Goal: Task Accomplishment & Management: Use online tool/utility

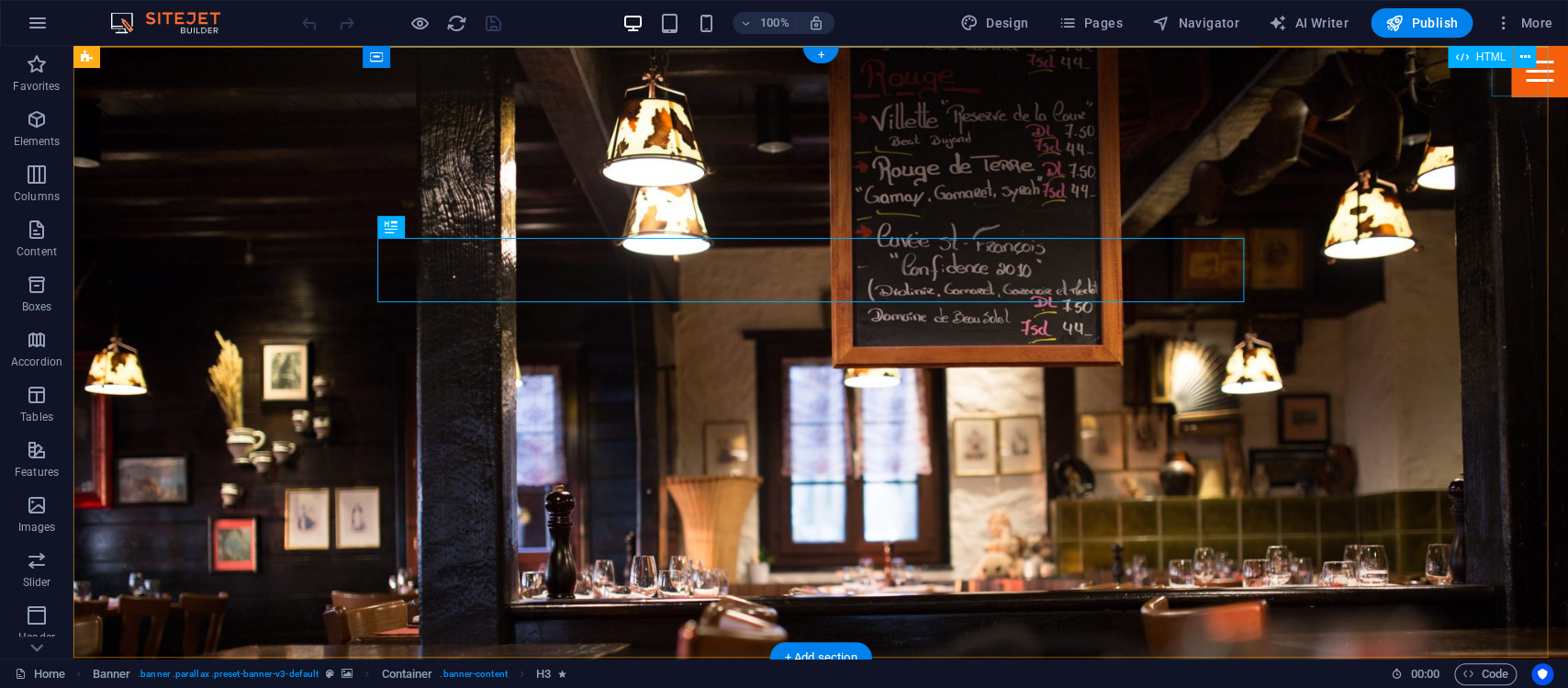
click at [1522, 77] on div "Menu" at bounding box center [1539, 70] width 57 height 51
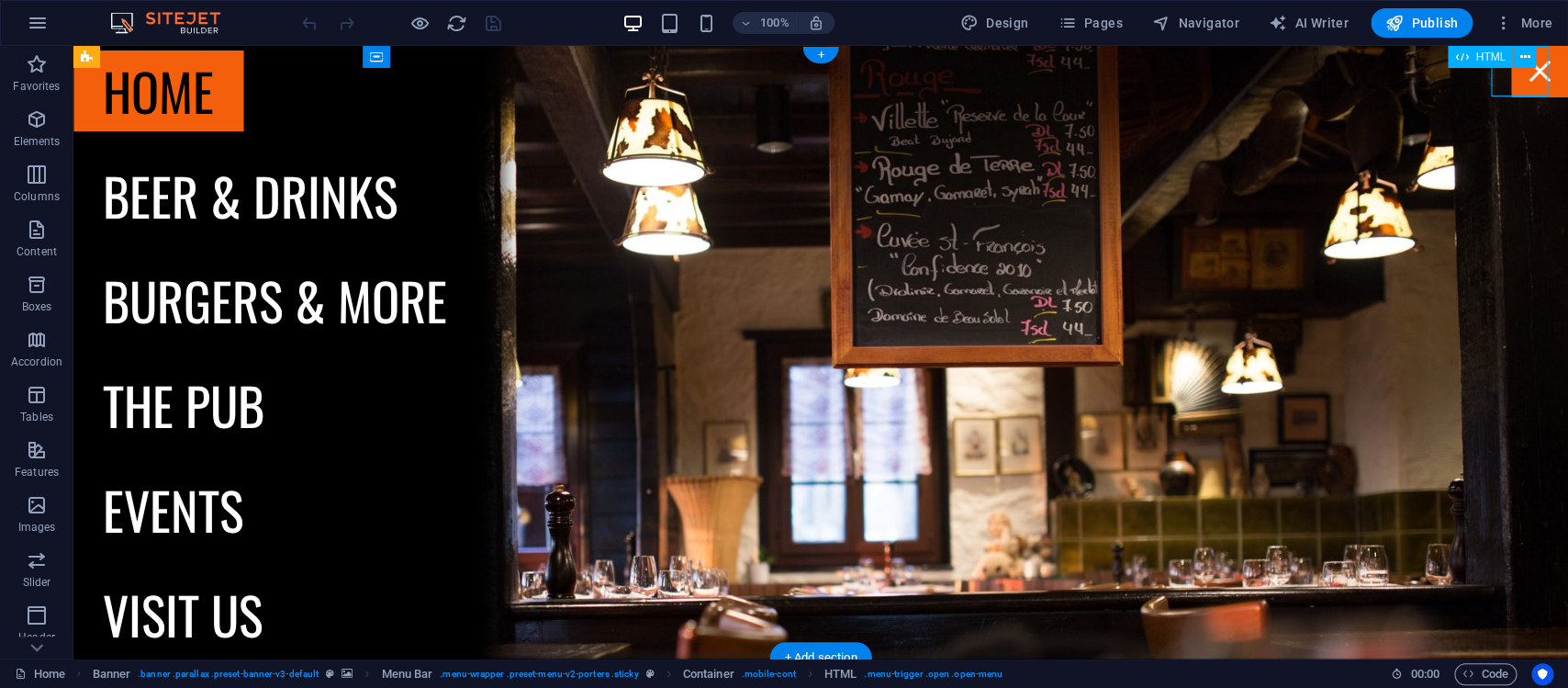
click at [1522, 77] on div "Menu" at bounding box center [1539, 70] width 57 height 51
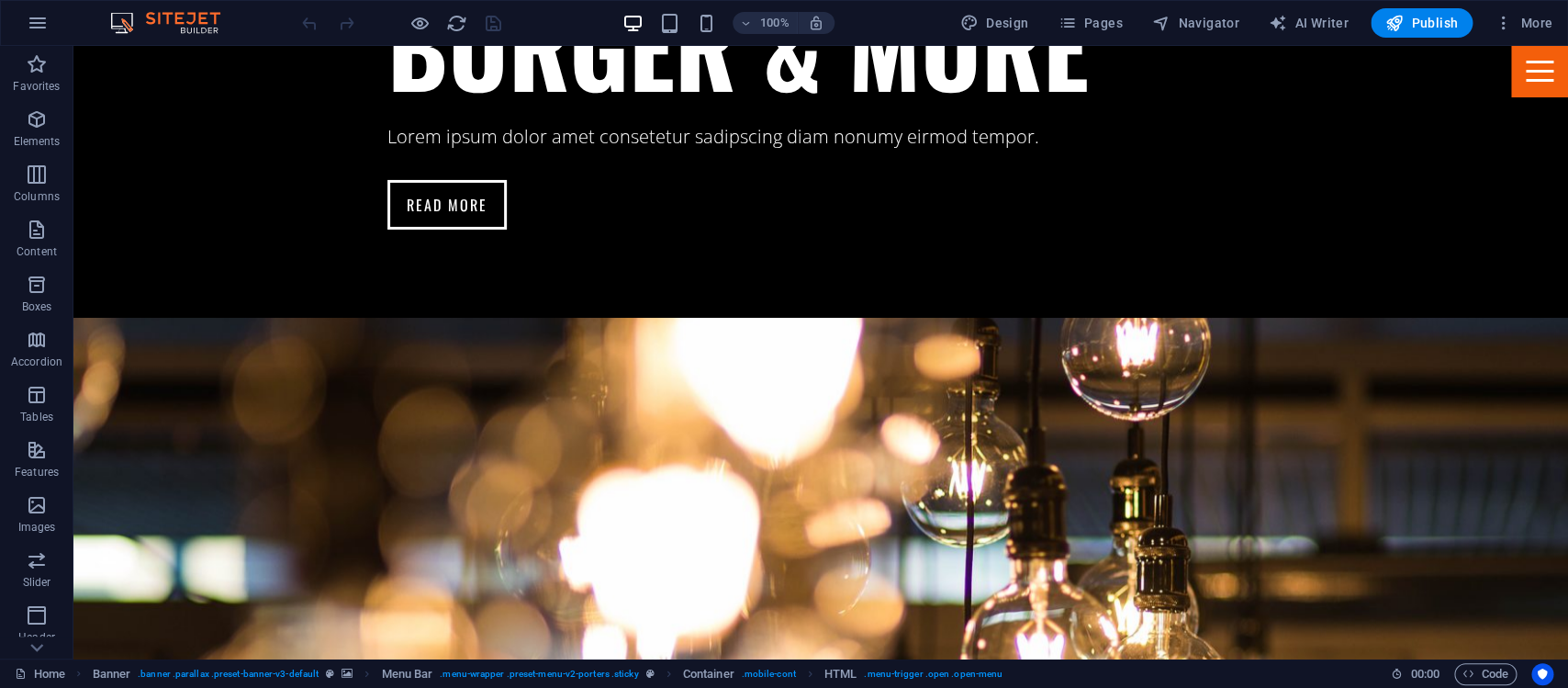
scroll to position [2999, 0]
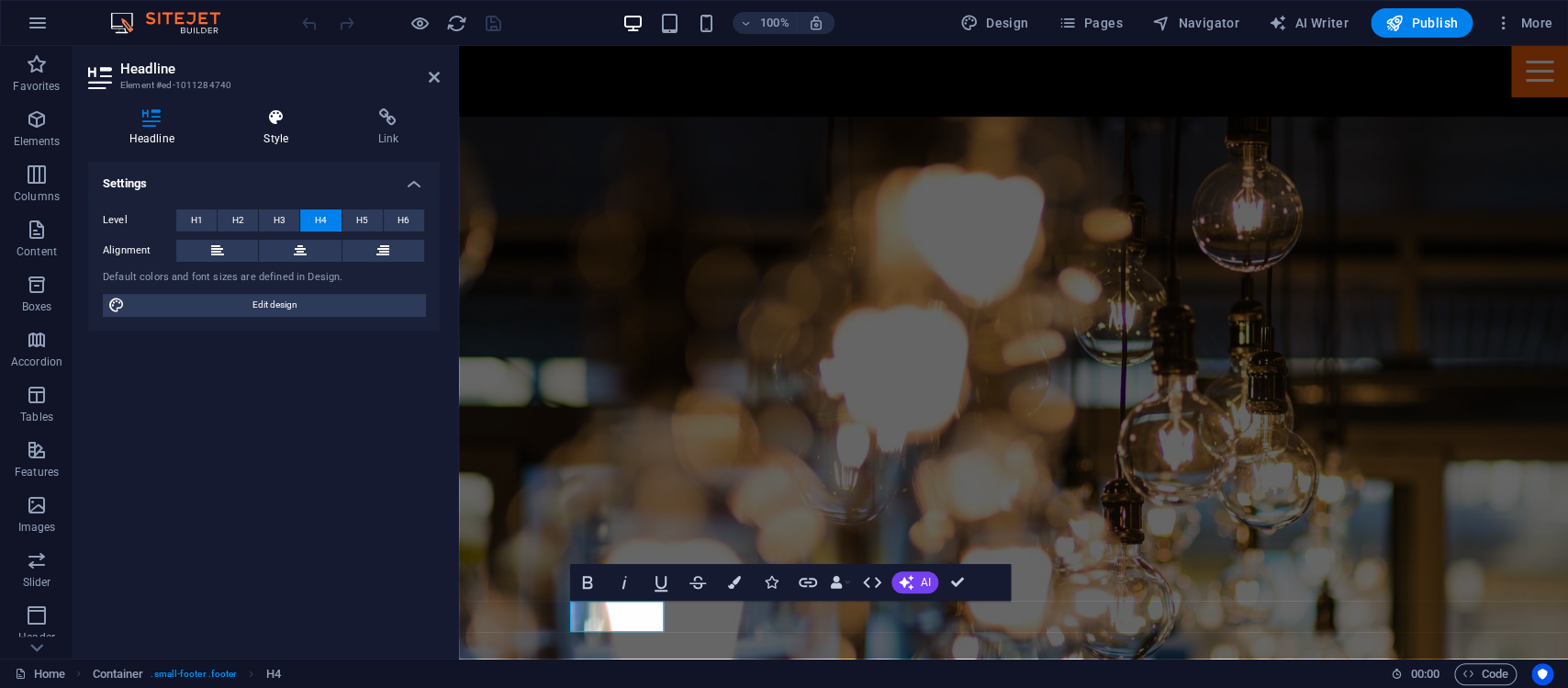
click at [269, 119] on icon at bounding box center [276, 117] width 106 height 19
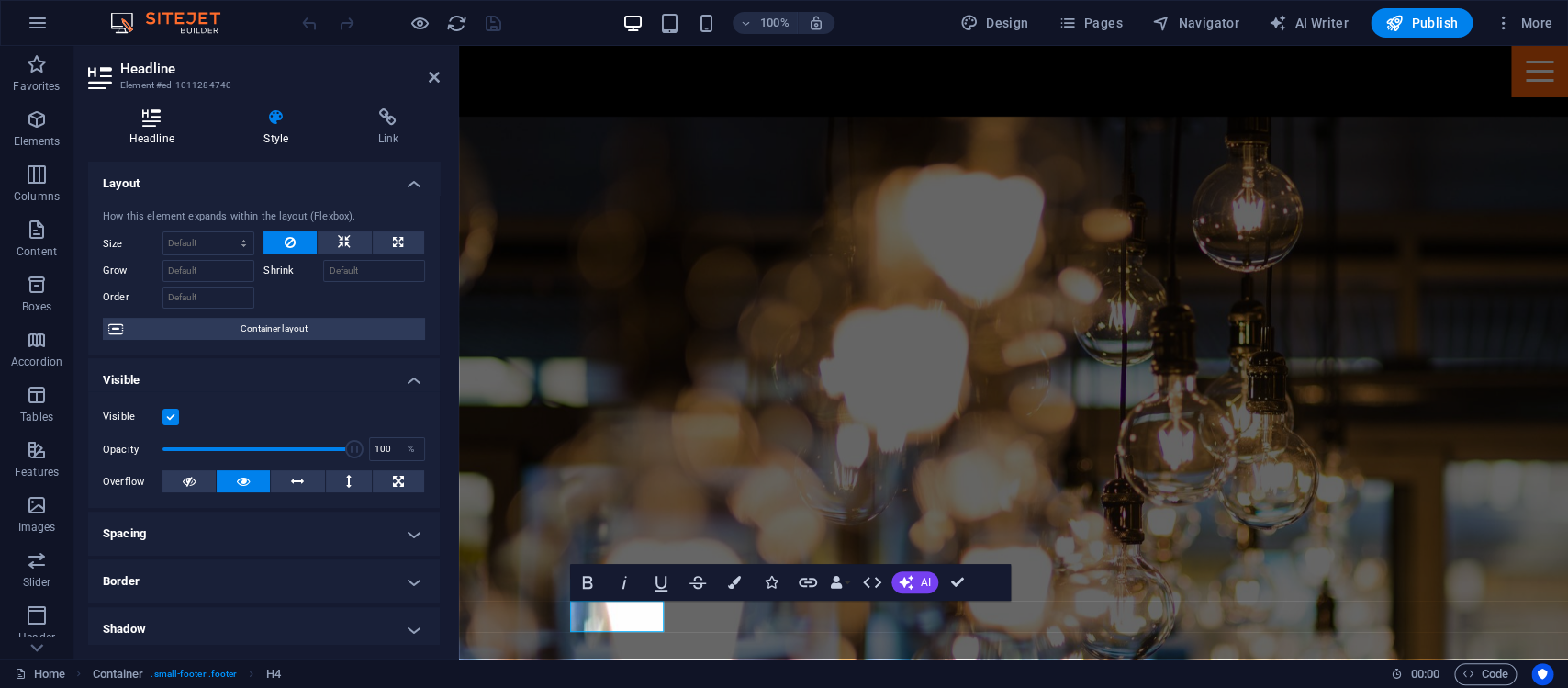
click at [154, 116] on icon at bounding box center [152, 117] width 128 height 19
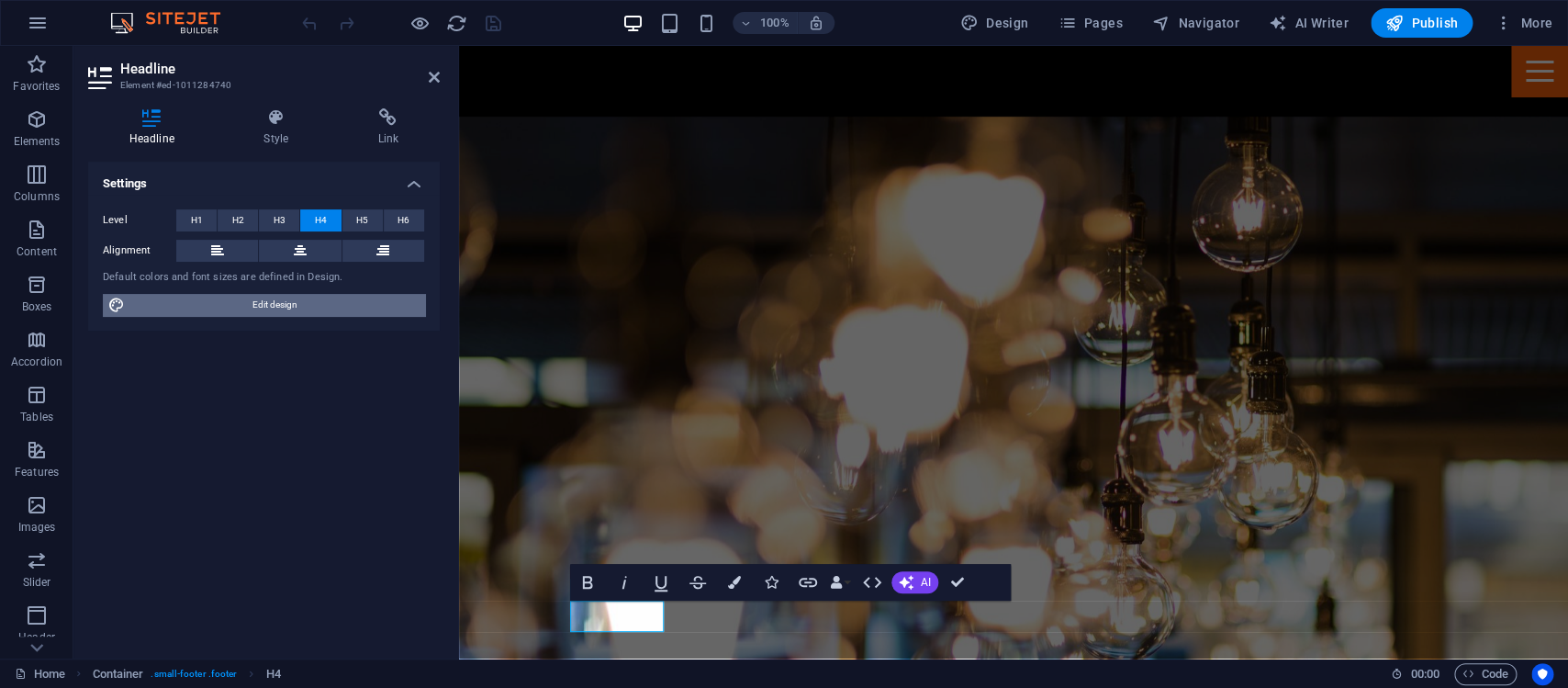
click at [279, 301] on span "Edit design" at bounding box center [274, 305] width 289 height 22
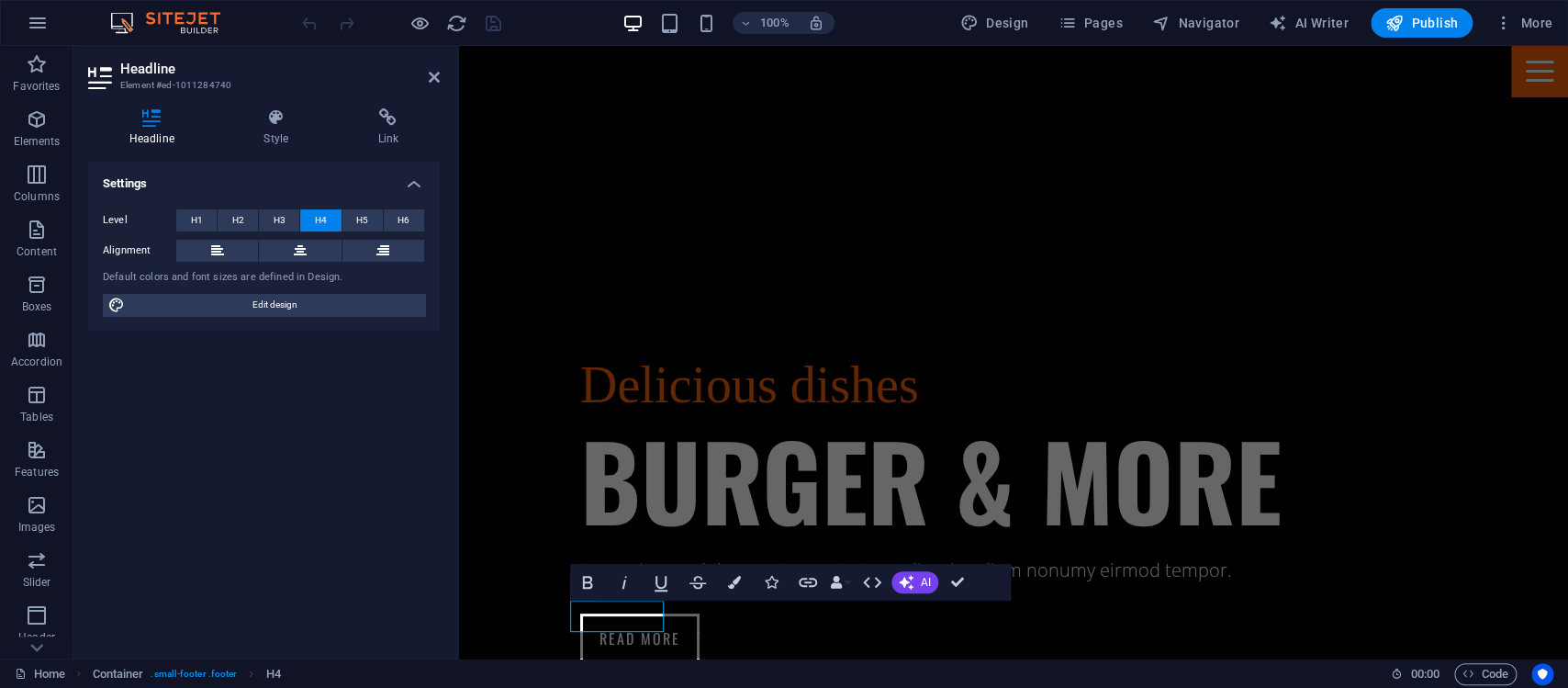
select select "px"
select select "400"
select select "px"
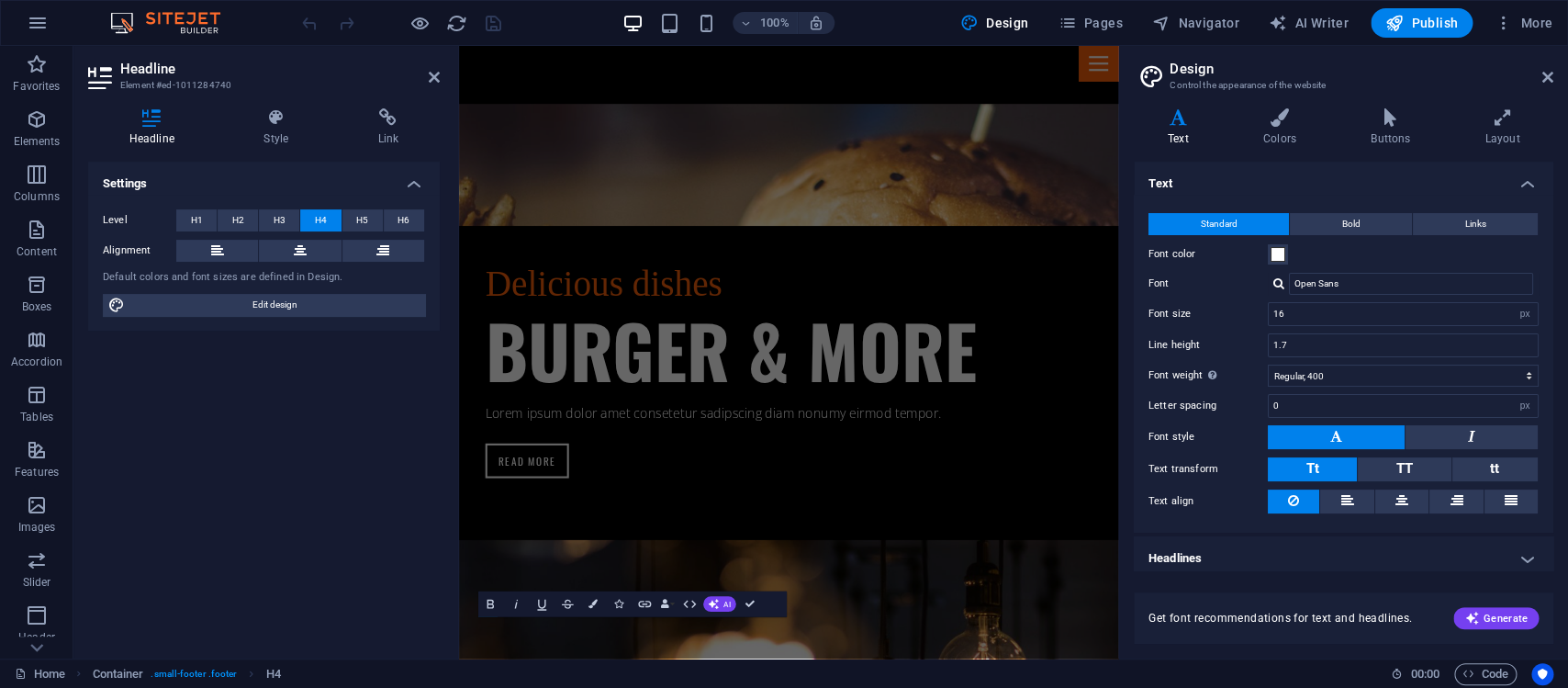
scroll to position [3762, 0]
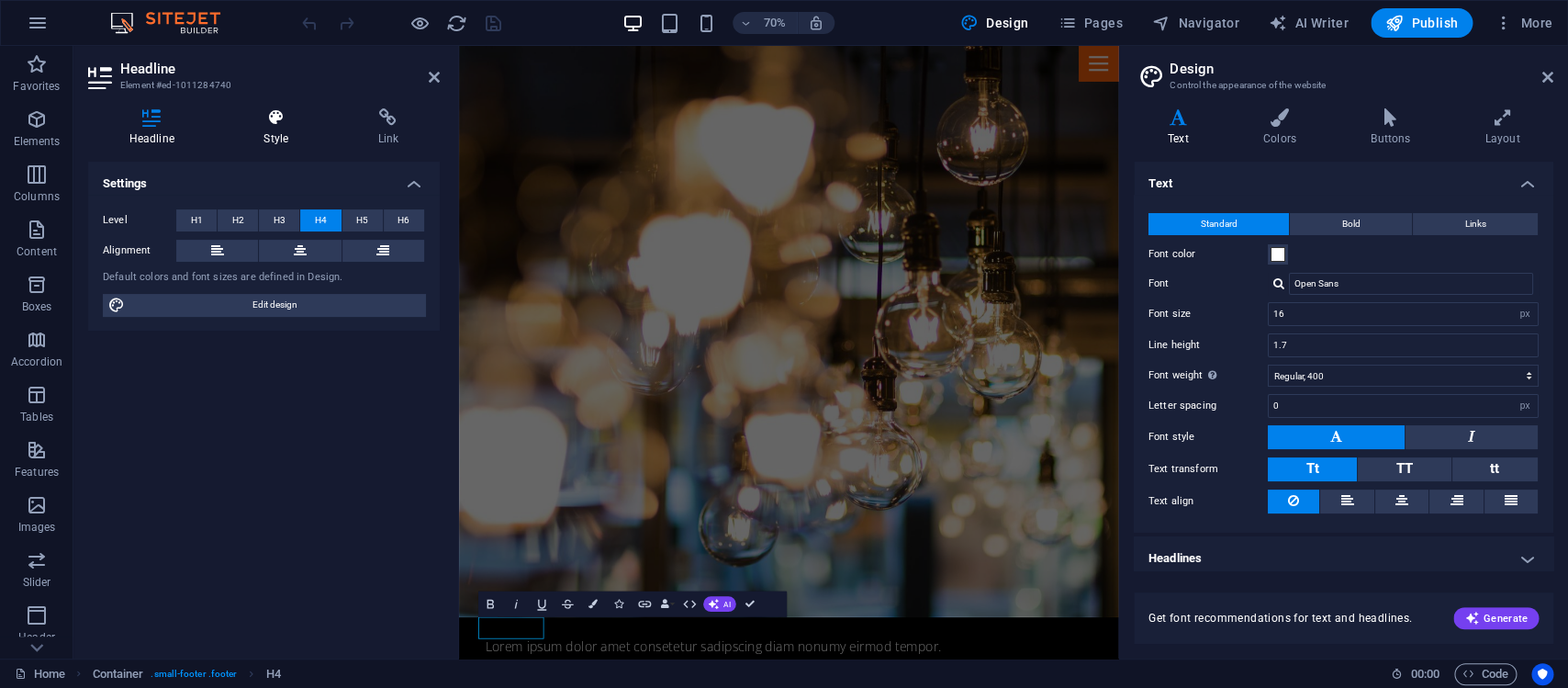
click at [266, 110] on icon at bounding box center [276, 117] width 106 height 19
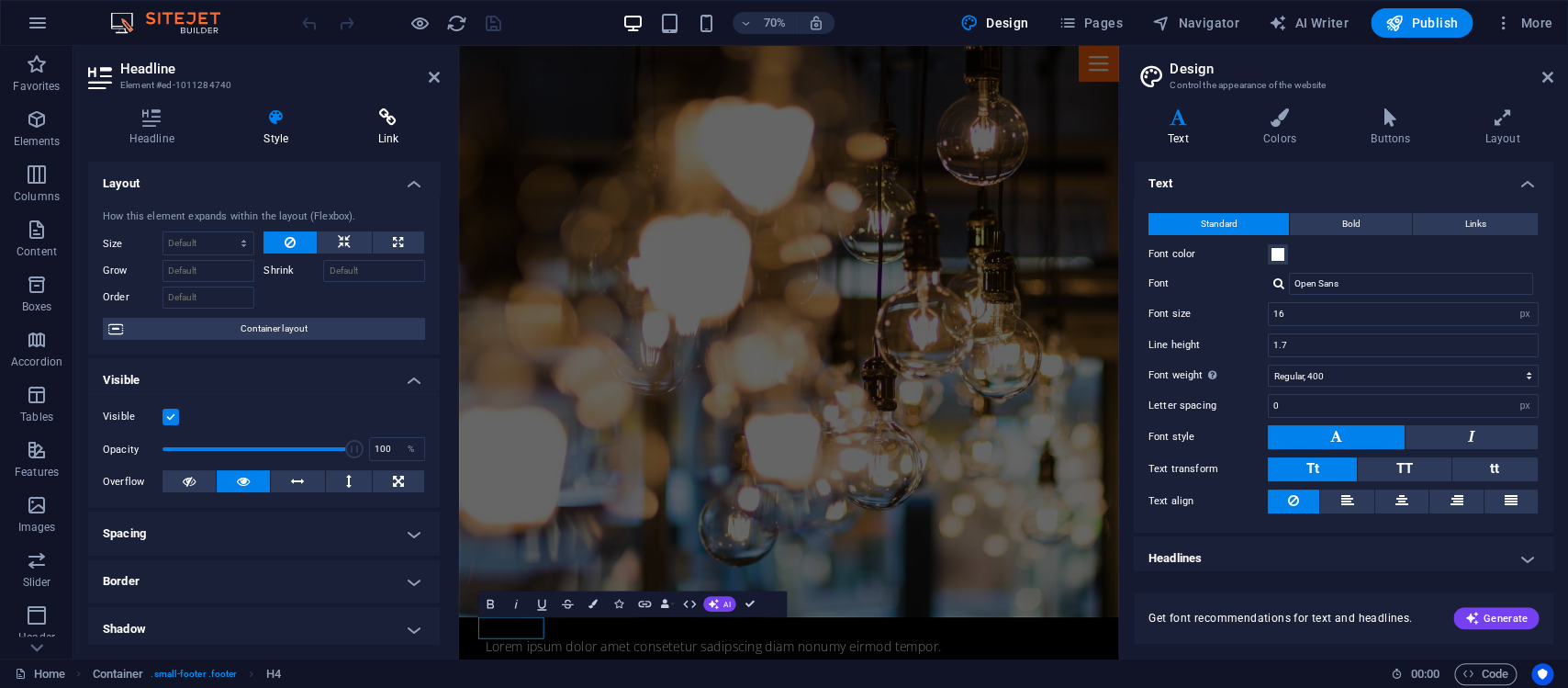
click at [380, 115] on icon at bounding box center [389, 117] width 103 height 19
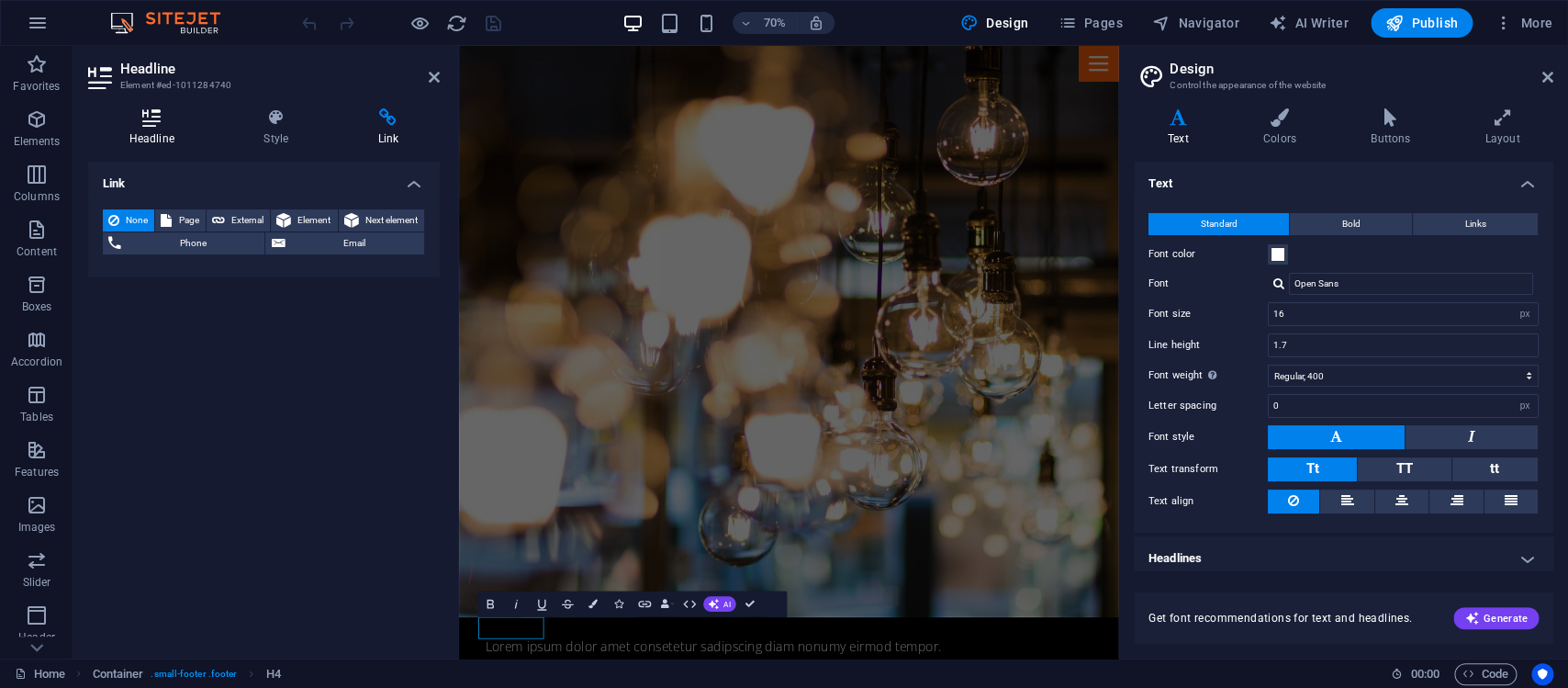
click at [174, 123] on icon at bounding box center [152, 117] width 128 height 19
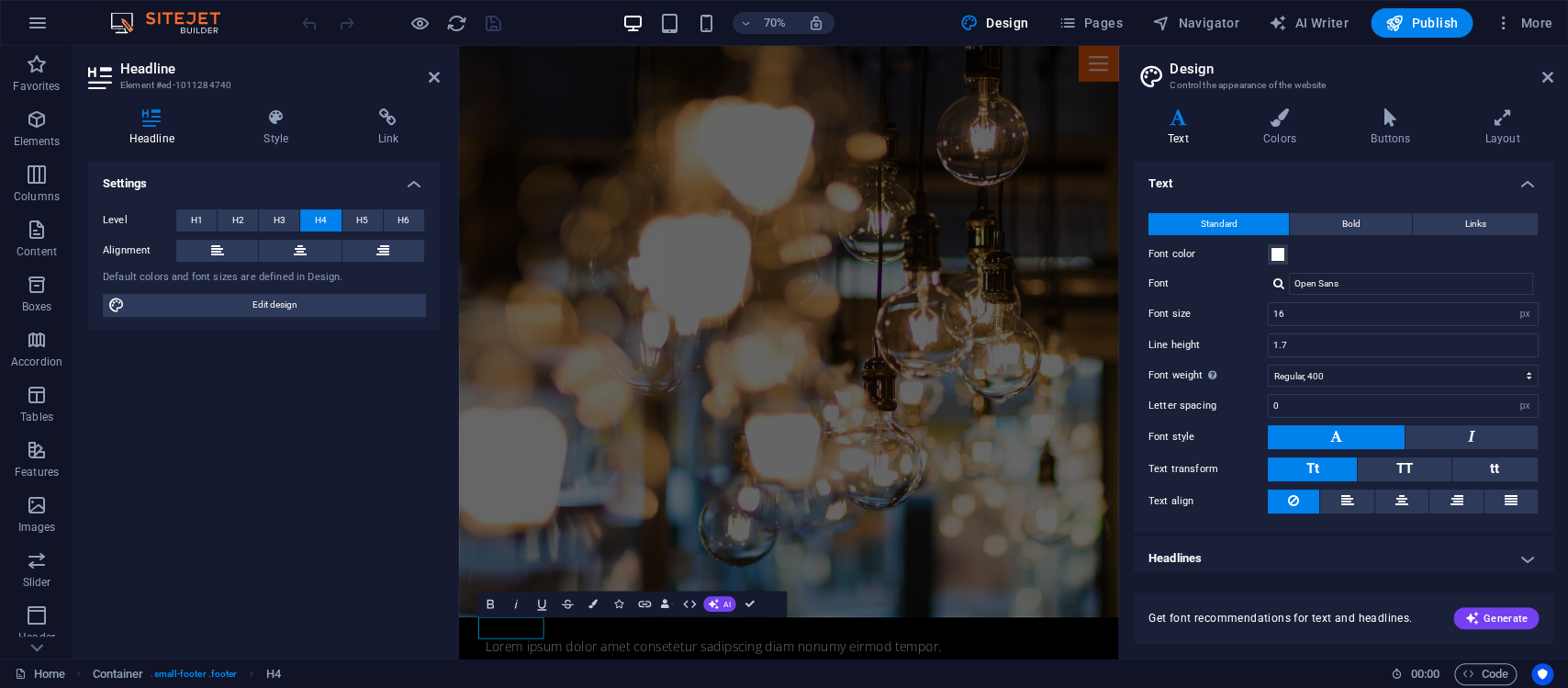
click at [322, 216] on span "H4" at bounding box center [321, 220] width 12 height 22
click at [1004, 23] on span "Design" at bounding box center [994, 23] width 68 height 19
click at [1285, 117] on icon at bounding box center [1279, 117] width 100 height 19
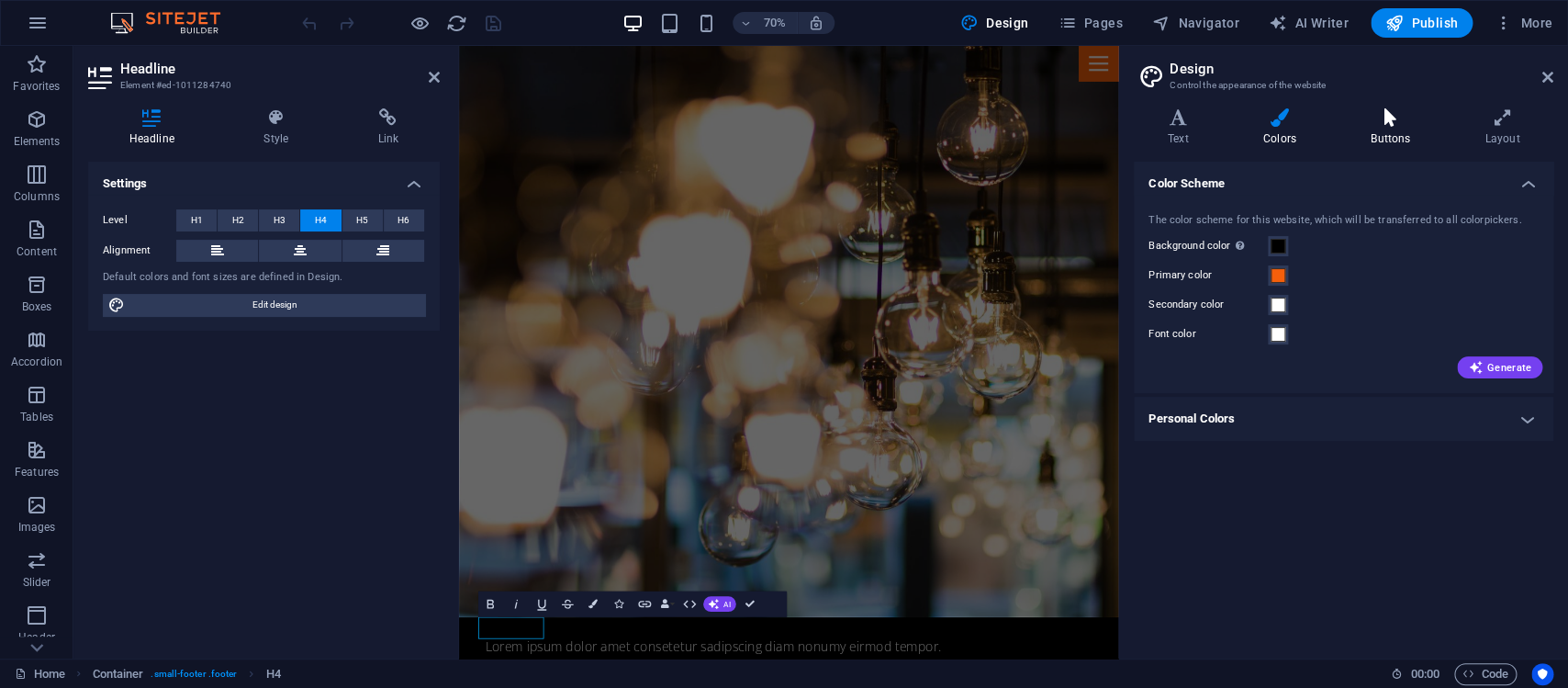
click at [1389, 122] on icon at bounding box center [1389, 117] width 106 height 19
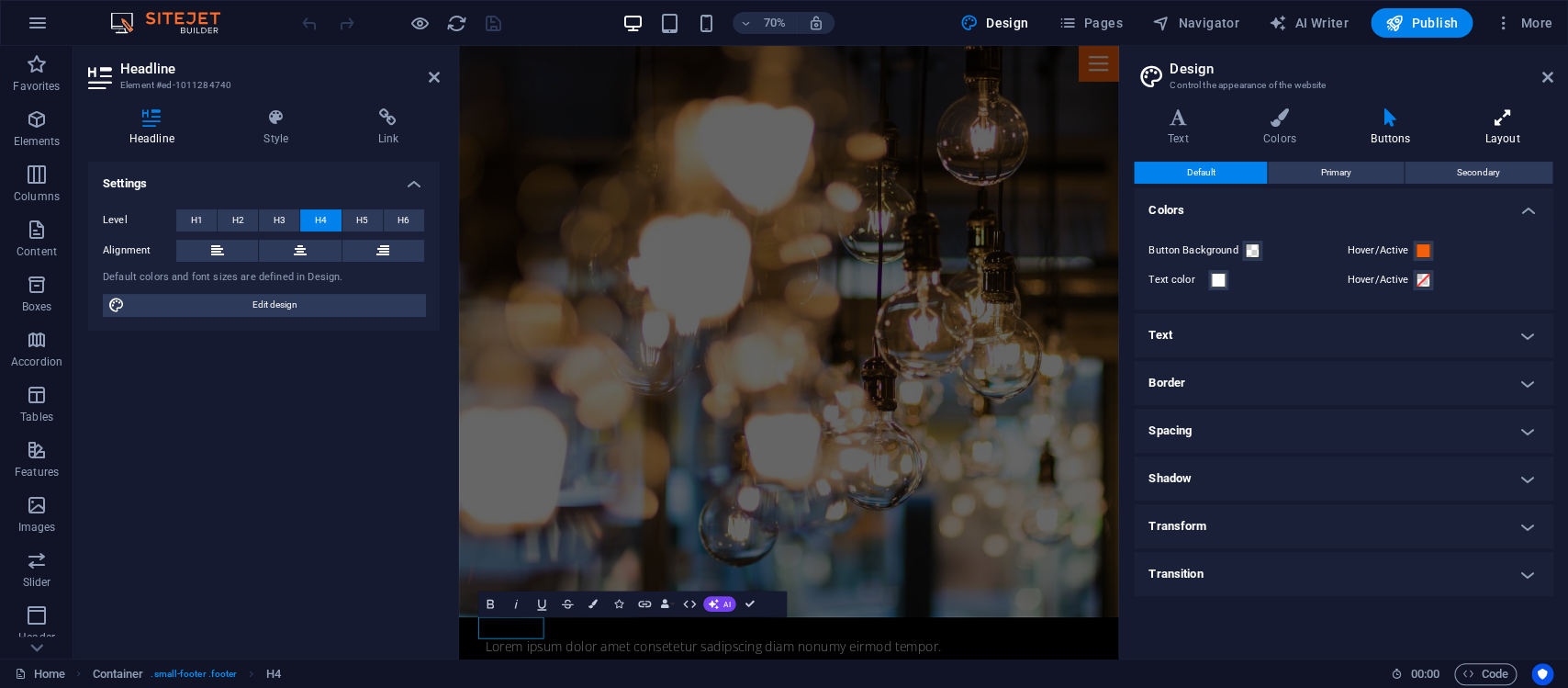
click at [1506, 129] on h4 "Layout" at bounding box center [1503, 127] width 102 height 39
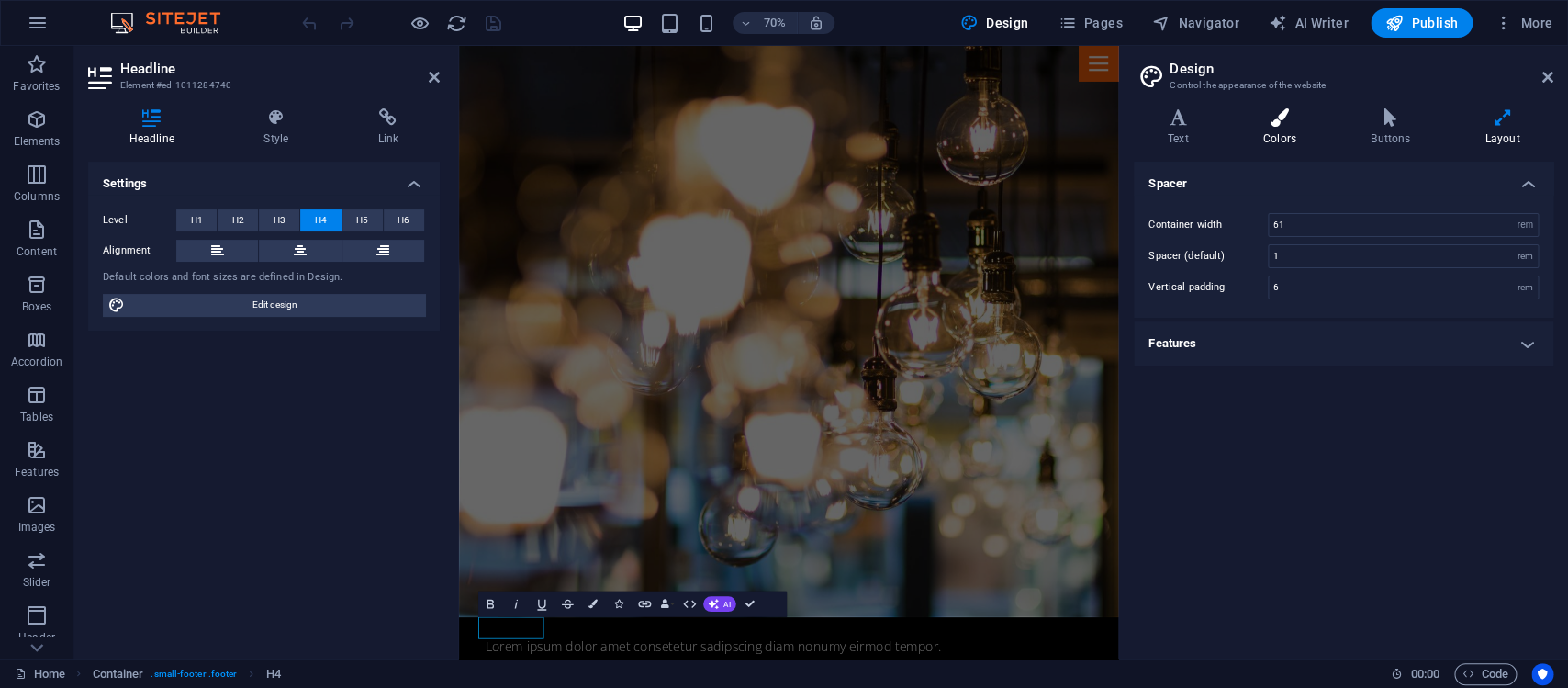
click at [1281, 127] on icon at bounding box center [1279, 117] width 100 height 19
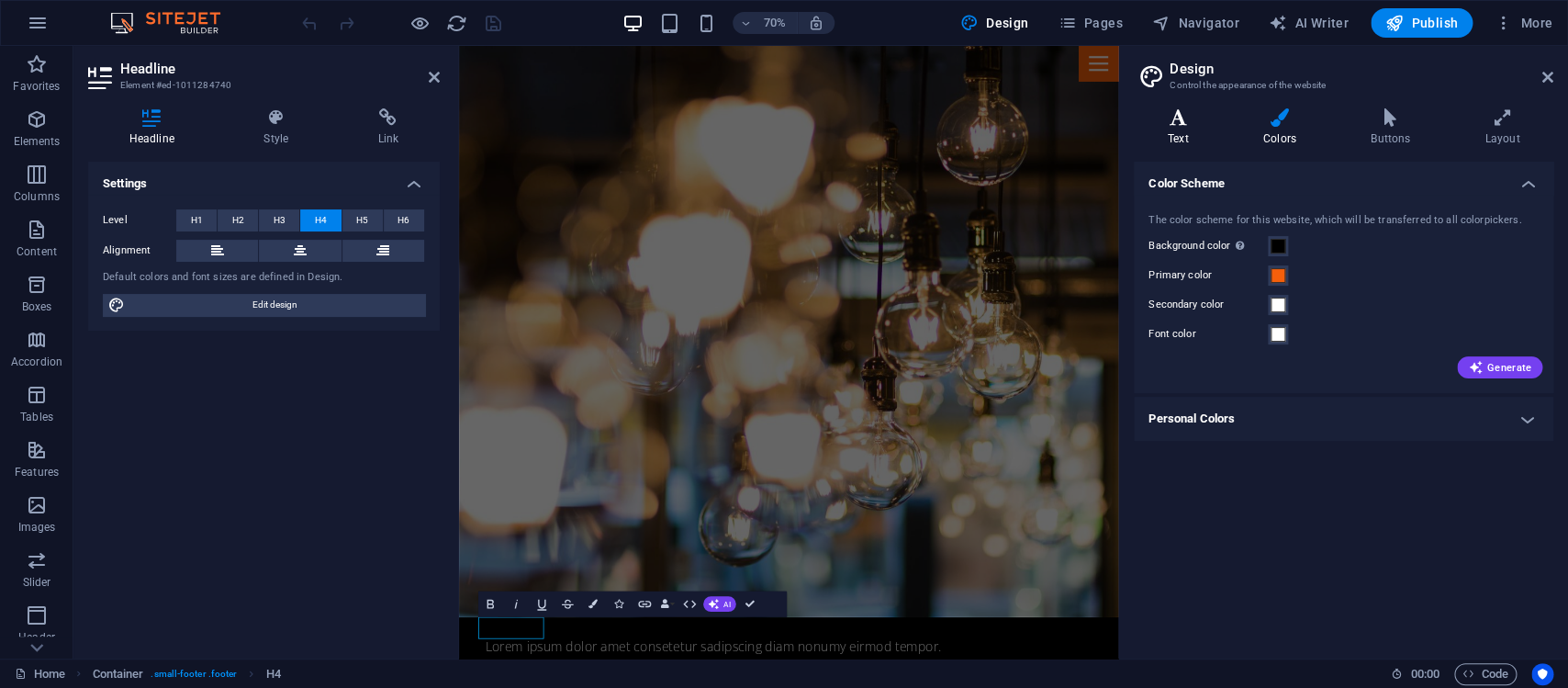
click at [1190, 129] on h4 "Text" at bounding box center [1182, 127] width 95 height 39
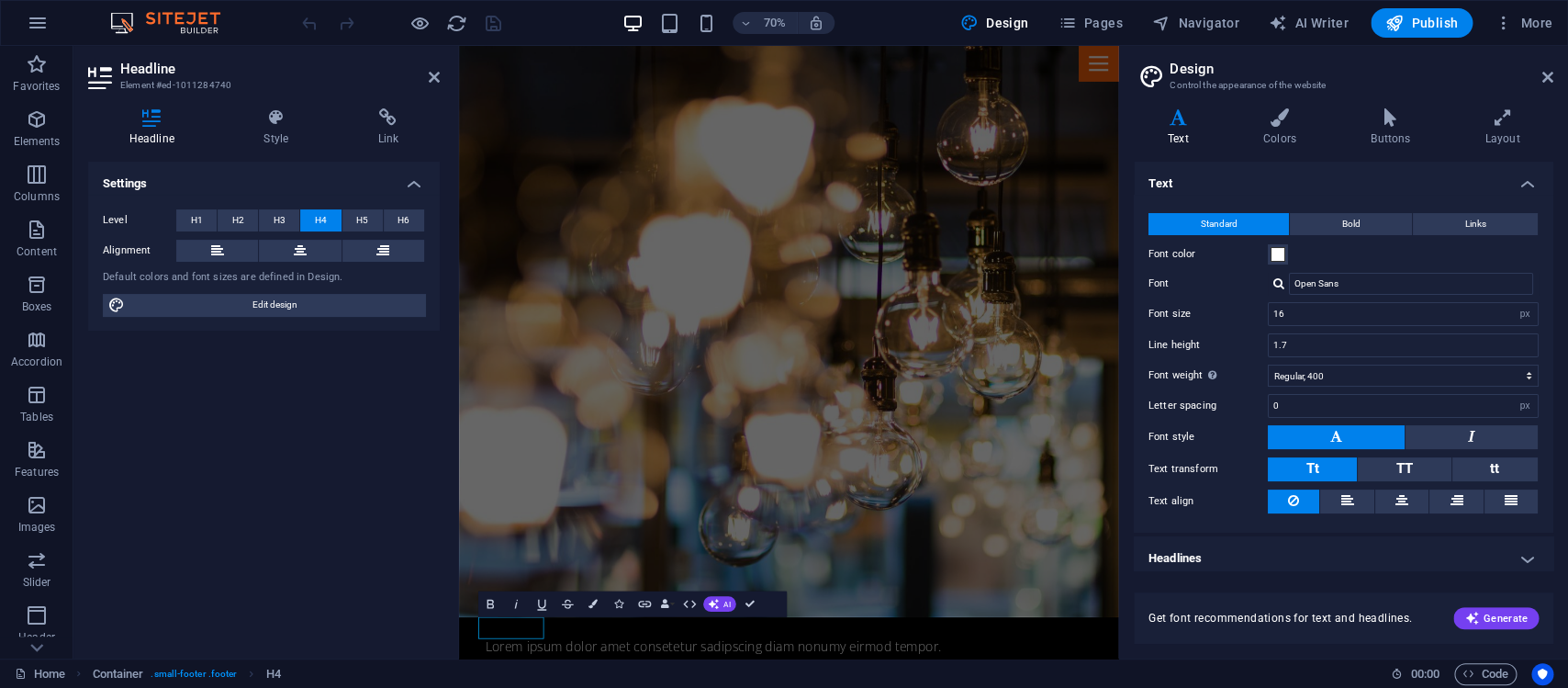
click at [1554, 80] on aside "Design Control the appearance of the website Variants Text Colors Buttons Layou…" at bounding box center [1343, 351] width 450 height 613
drag, startPoint x: 1551, startPoint y: 78, endPoint x: 1063, endPoint y: 37, distance: 489.7
click at [1551, 78] on icon at bounding box center [1547, 76] width 11 height 15
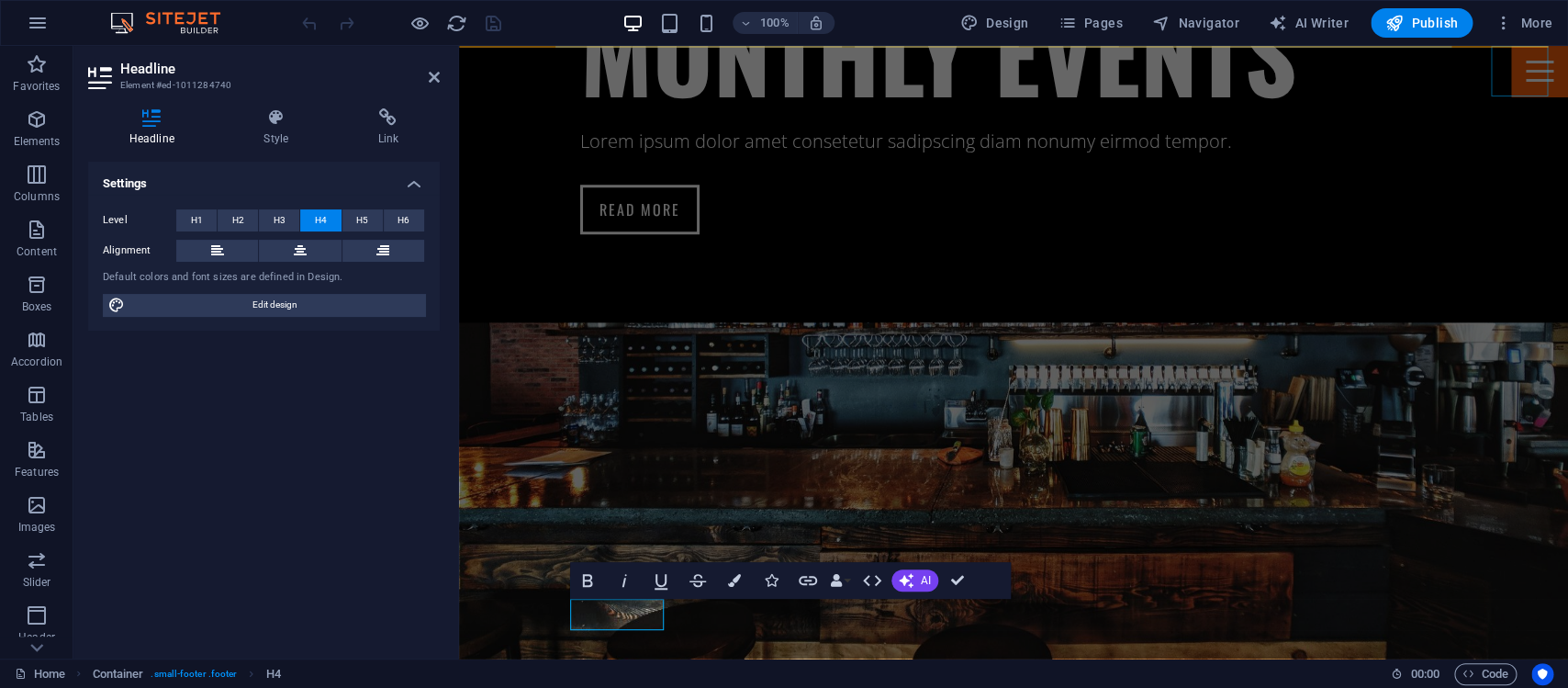
scroll to position [2999, 0]
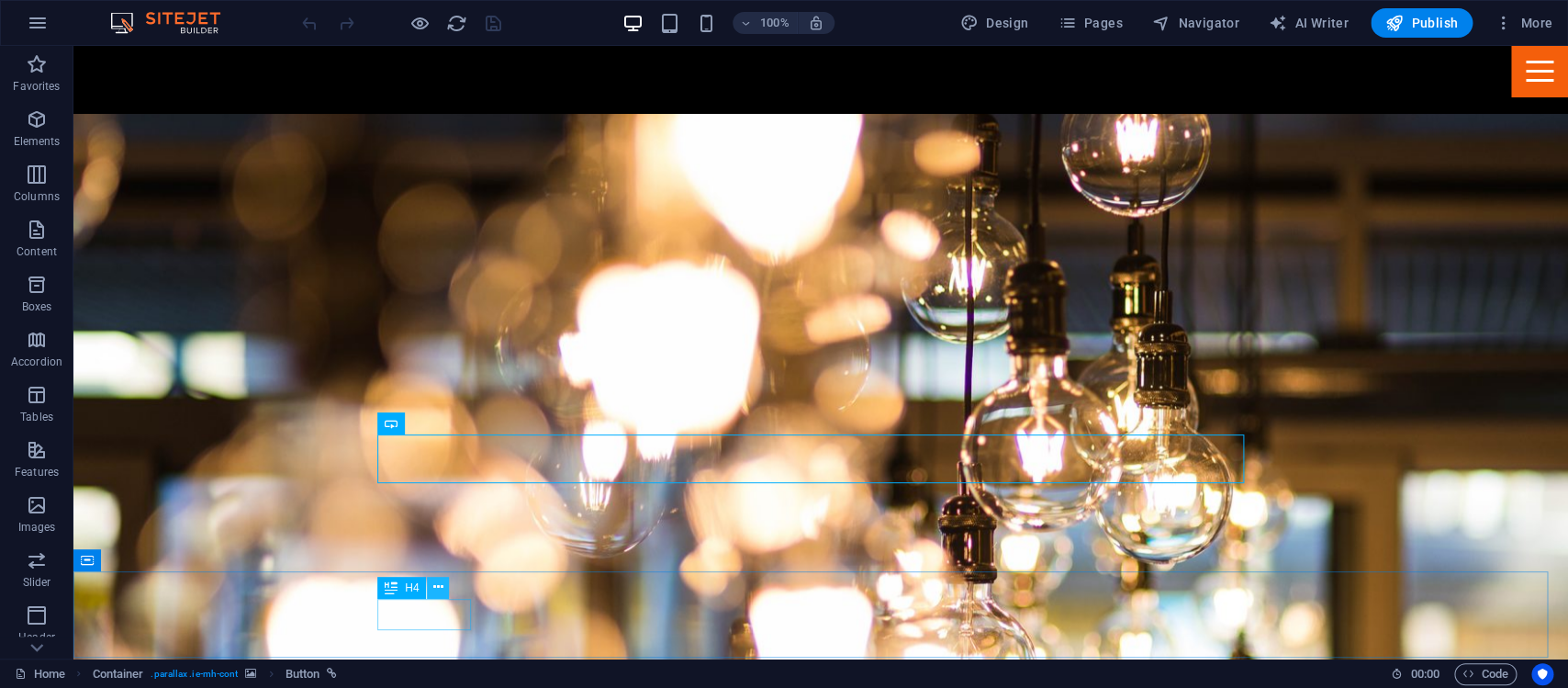
click at [442, 586] on icon at bounding box center [439, 587] width 10 height 19
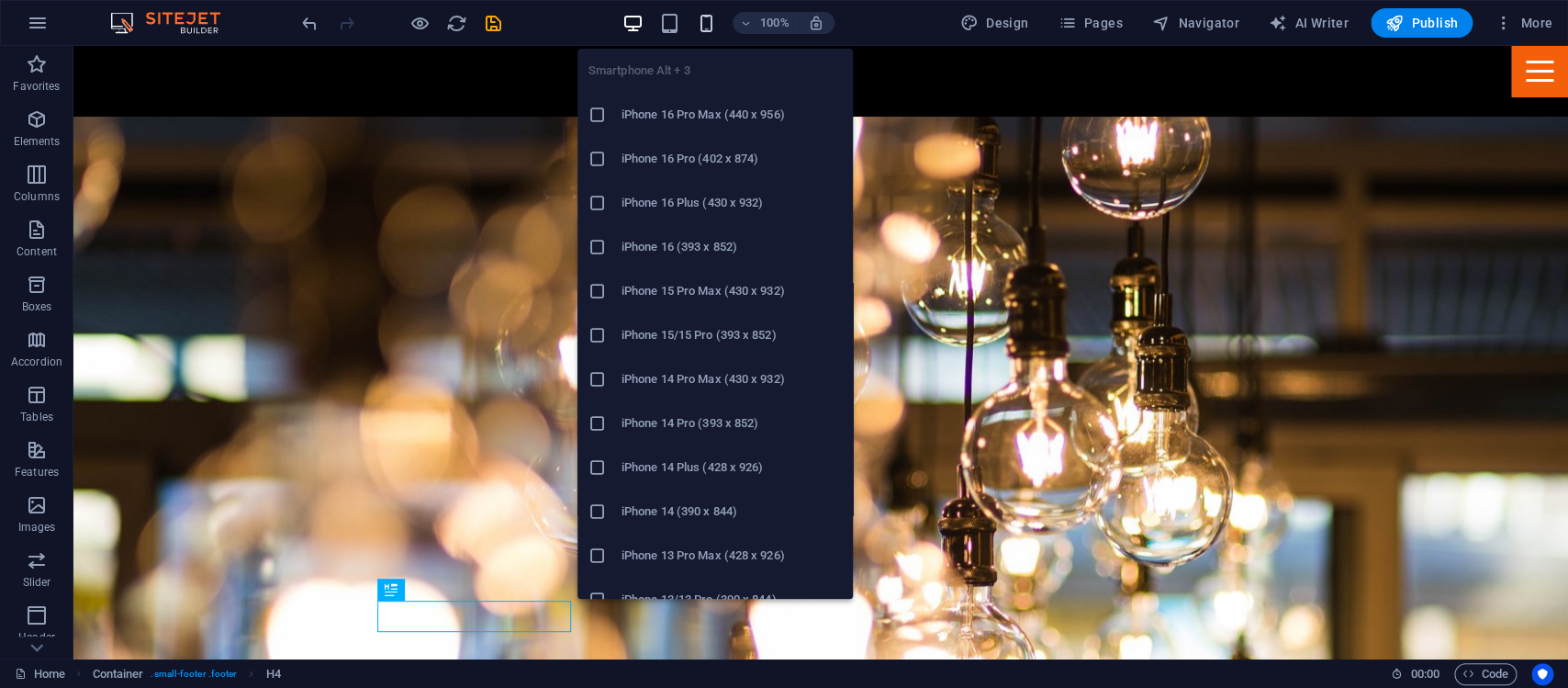
click at [706, 23] on icon "button" at bounding box center [706, 23] width 21 height 21
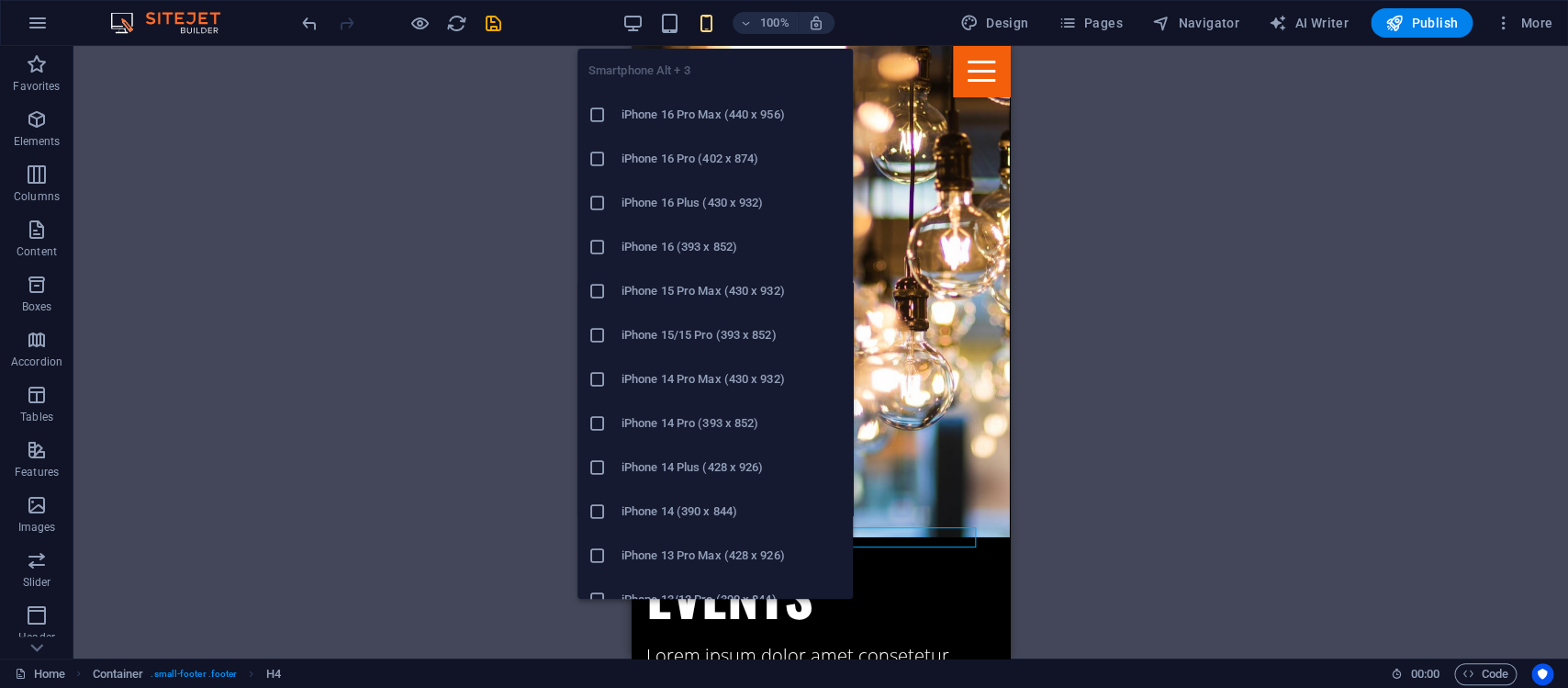
scroll to position [2884, 0]
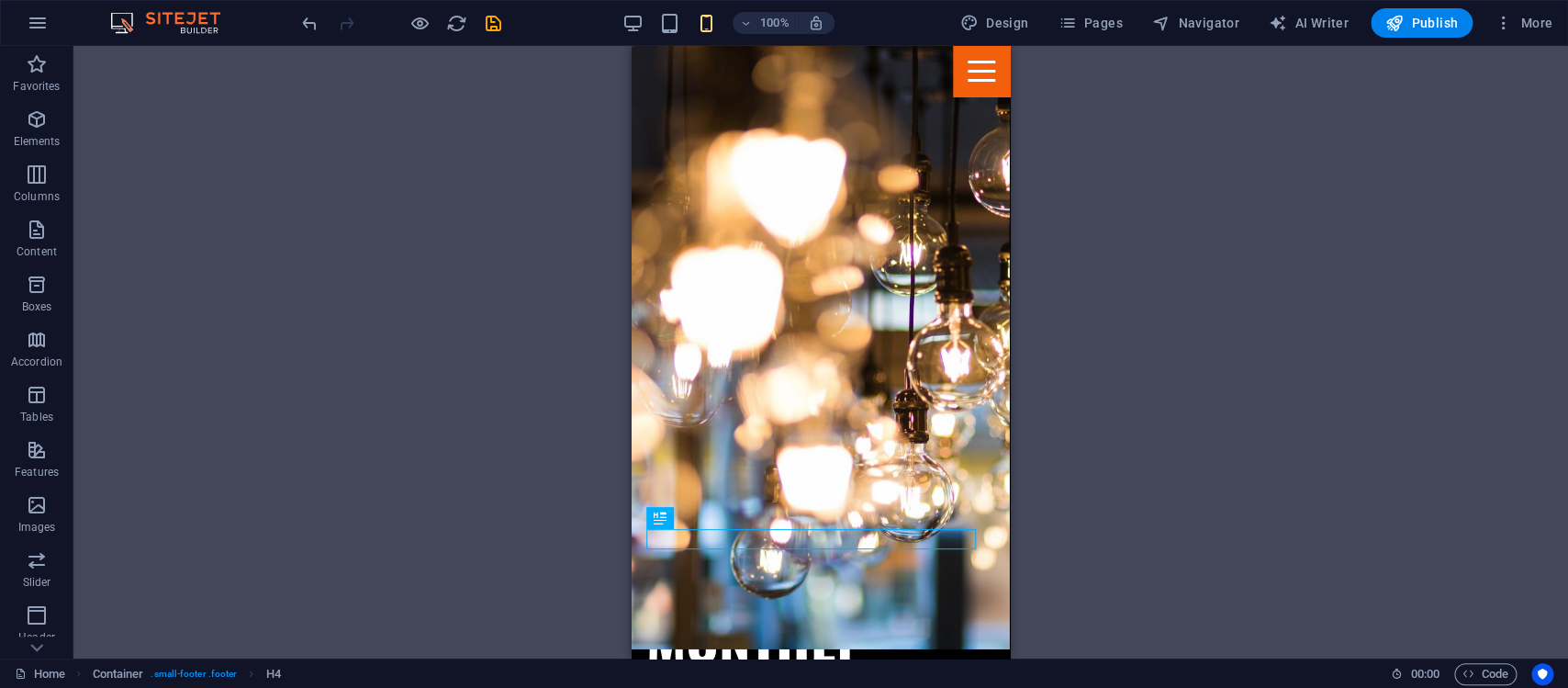
click at [1087, 435] on div "H3 Banner Banner Container Spacer Logo HTML Menu Bar Container Spacer Container…" at bounding box center [821, 351] width 1495 height 613
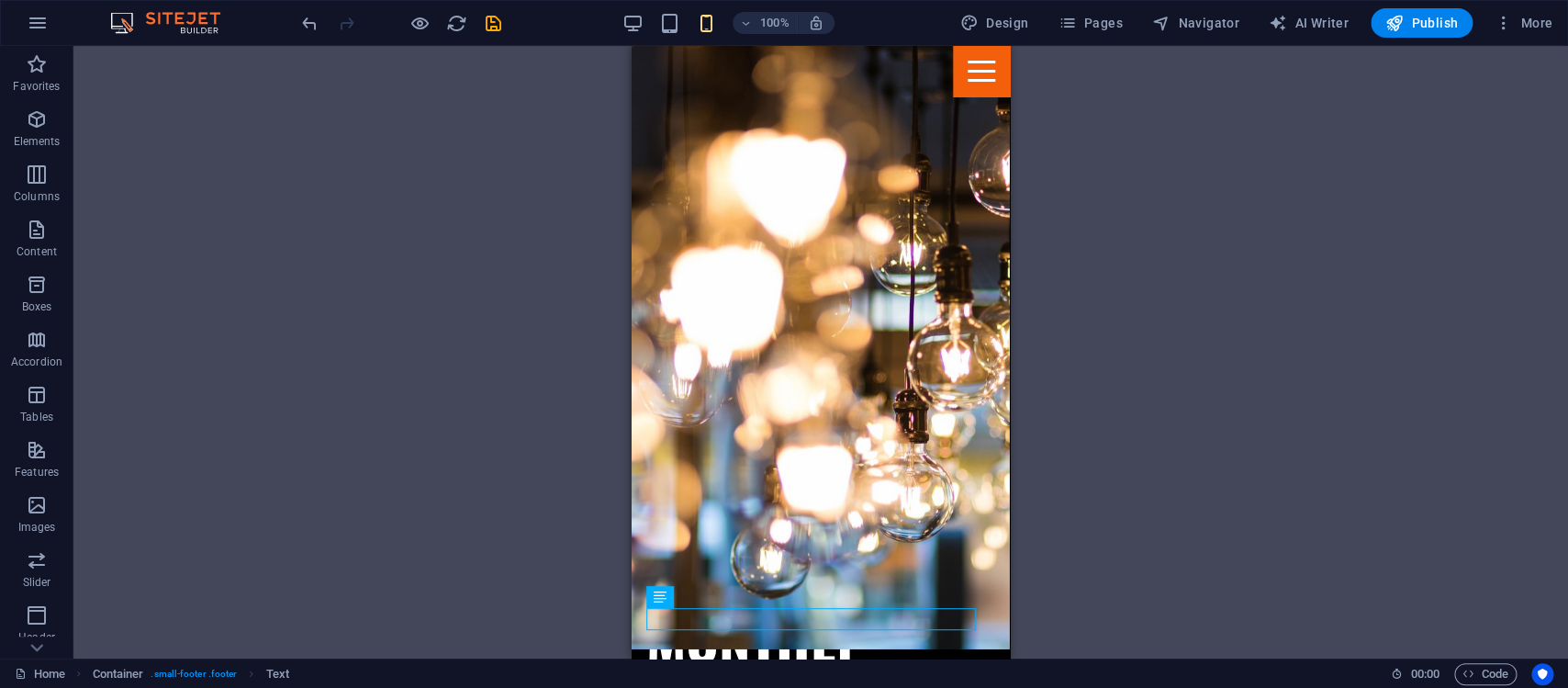
click at [1311, 514] on div "H3 Banner Banner Container Spacer Logo HTML Menu Bar Container Spacer Container…" at bounding box center [821, 351] width 1495 height 613
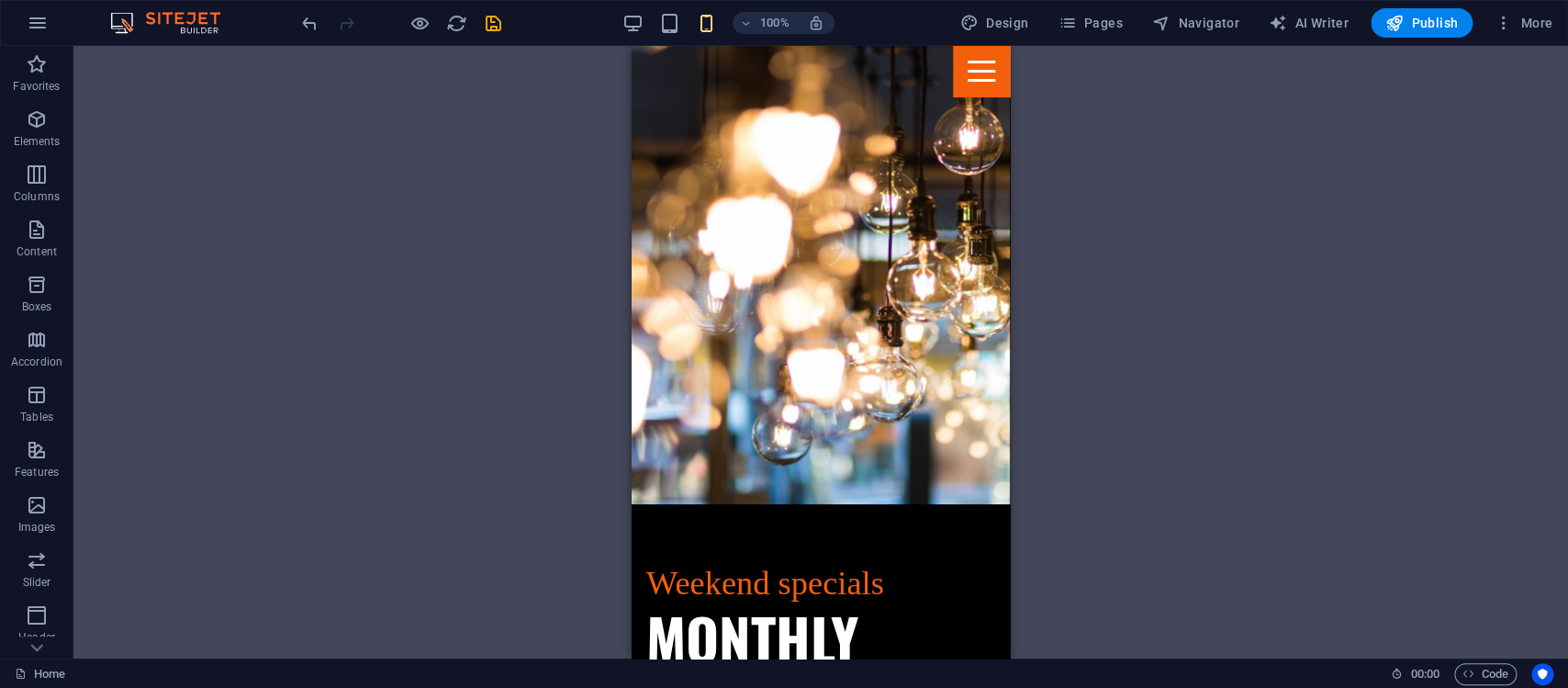
click at [481, 21] on div at bounding box center [401, 23] width 205 height 30
click at [482, 21] on div at bounding box center [401, 23] width 205 height 30
click at [496, 23] on icon "save" at bounding box center [493, 23] width 21 height 21
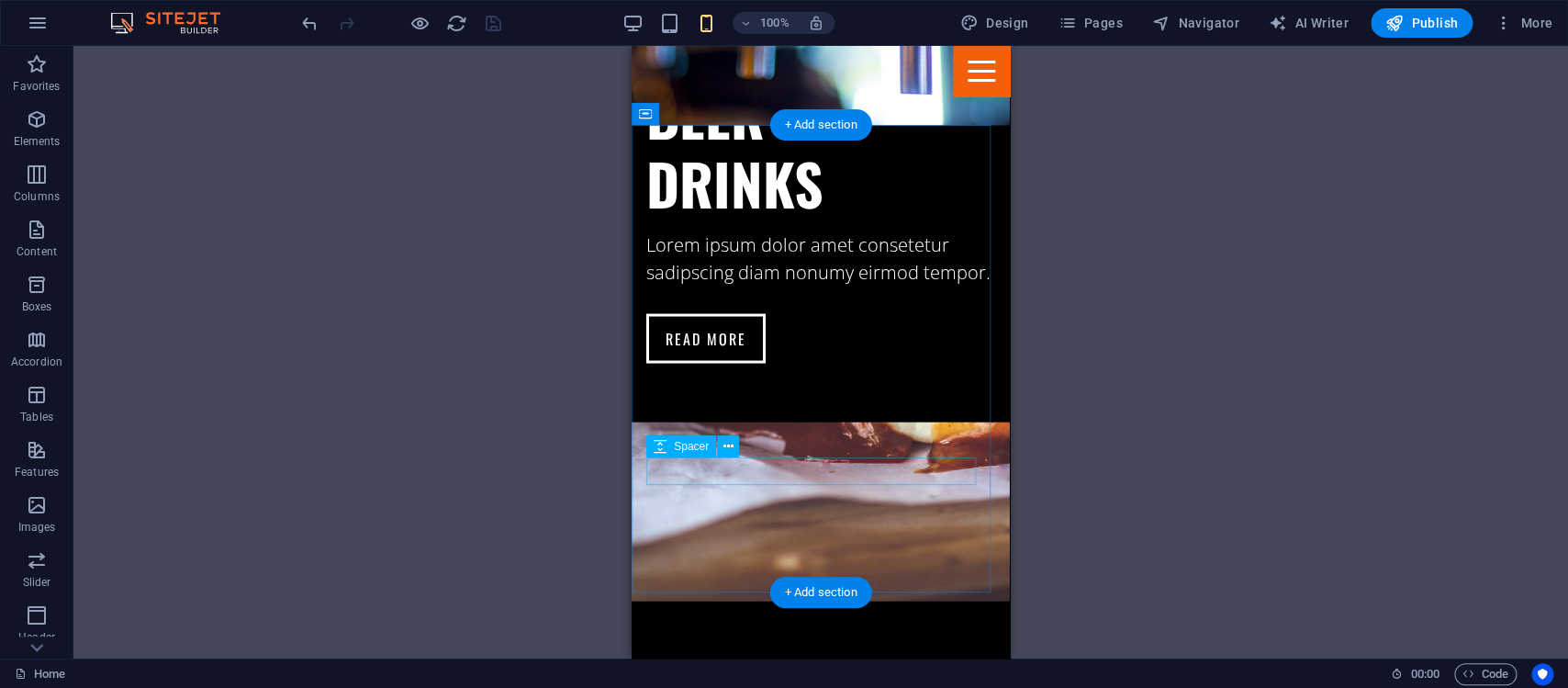
scroll to position [1438, 0]
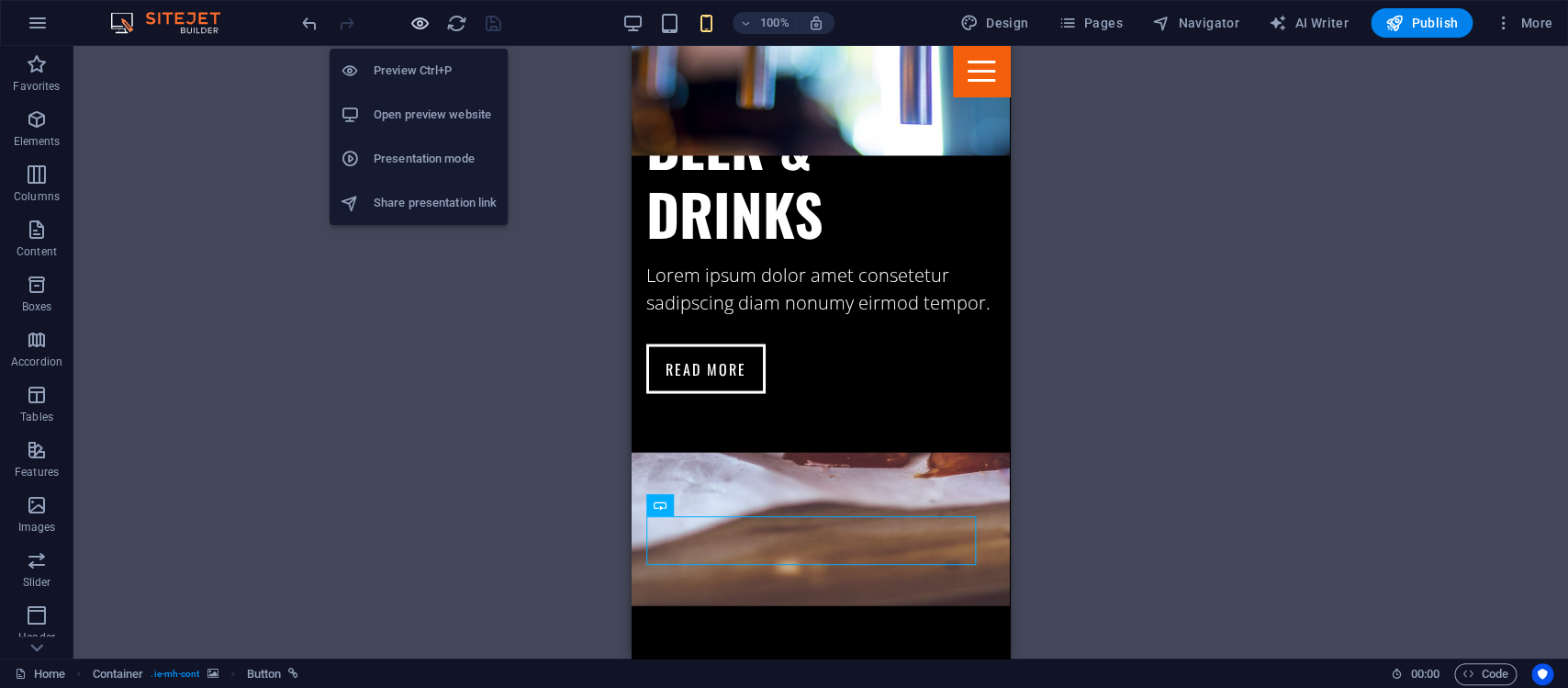
click at [417, 29] on icon "button" at bounding box center [420, 23] width 21 height 21
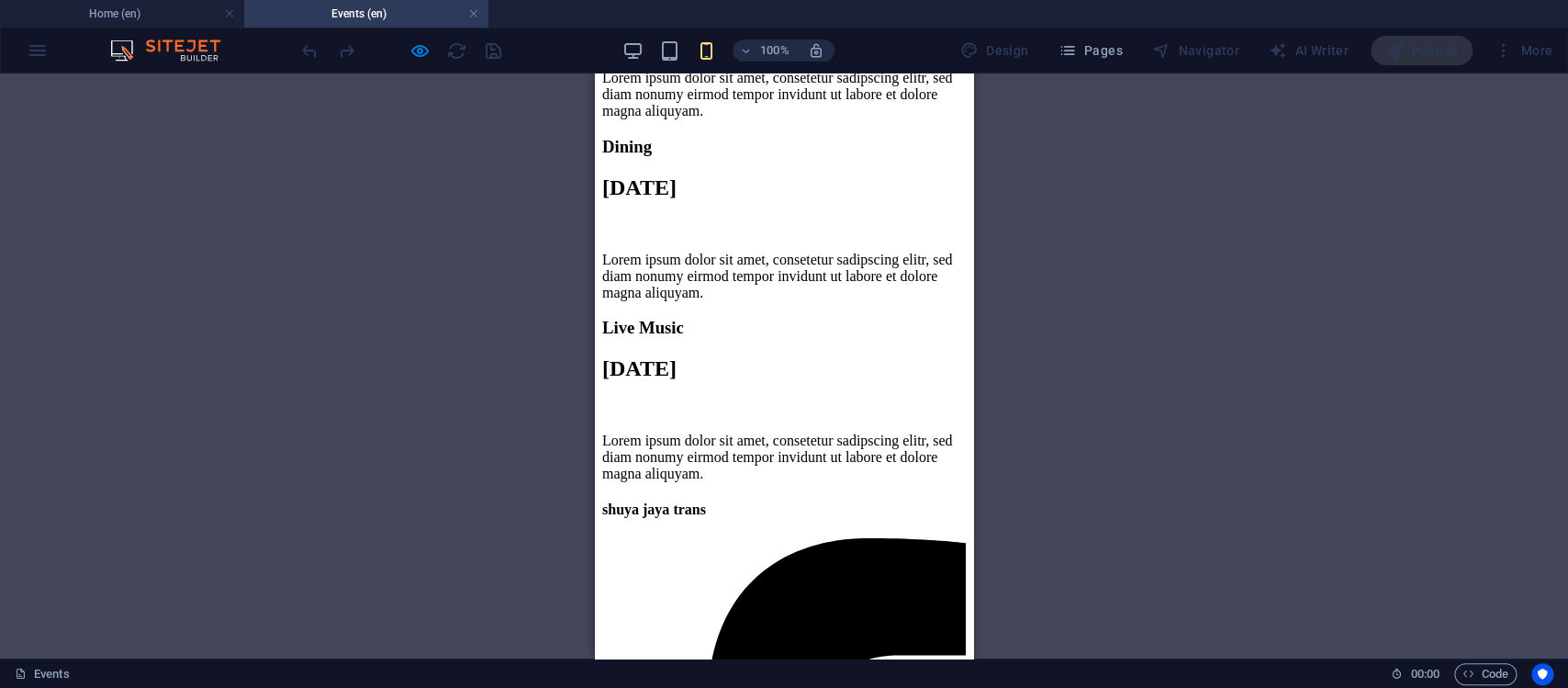
scroll to position [2382, 0]
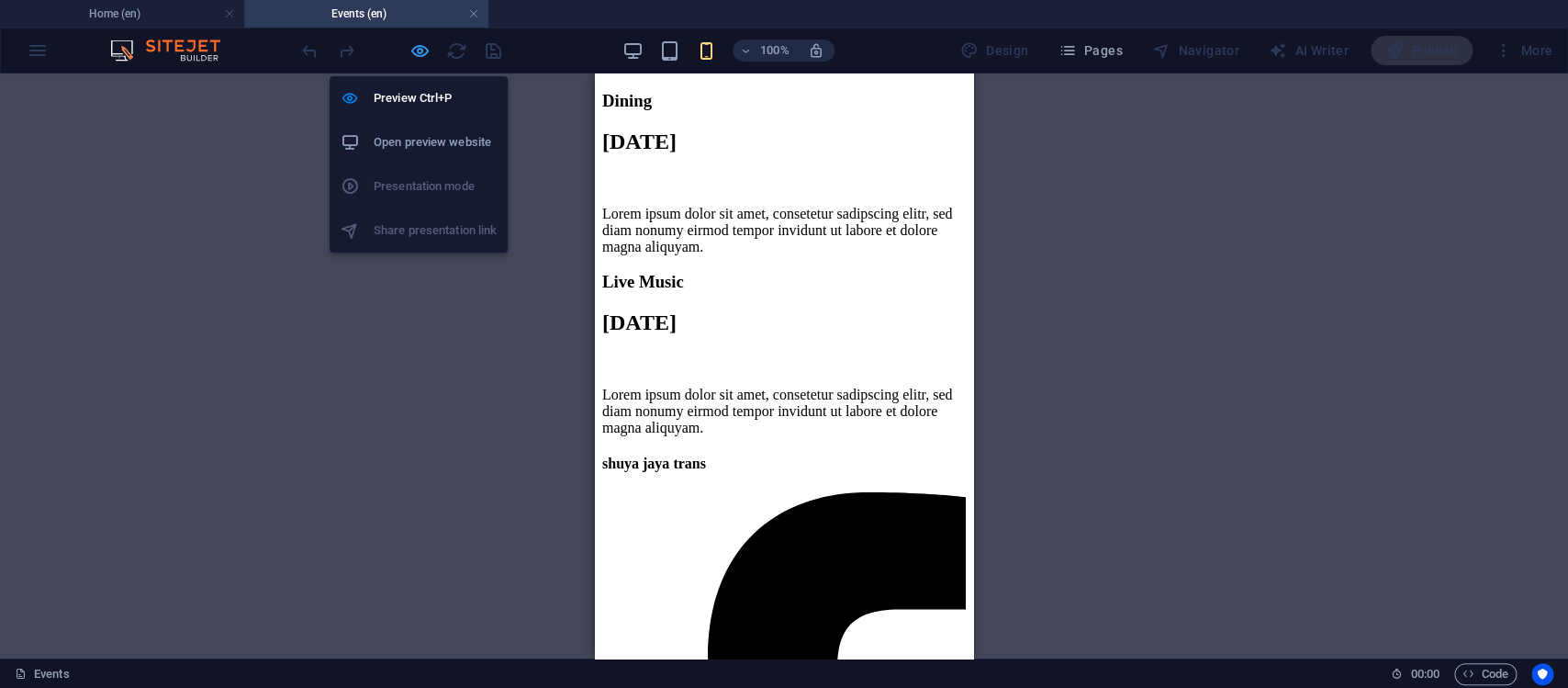
click at [416, 46] on icon "button" at bounding box center [420, 51] width 21 height 21
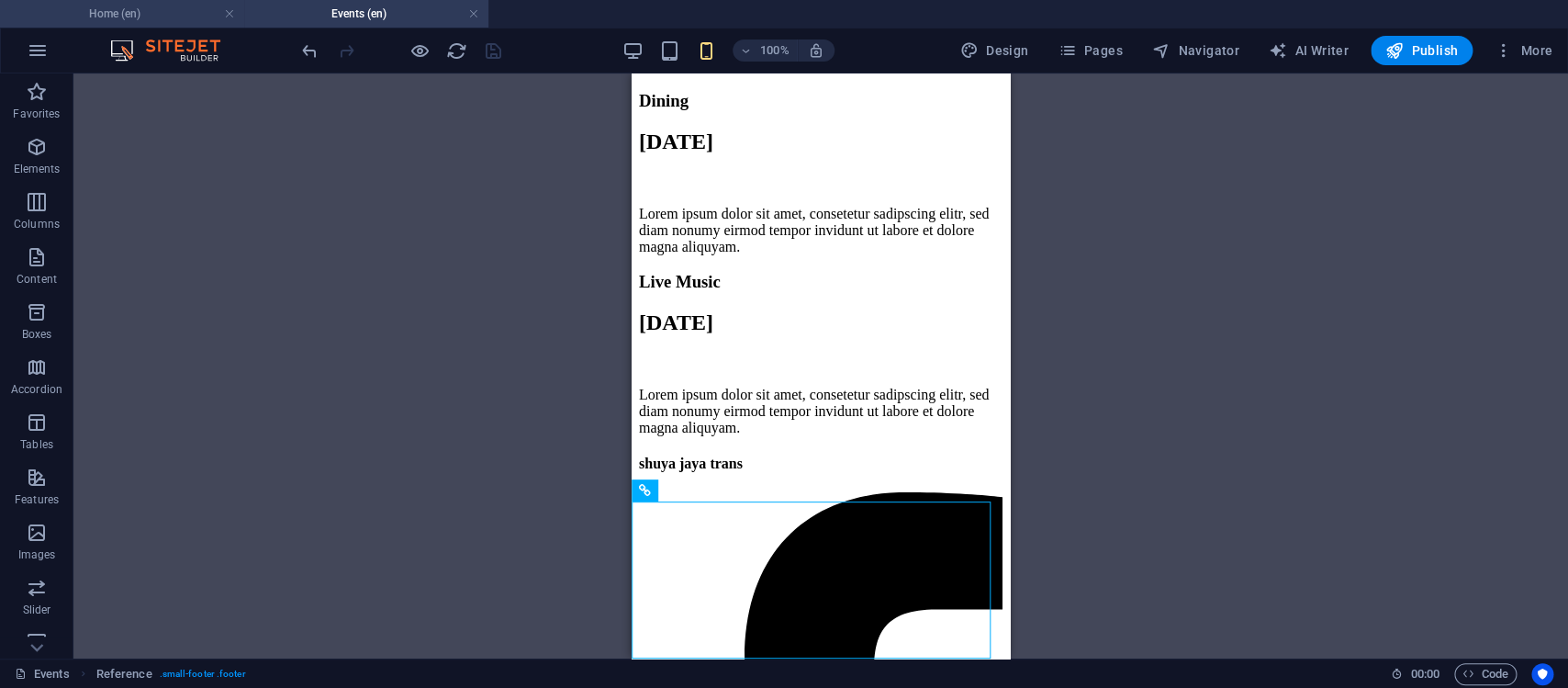
click at [162, 19] on h4 "Home (en)" at bounding box center [122, 14] width 244 height 20
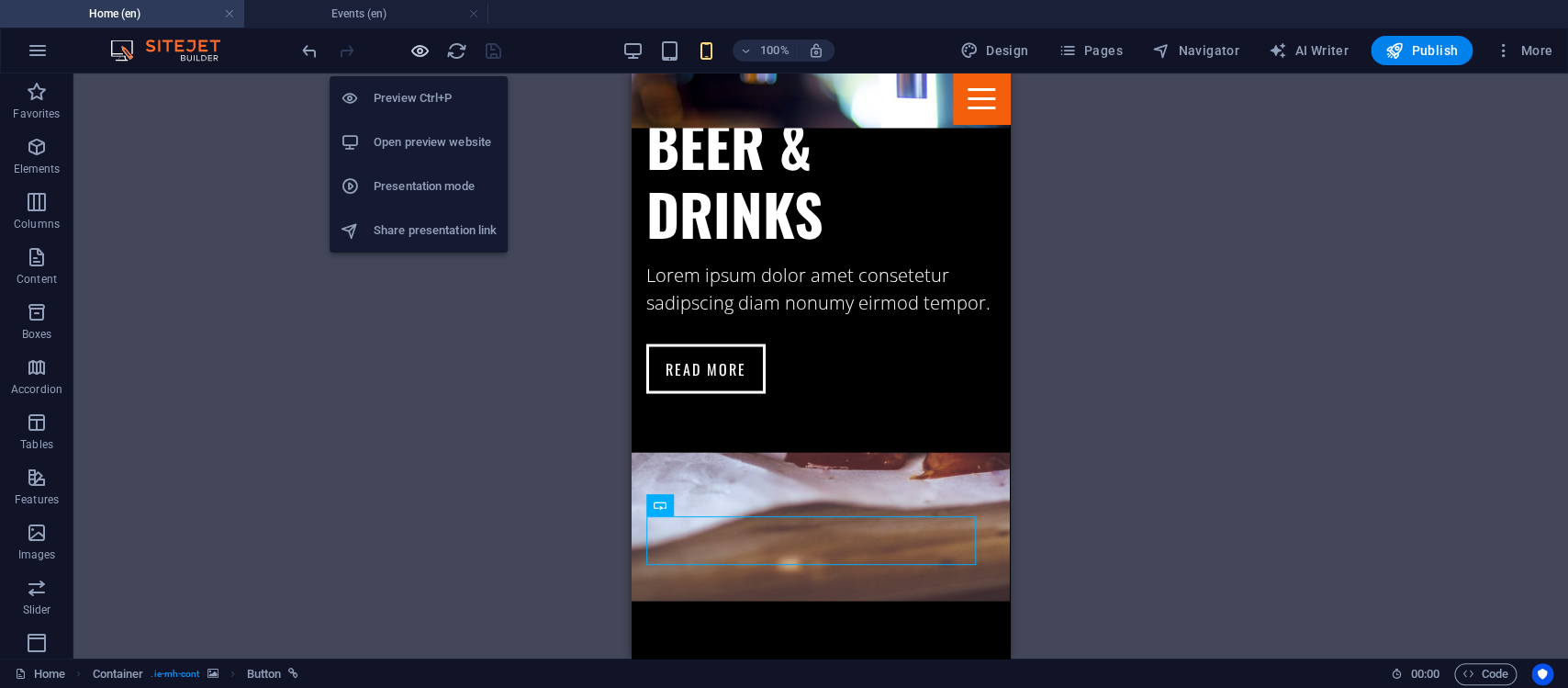
click at [428, 55] on icon "button" at bounding box center [420, 51] width 21 height 21
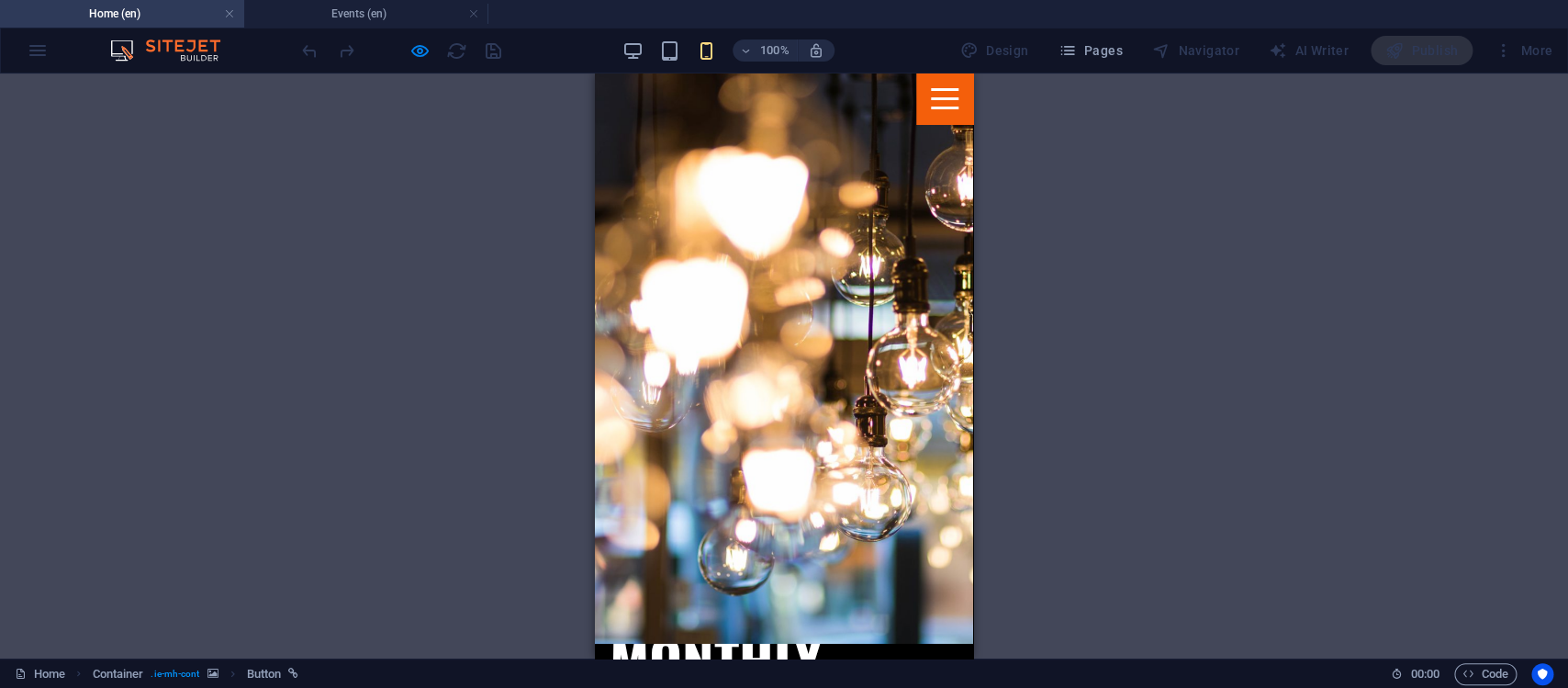
scroll to position [2845, 0]
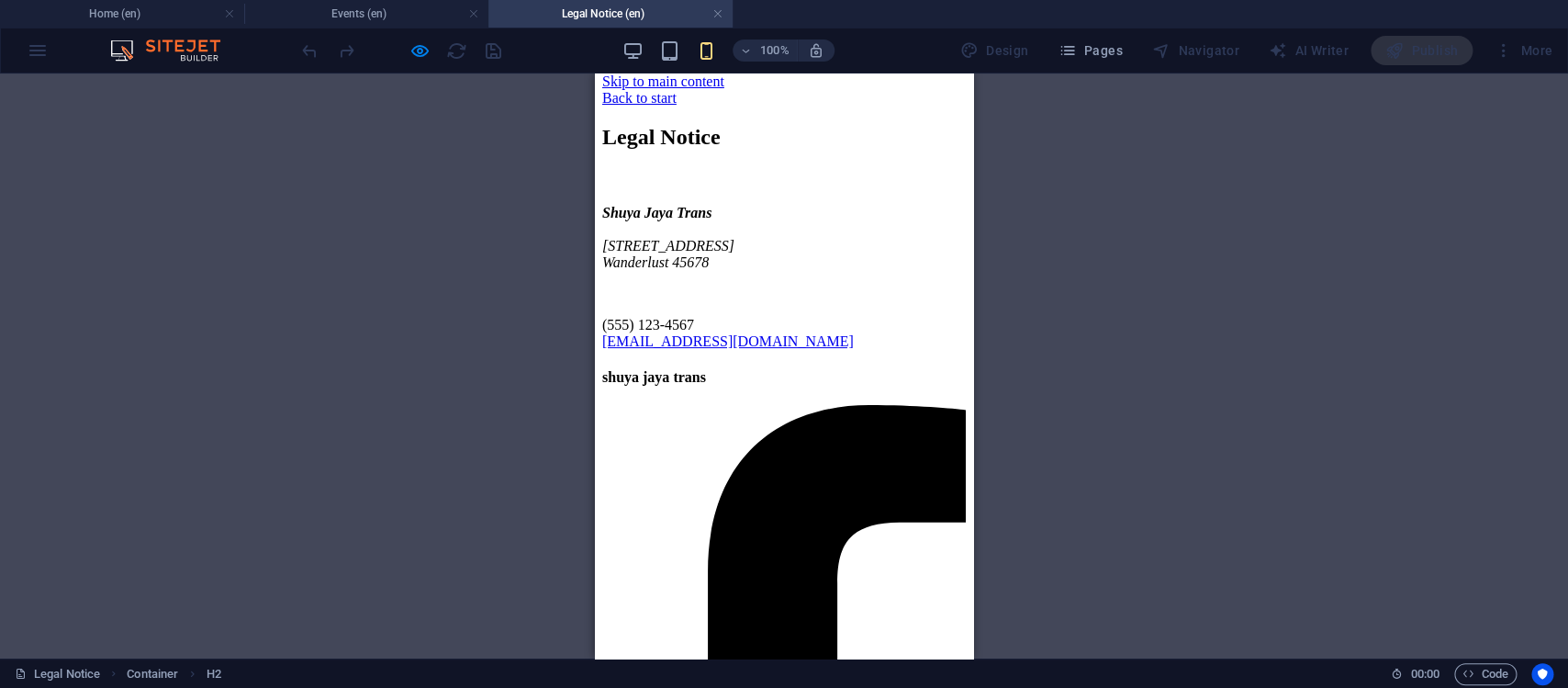
scroll to position [21, 0]
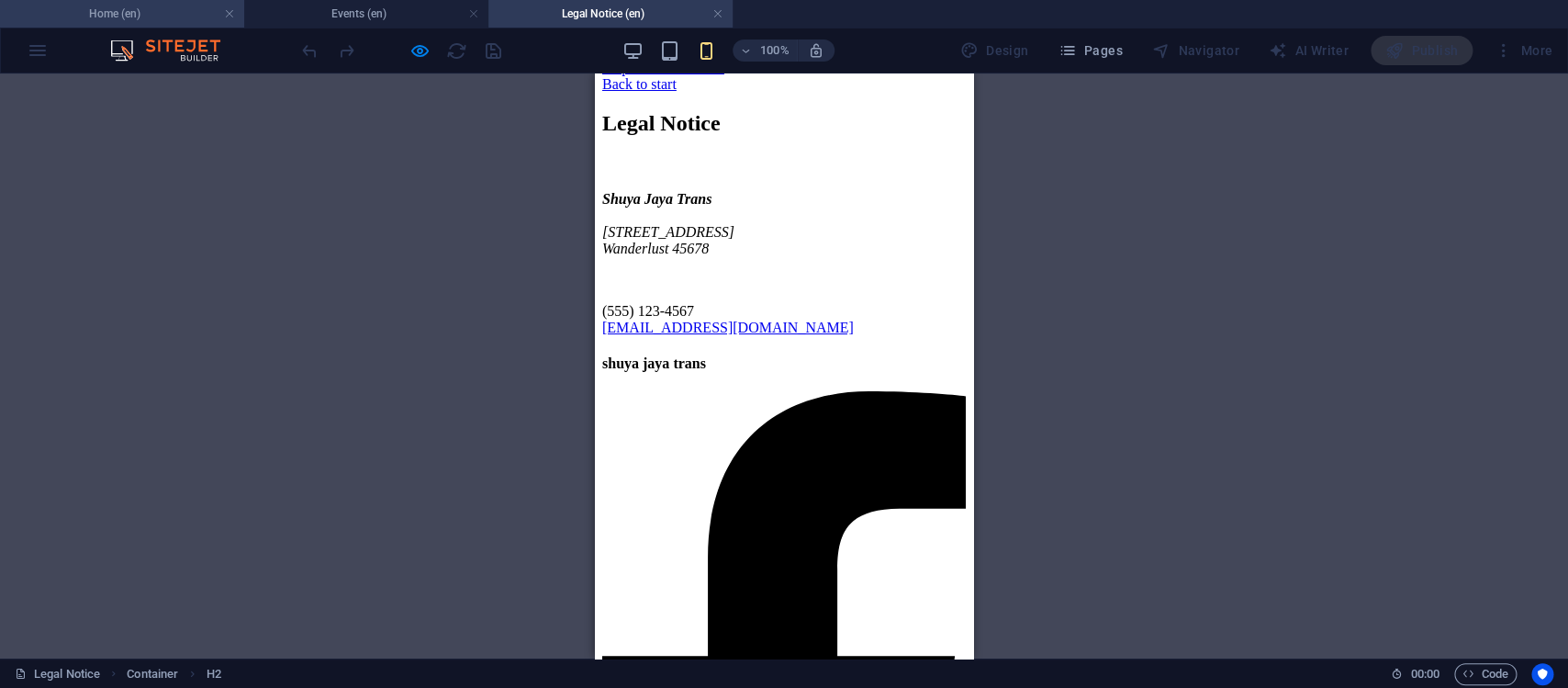
click at [124, 22] on h4 "Home (en)" at bounding box center [122, 14] width 244 height 20
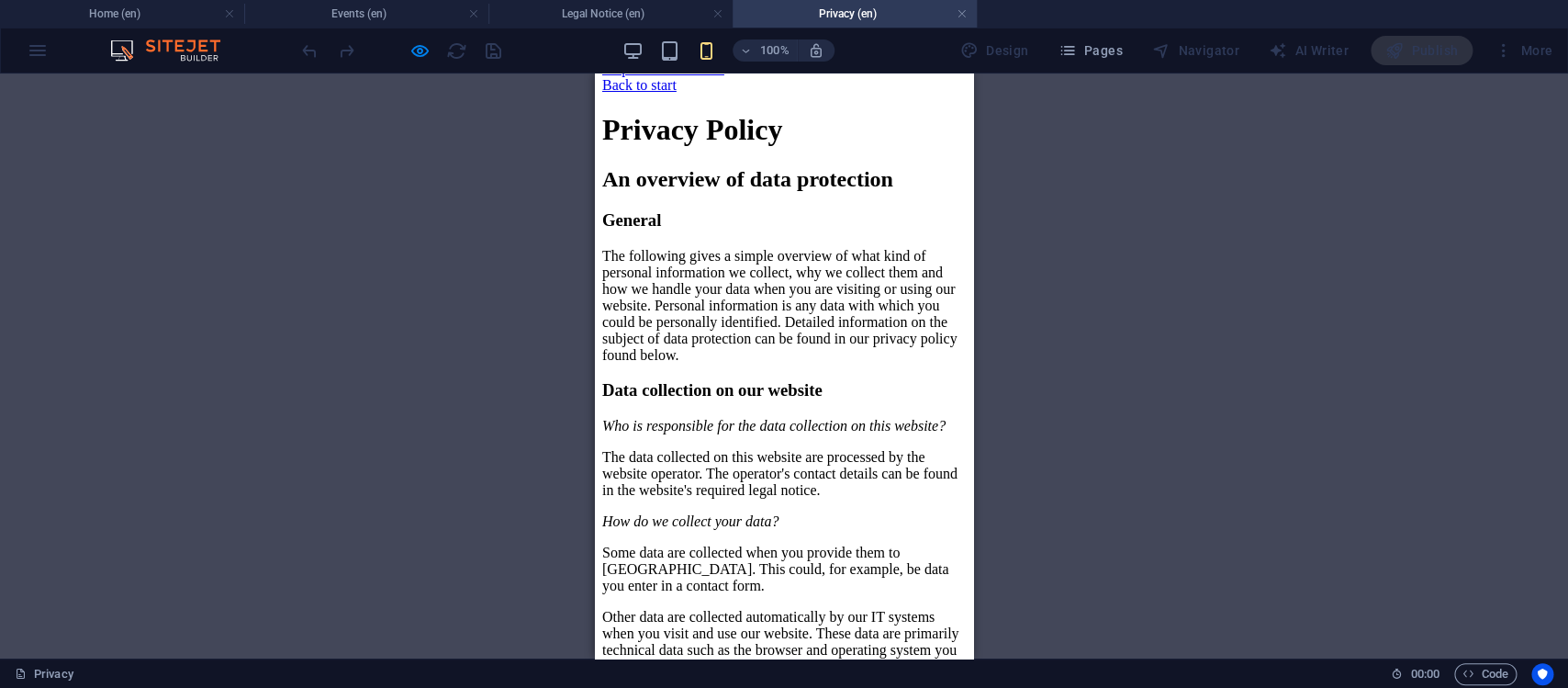
scroll to position [0, 0]
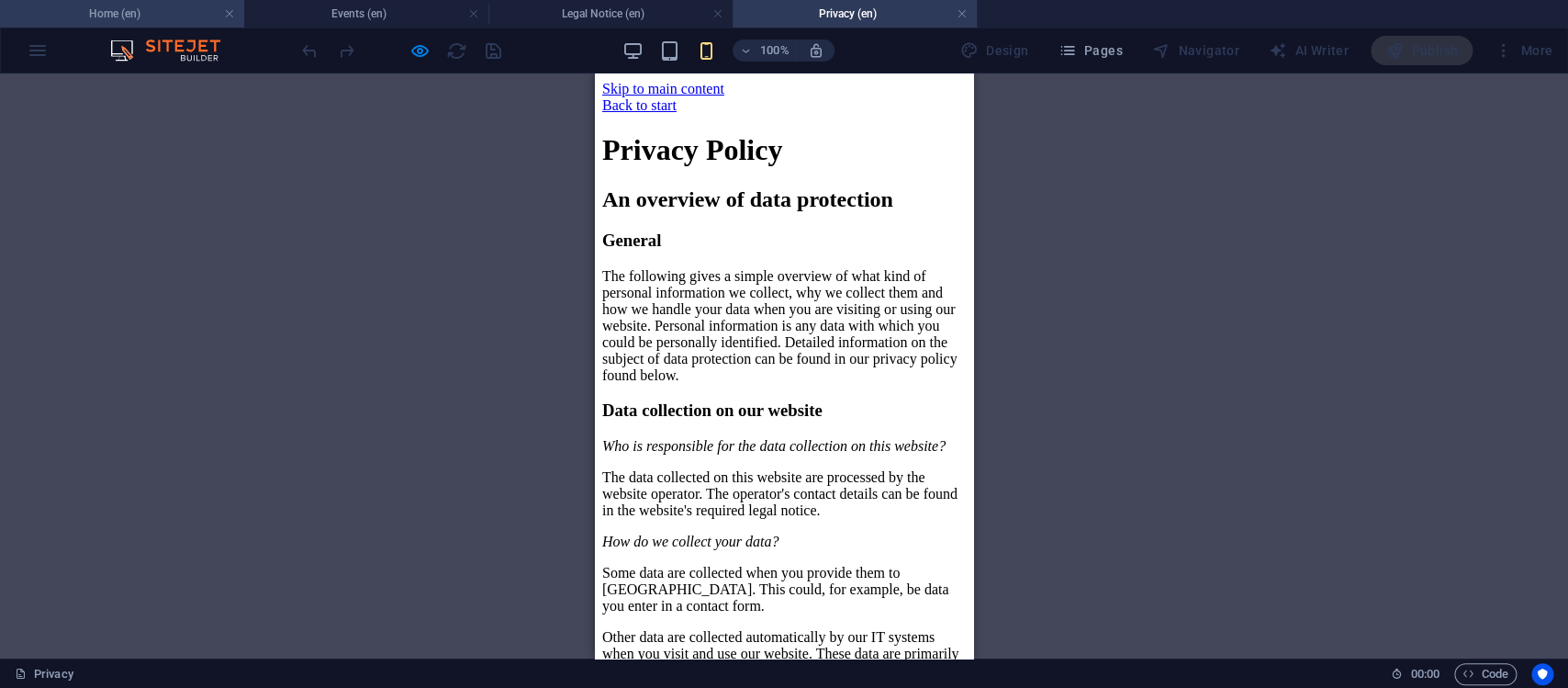
click at [108, 13] on h4 "Home (en)" at bounding box center [122, 14] width 244 height 20
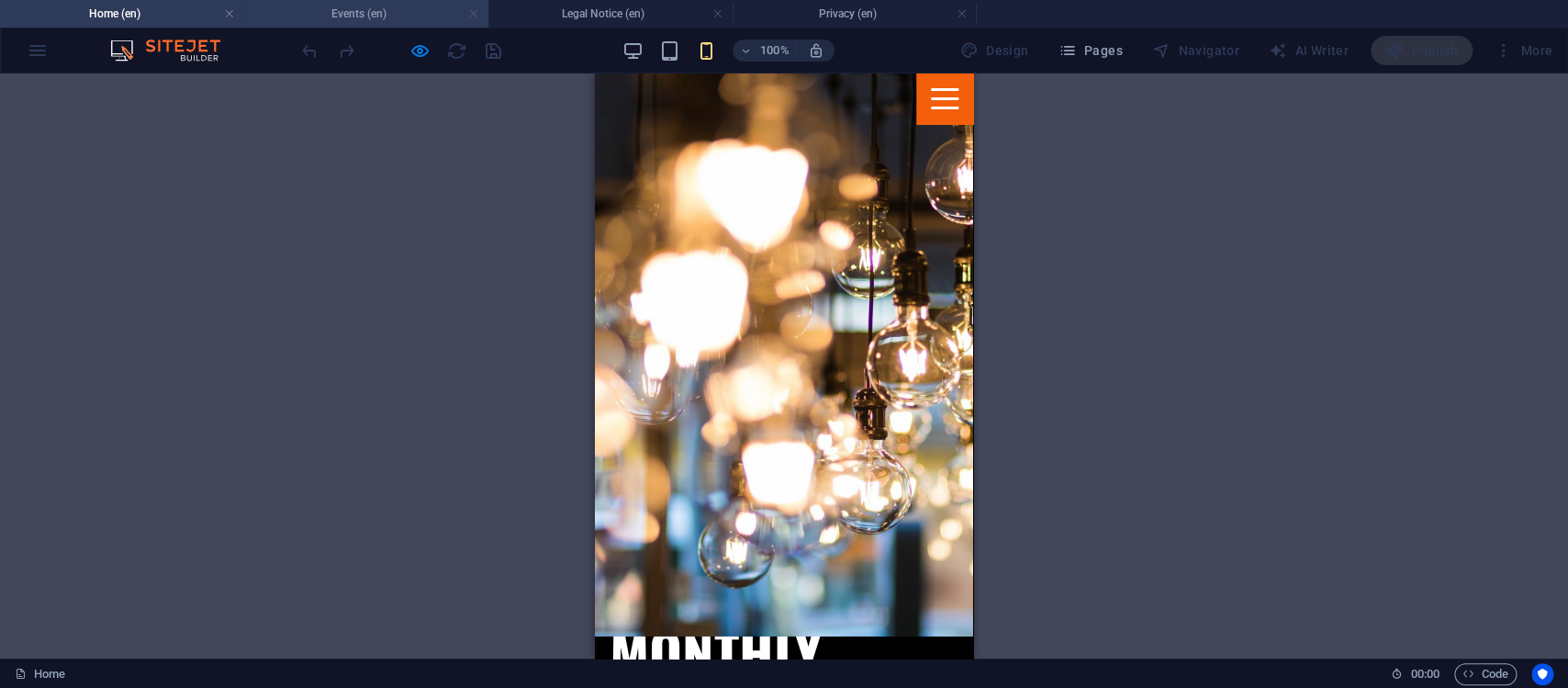
click at [476, 14] on link at bounding box center [473, 15] width 11 height 18
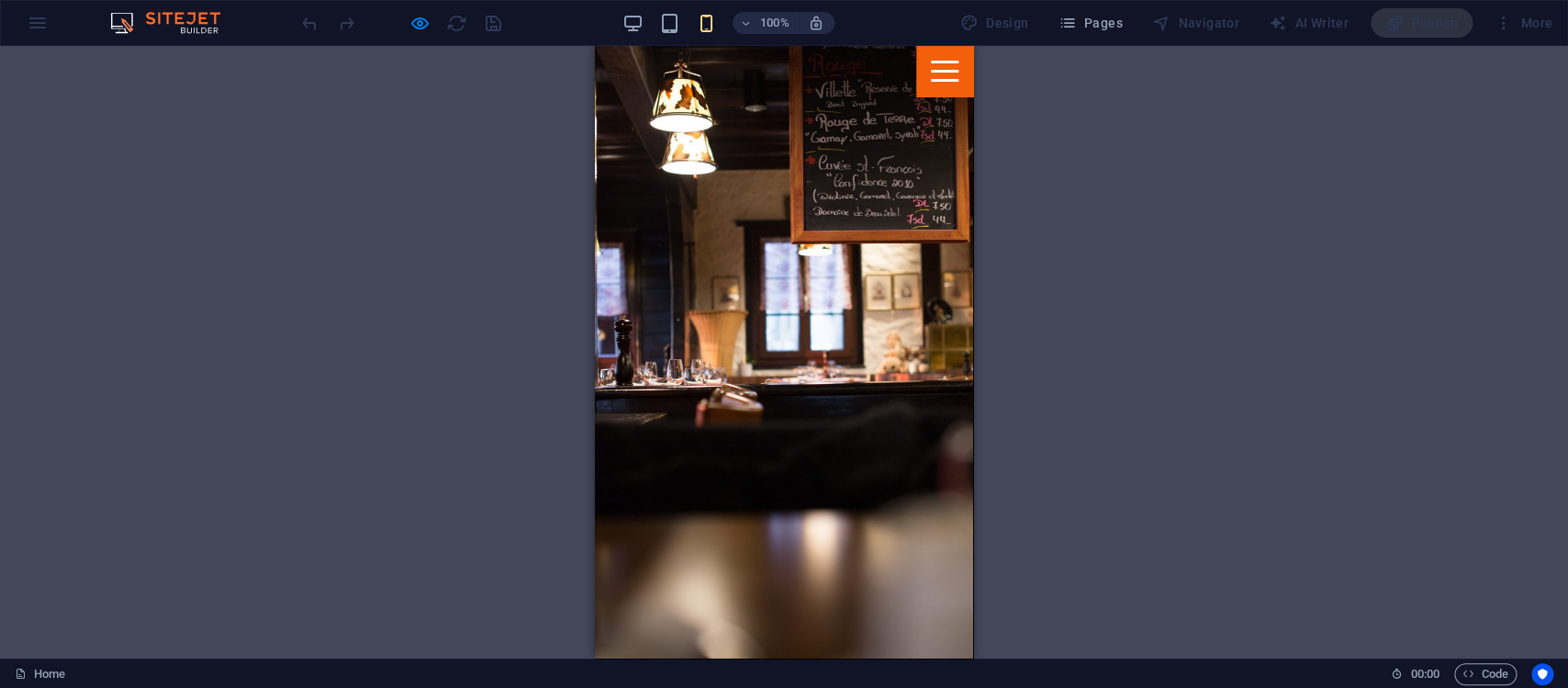
click at [32, 26] on div "100% Design Pages Navigator AI Writer Publish More" at bounding box center [784, 23] width 1566 height 44
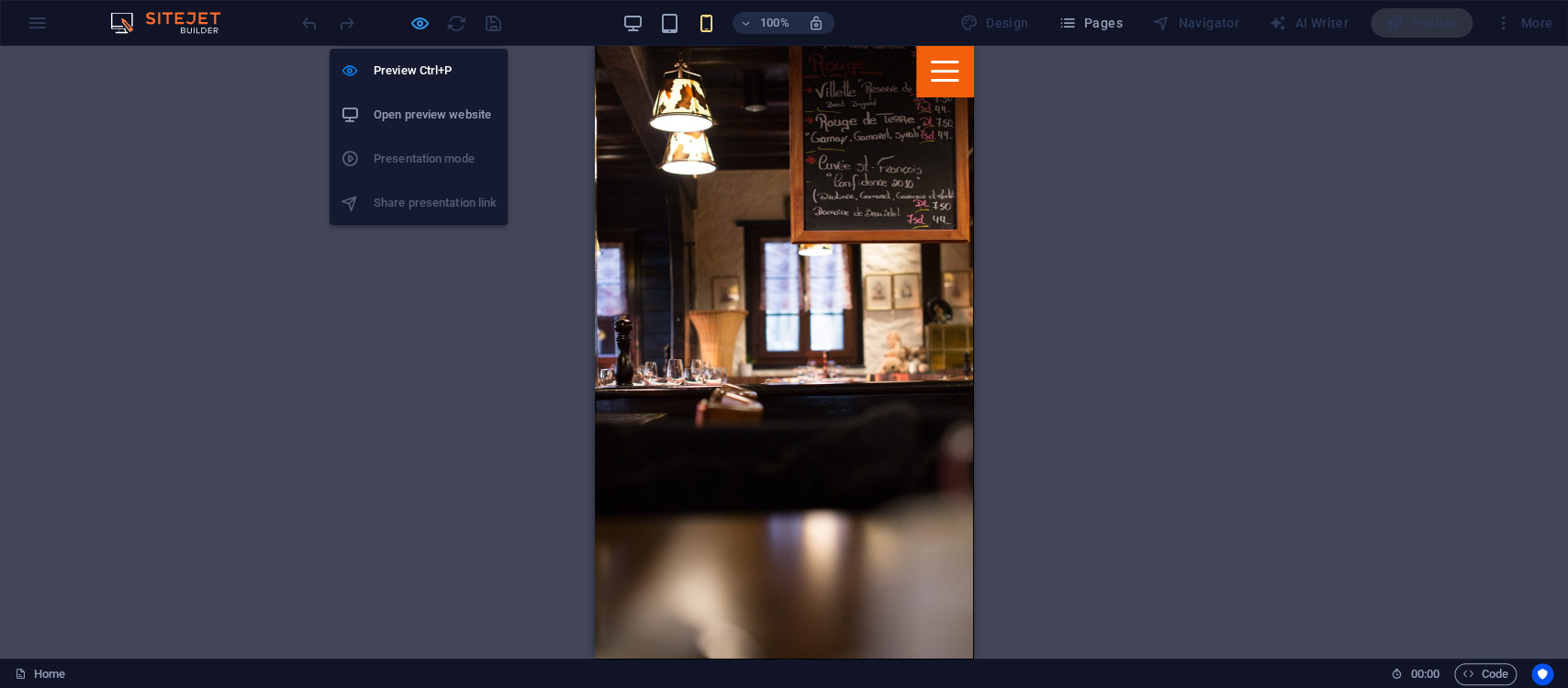
click at [425, 28] on icon "button" at bounding box center [420, 23] width 21 height 21
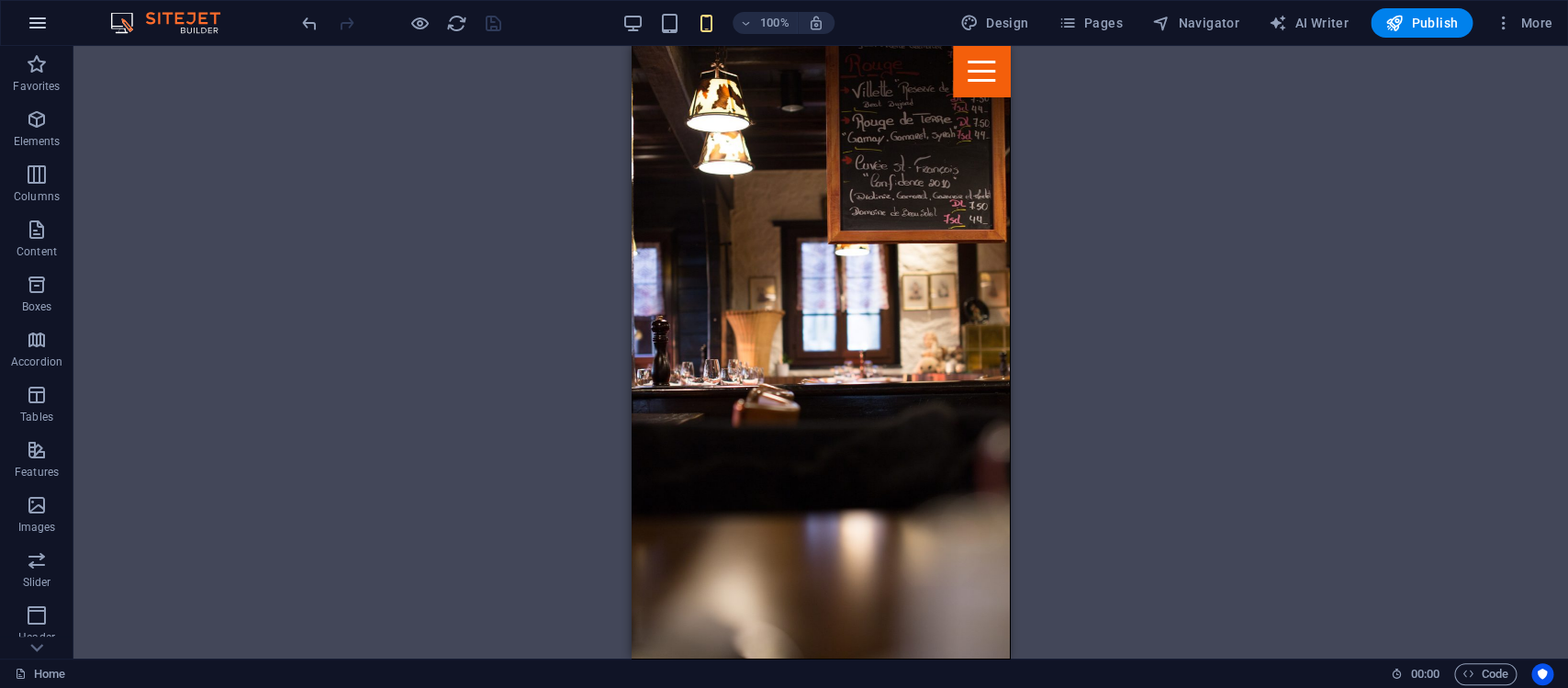
click at [49, 23] on icon "button" at bounding box center [38, 23] width 22 height 22
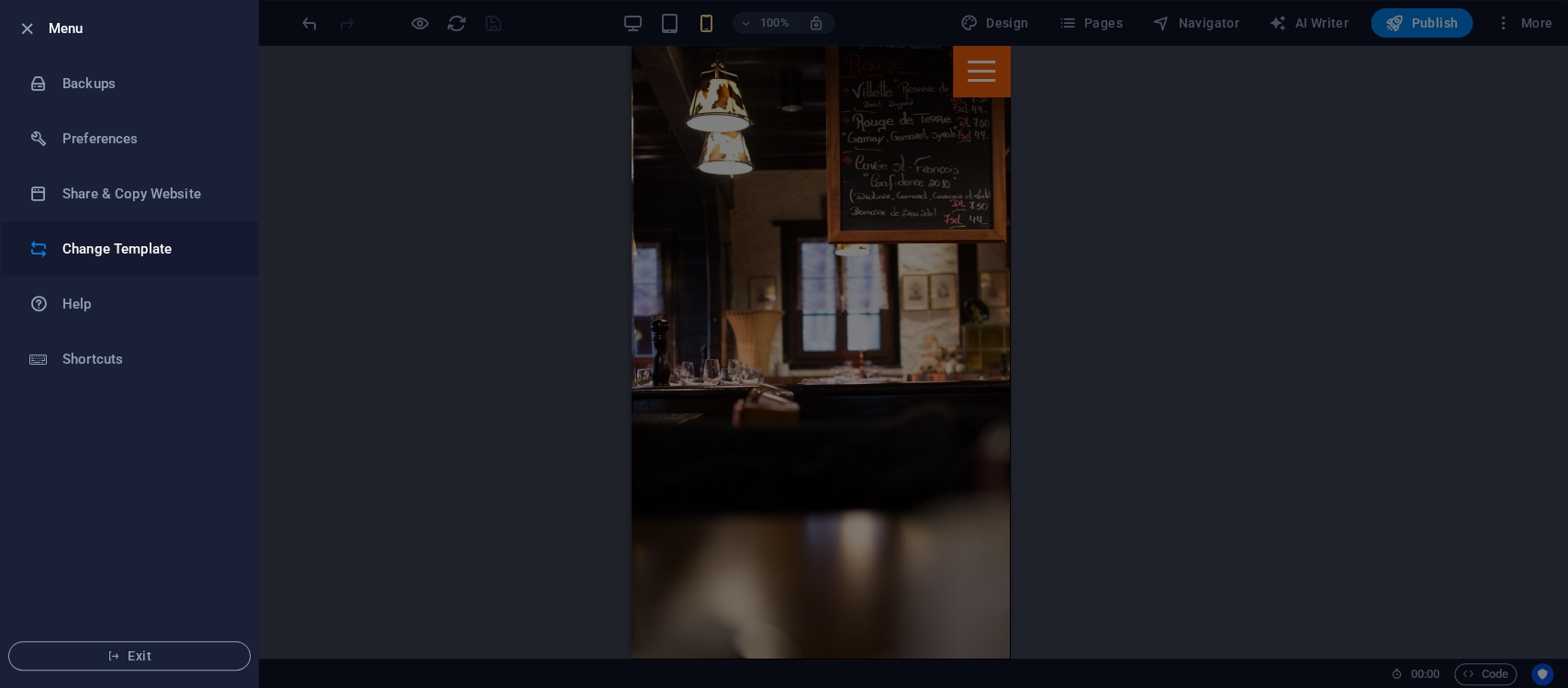
click at [125, 242] on h6 "Change Template" at bounding box center [147, 249] width 170 height 22
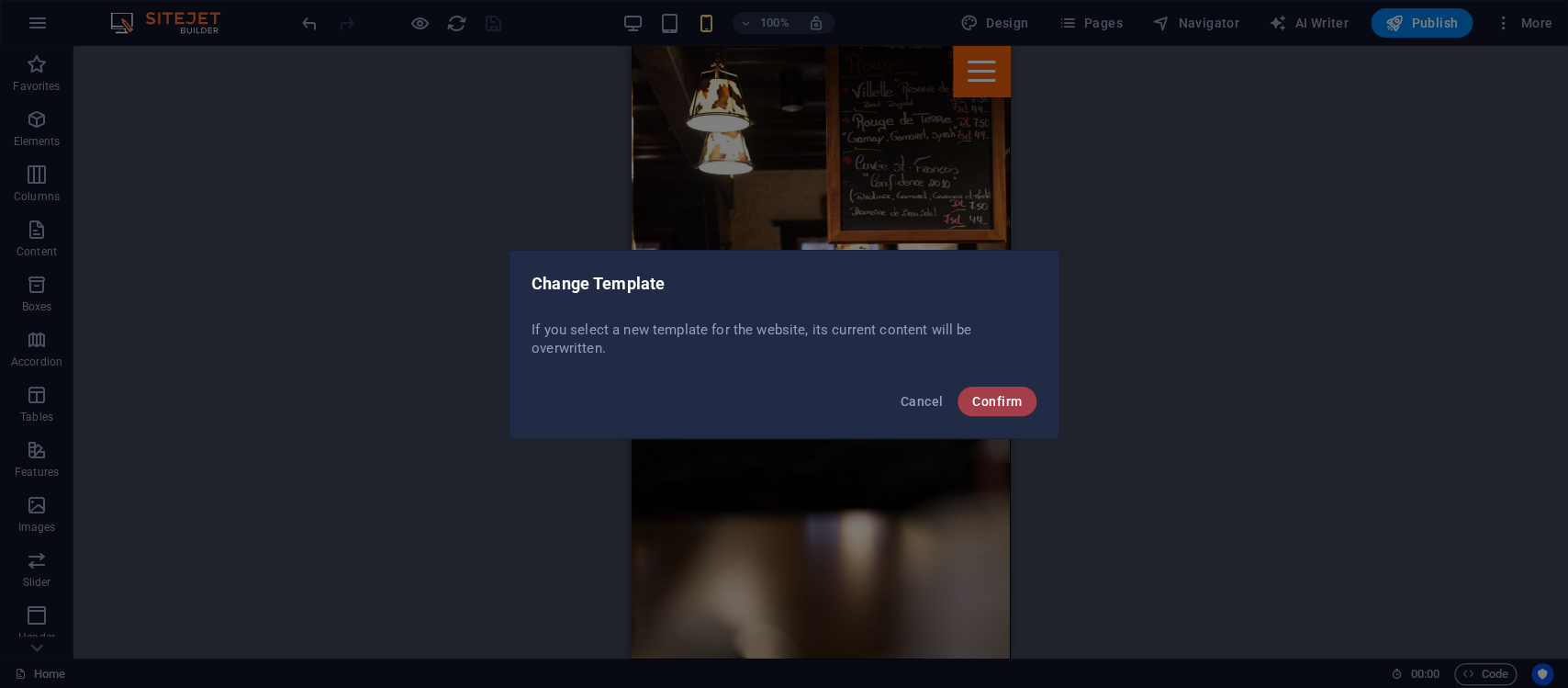
click at [982, 405] on span "Confirm" at bounding box center [997, 401] width 50 height 15
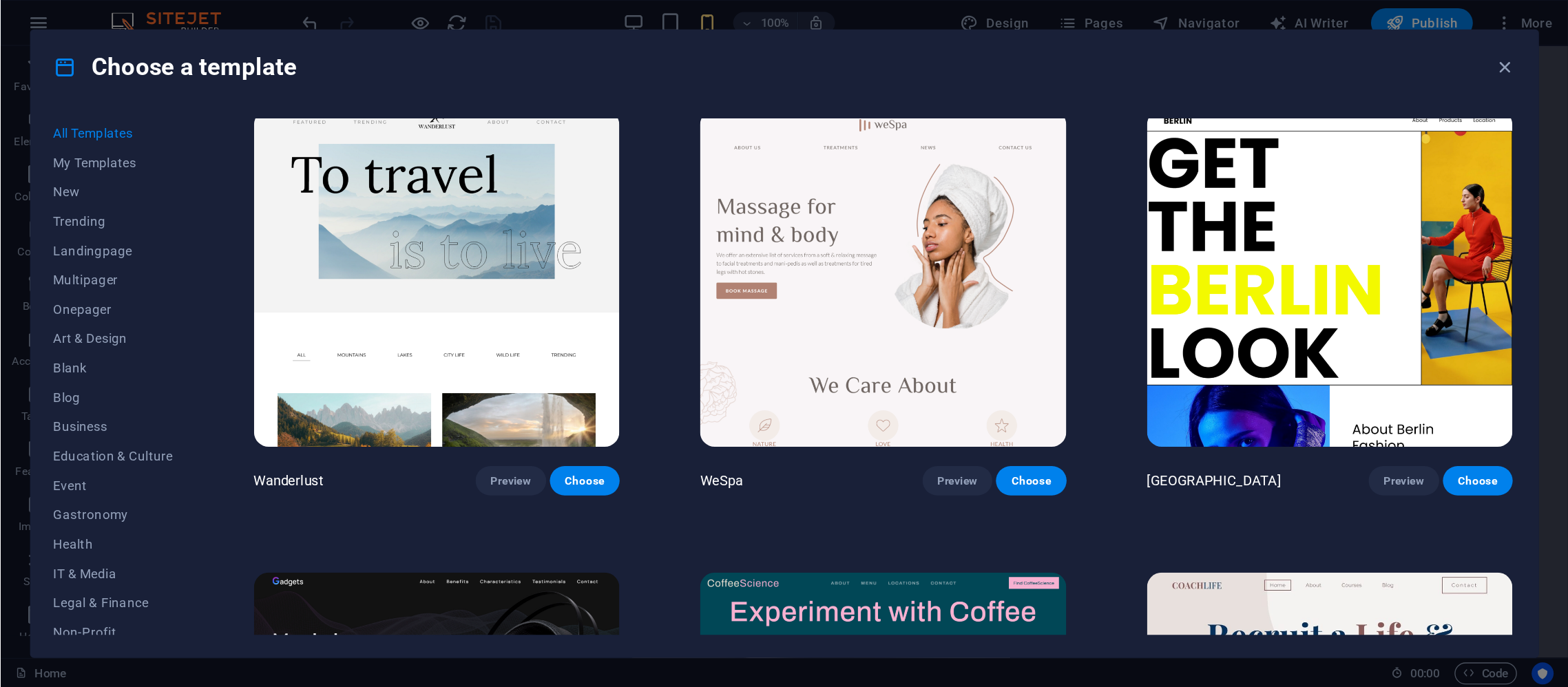
scroll to position [3827, 0]
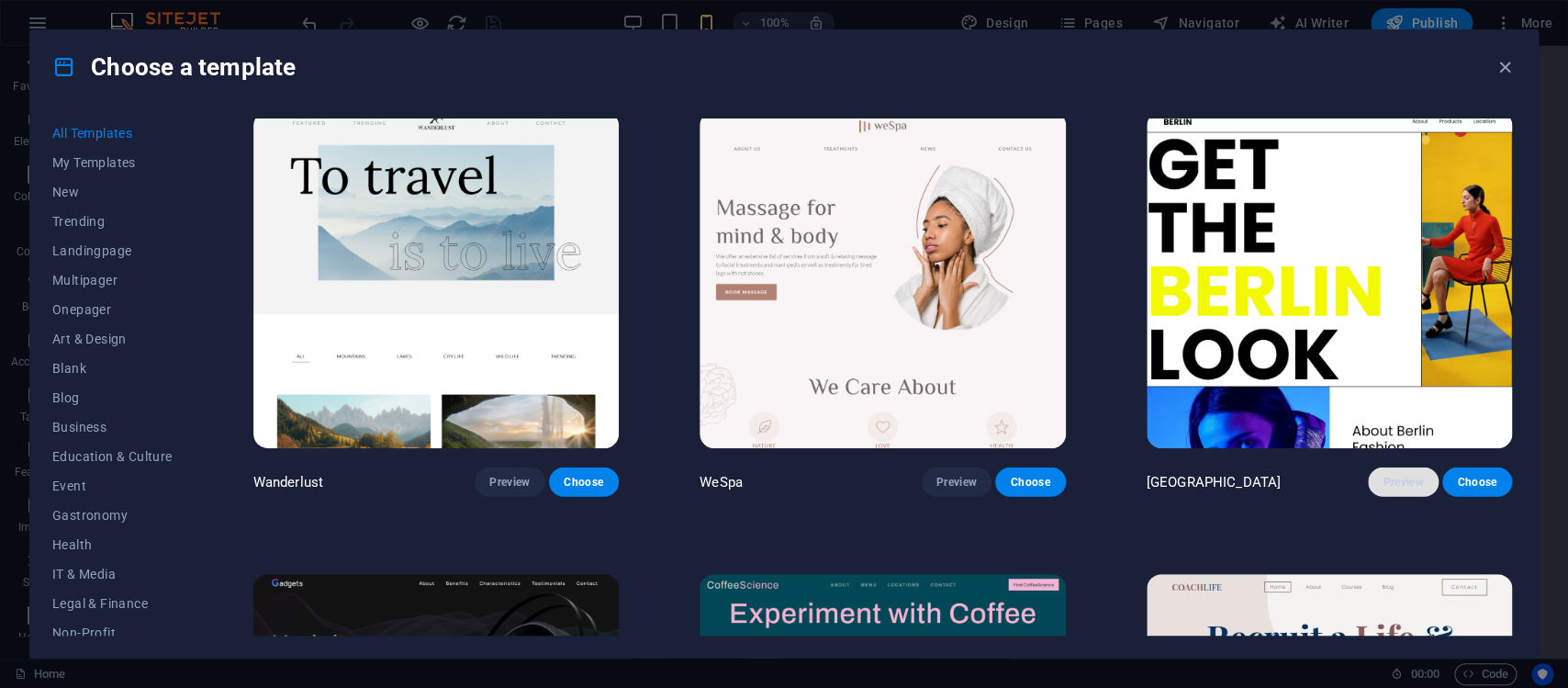
click at [1391, 468] on button "Preview" at bounding box center [1403, 482] width 69 height 30
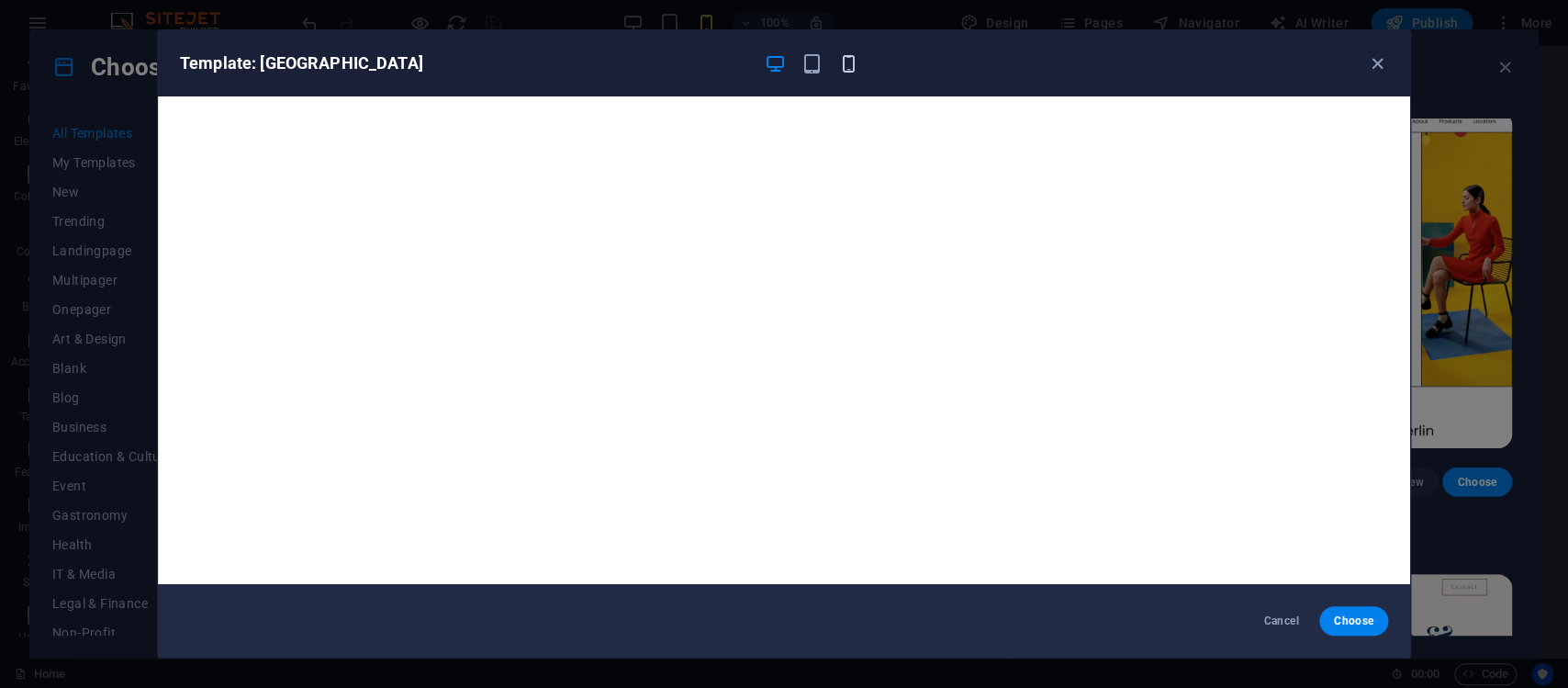
click at [850, 61] on icon "button" at bounding box center [849, 64] width 21 height 21
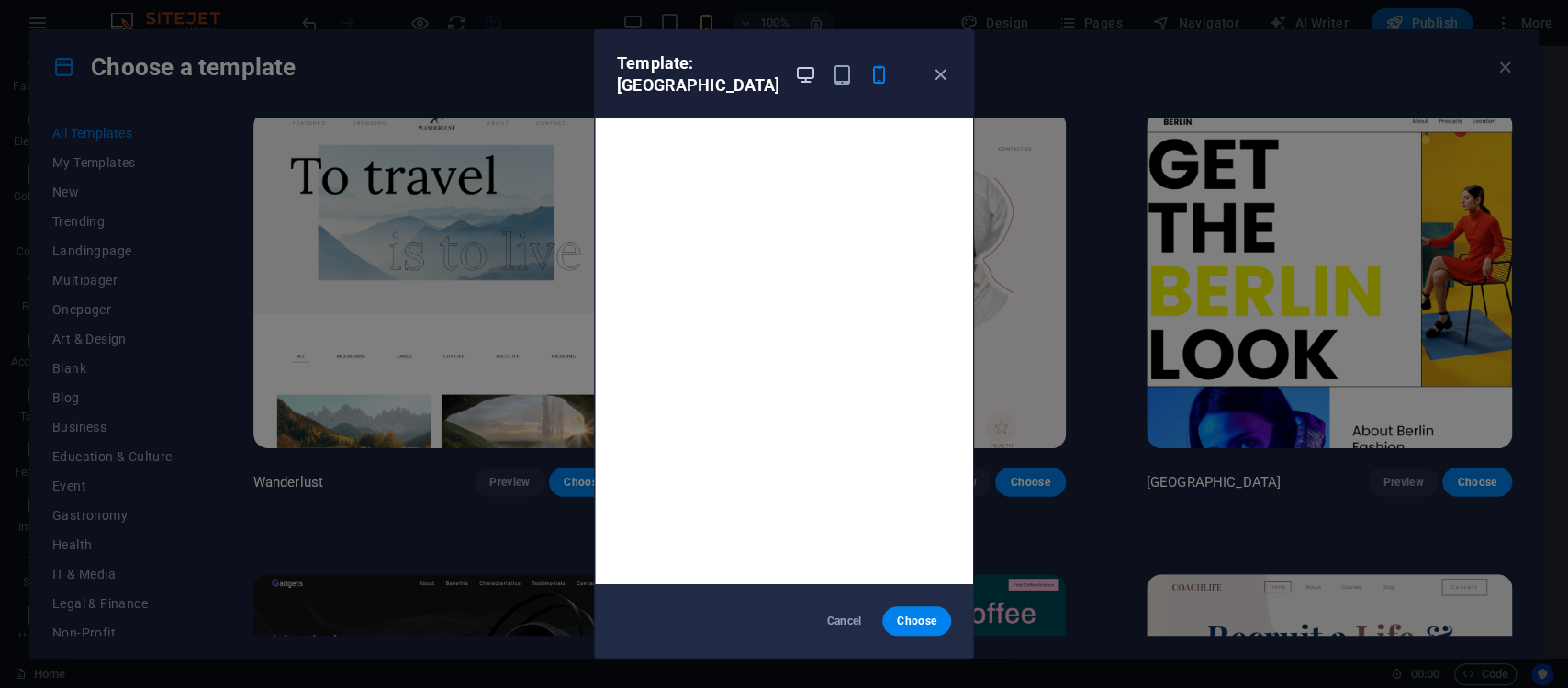
click at [795, 65] on icon "button" at bounding box center [805, 74] width 21 height 21
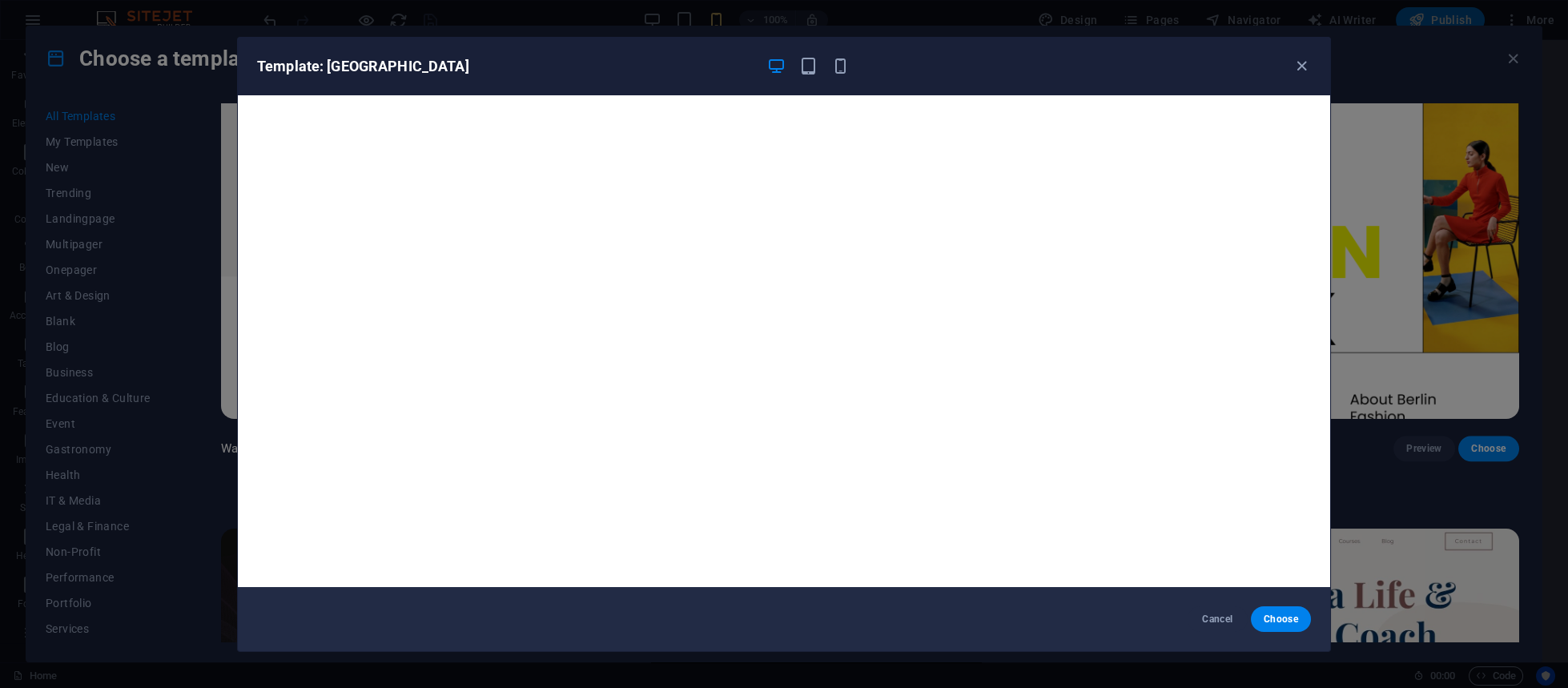
scroll to position [5104, 0]
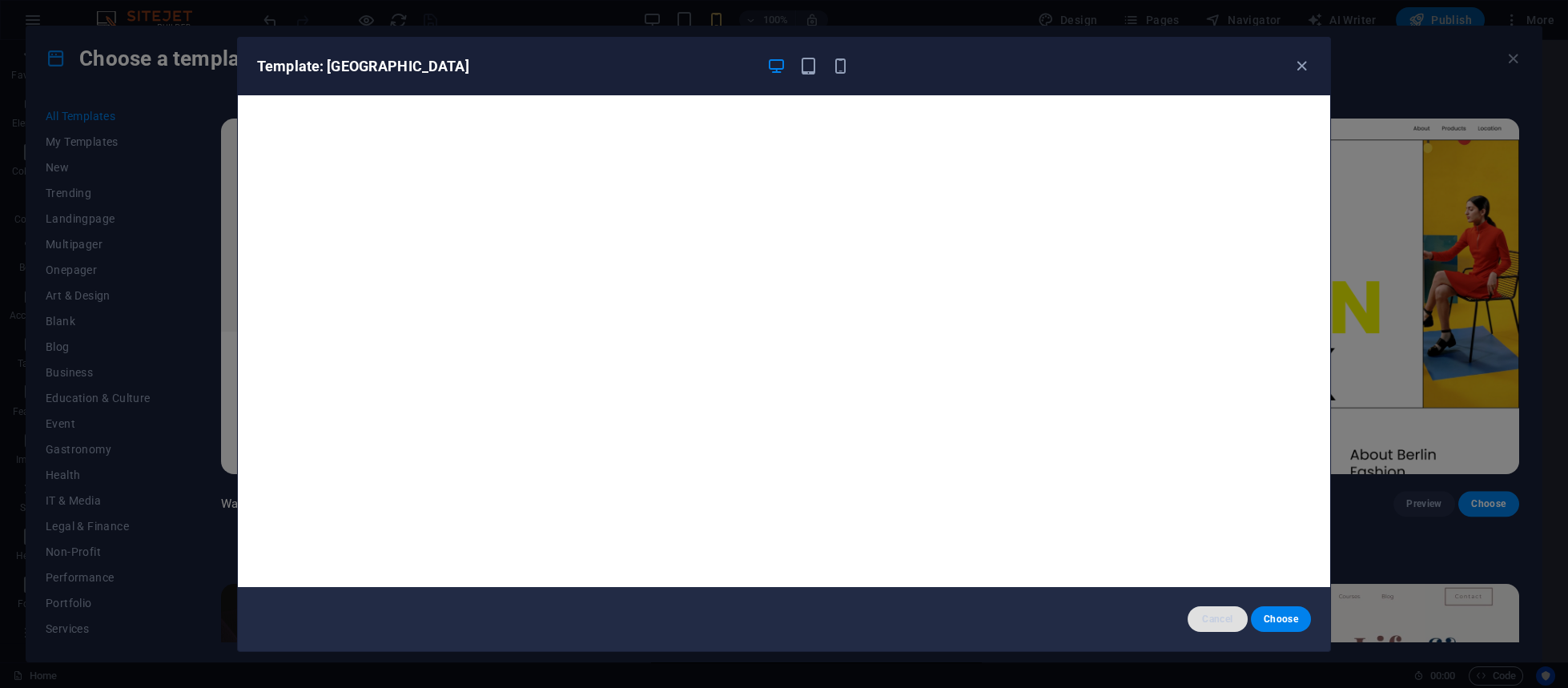
click at [1218, 599] on span "Cancel" at bounding box center [1218, 619] width 35 height 13
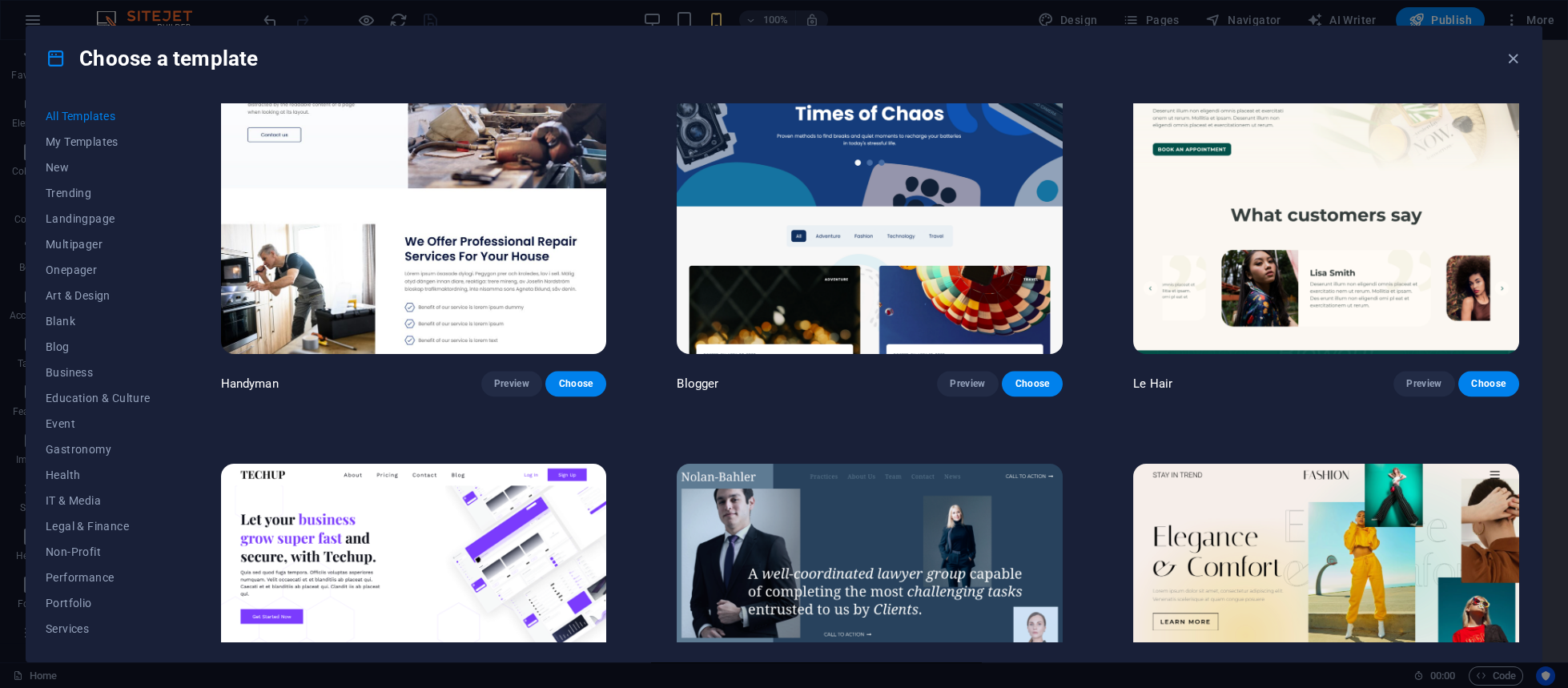
scroll to position [6696, 0]
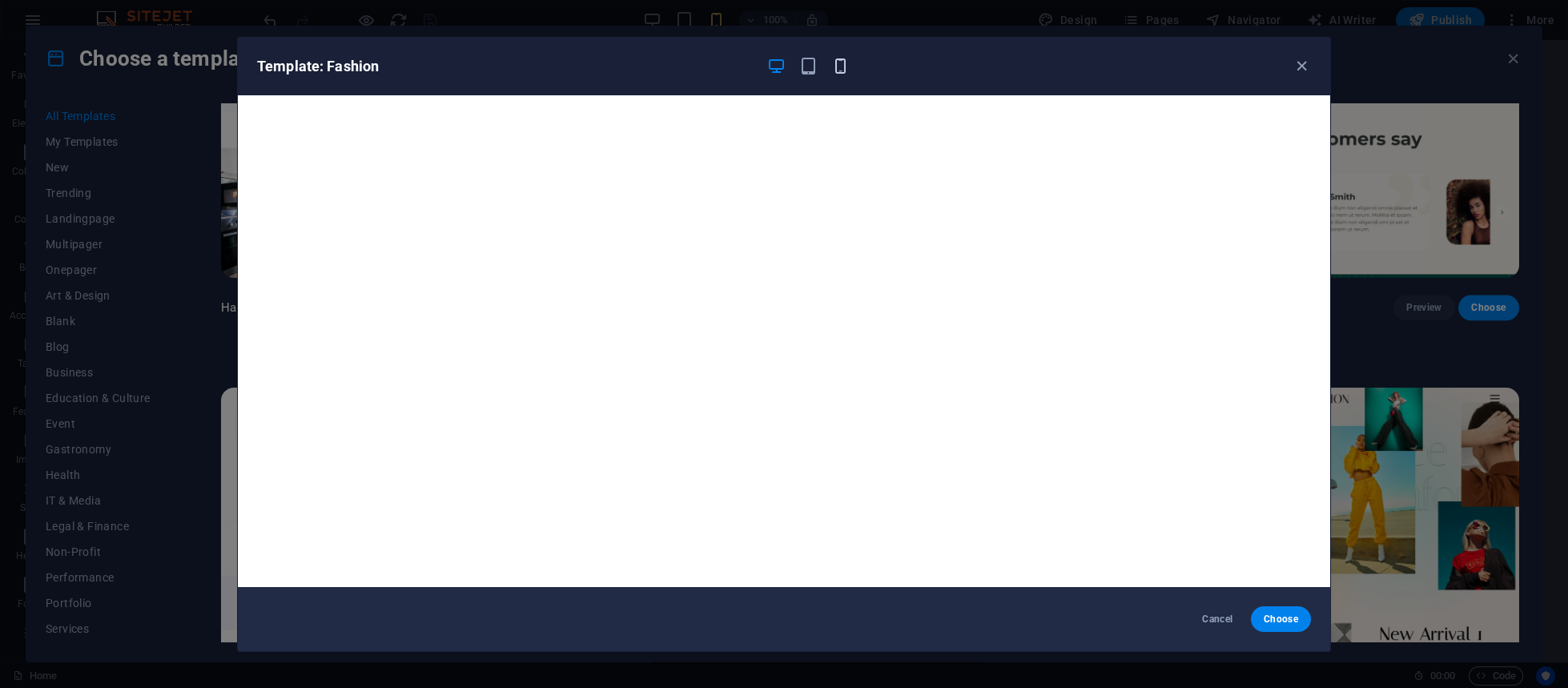
click at [833, 69] on icon "button" at bounding box center [839, 66] width 18 height 18
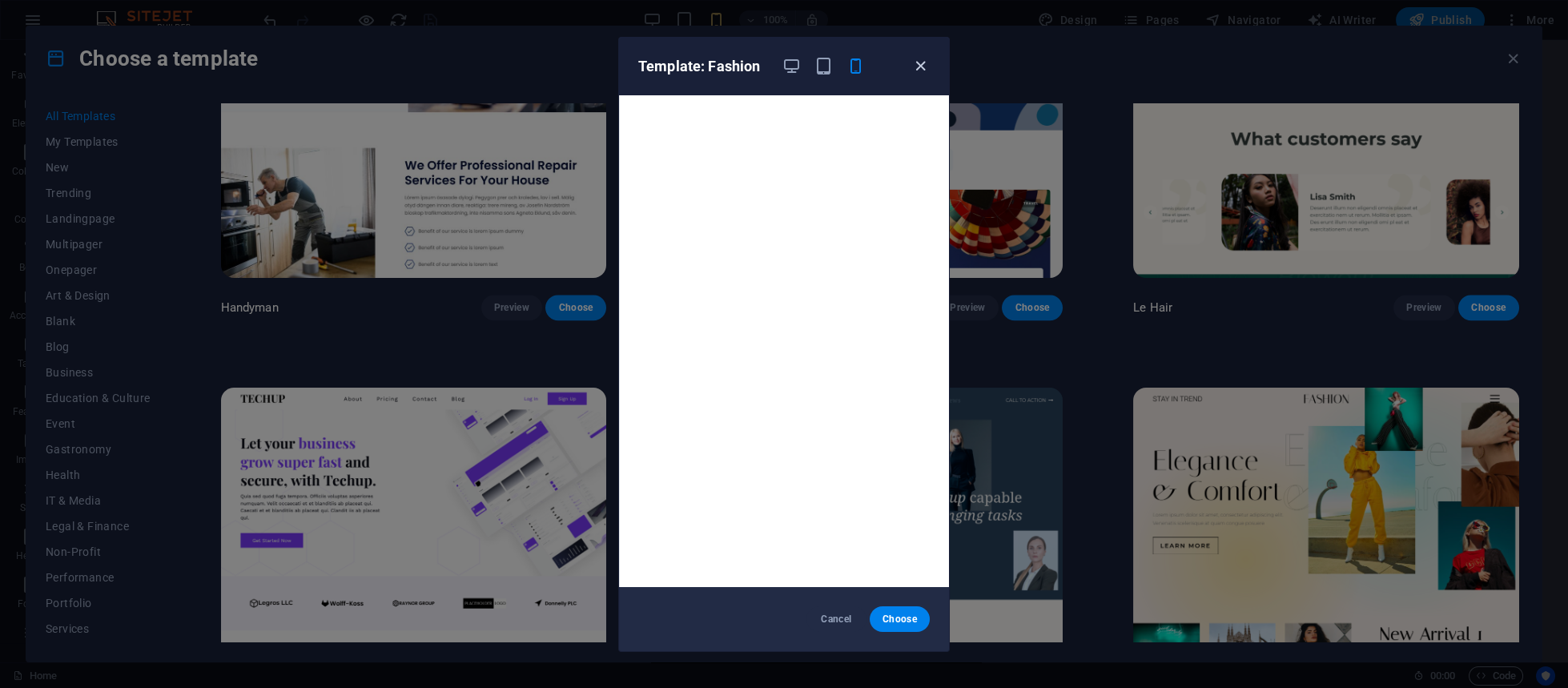
click at [916, 69] on icon "button" at bounding box center [920, 66] width 18 height 18
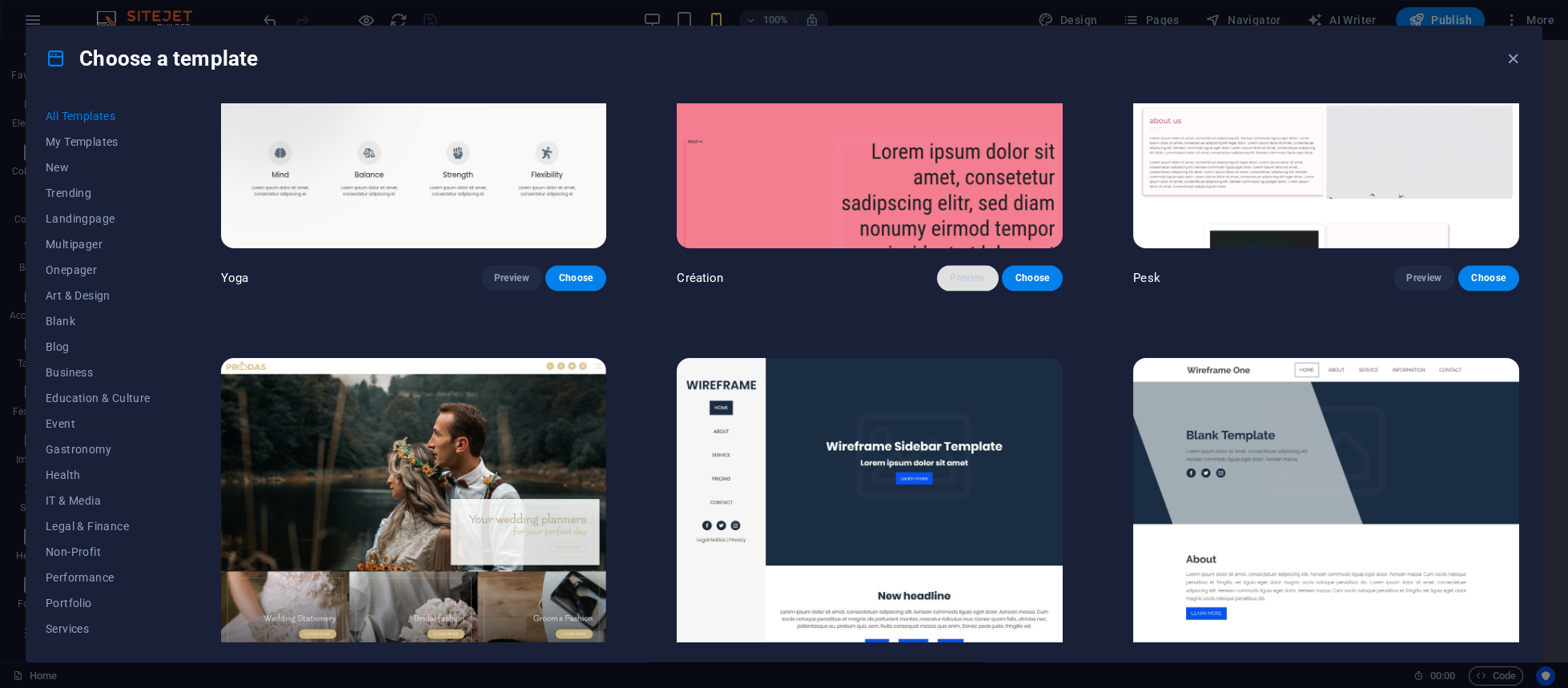
scroll to position [7681, 0]
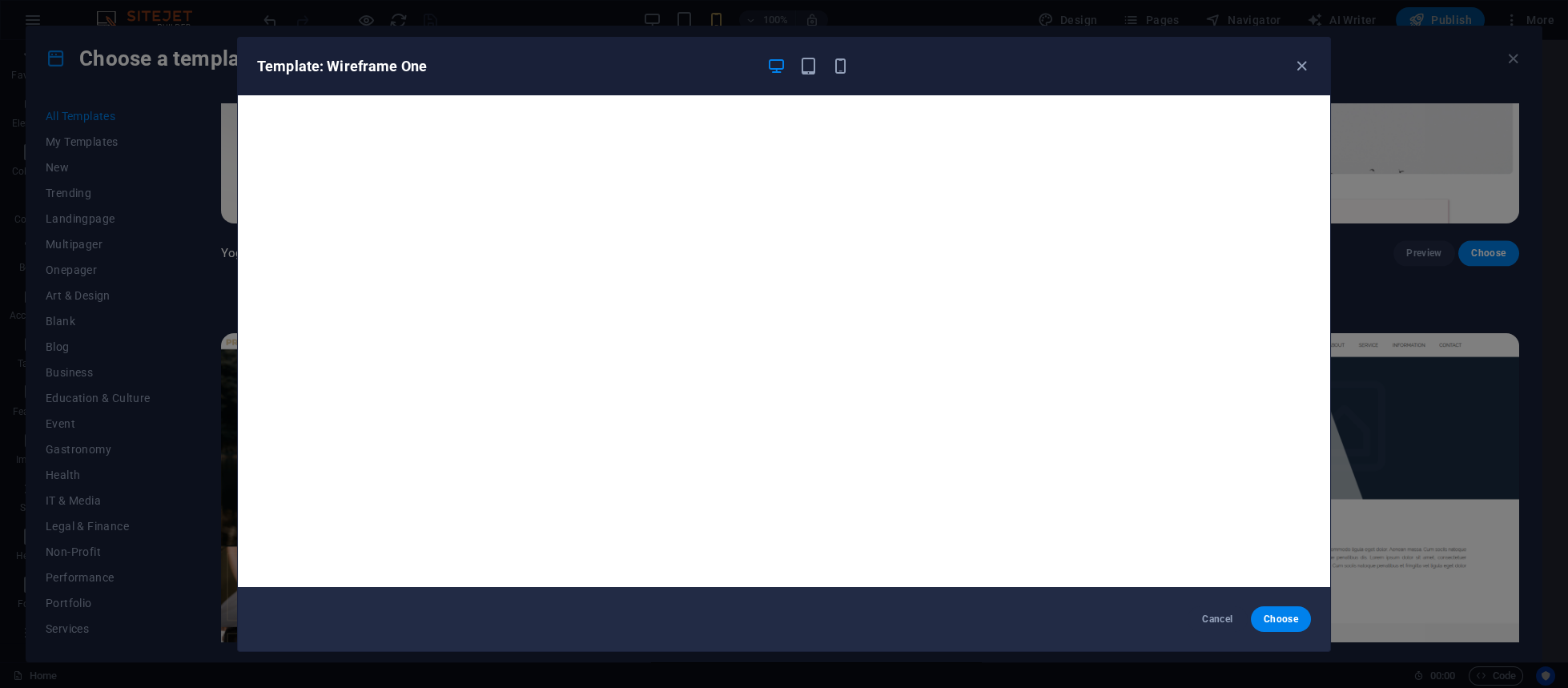
scroll to position [2, 0]
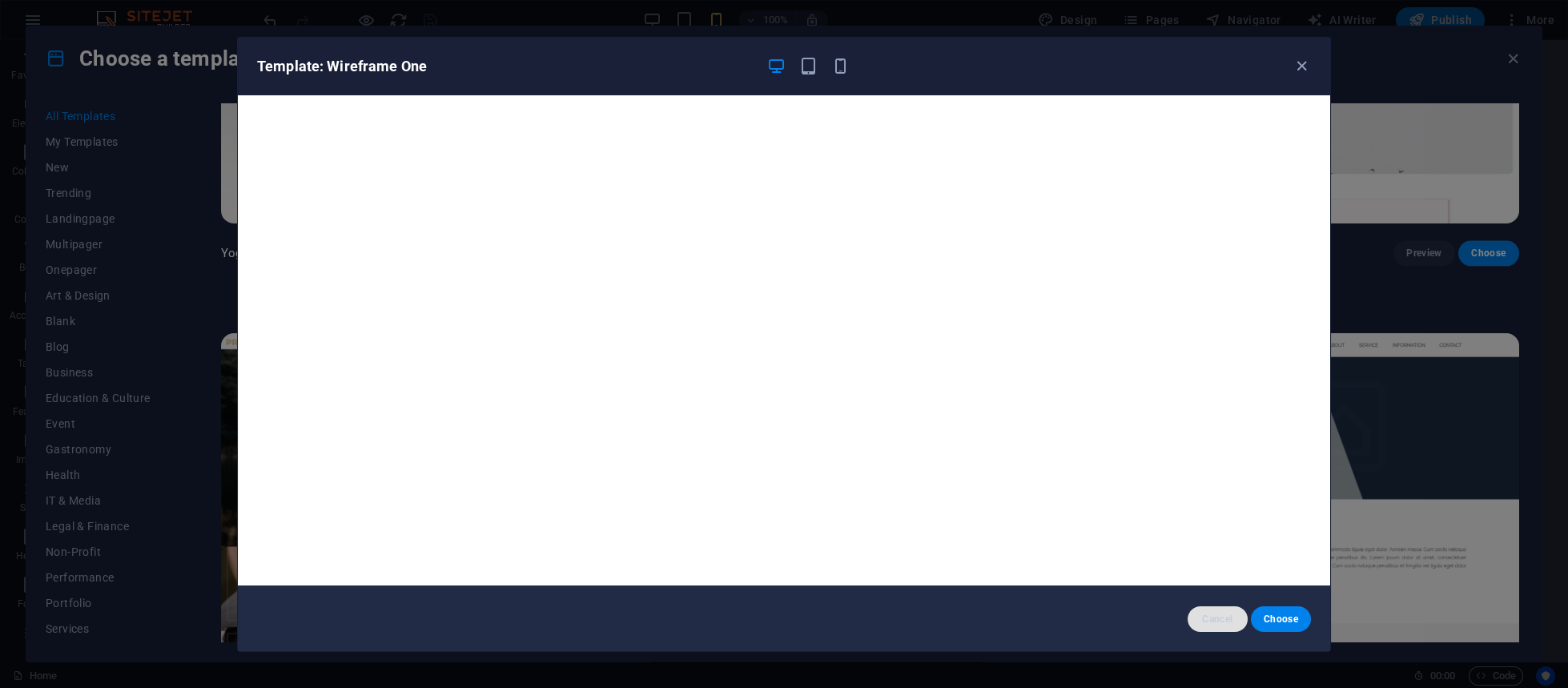
click at [1205, 599] on span "Cancel" at bounding box center [1218, 619] width 35 height 13
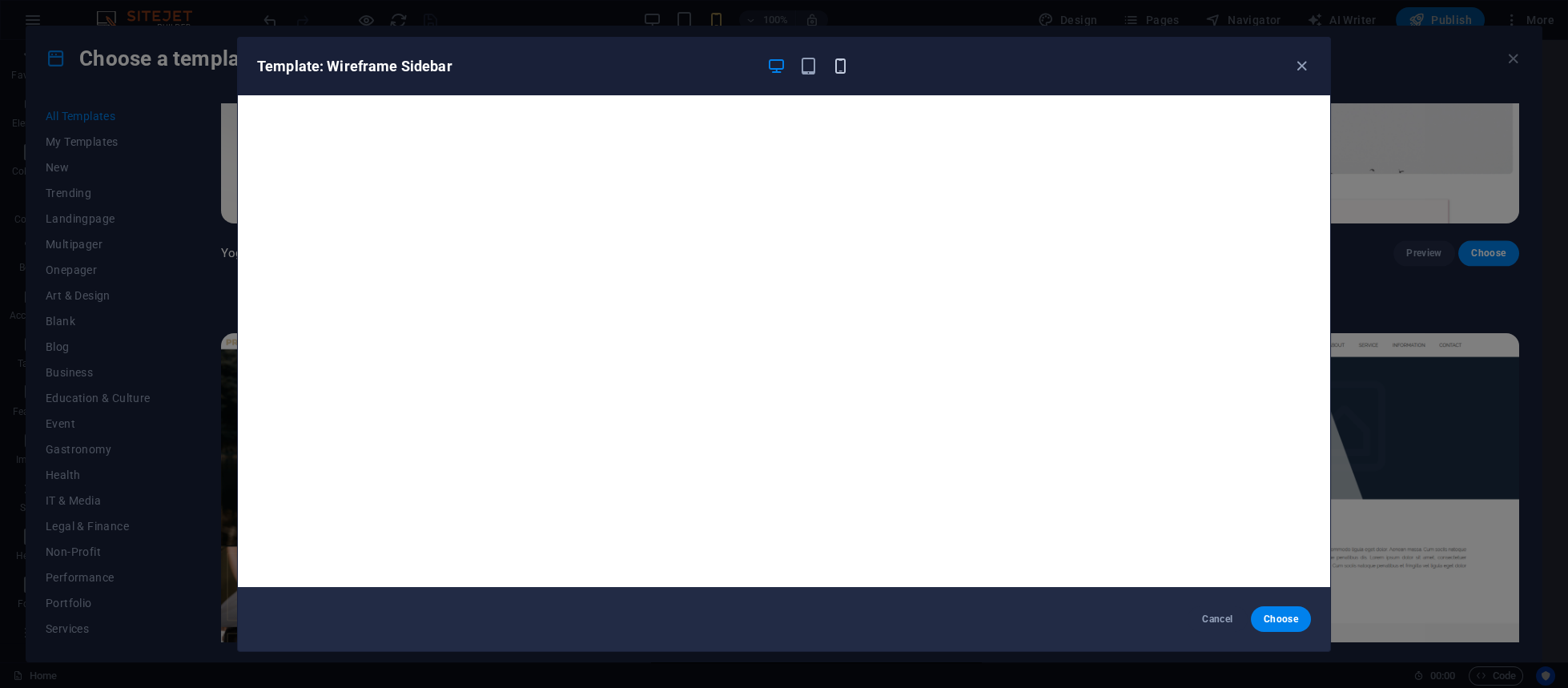
click at [832, 67] on icon "button" at bounding box center [839, 66] width 18 height 18
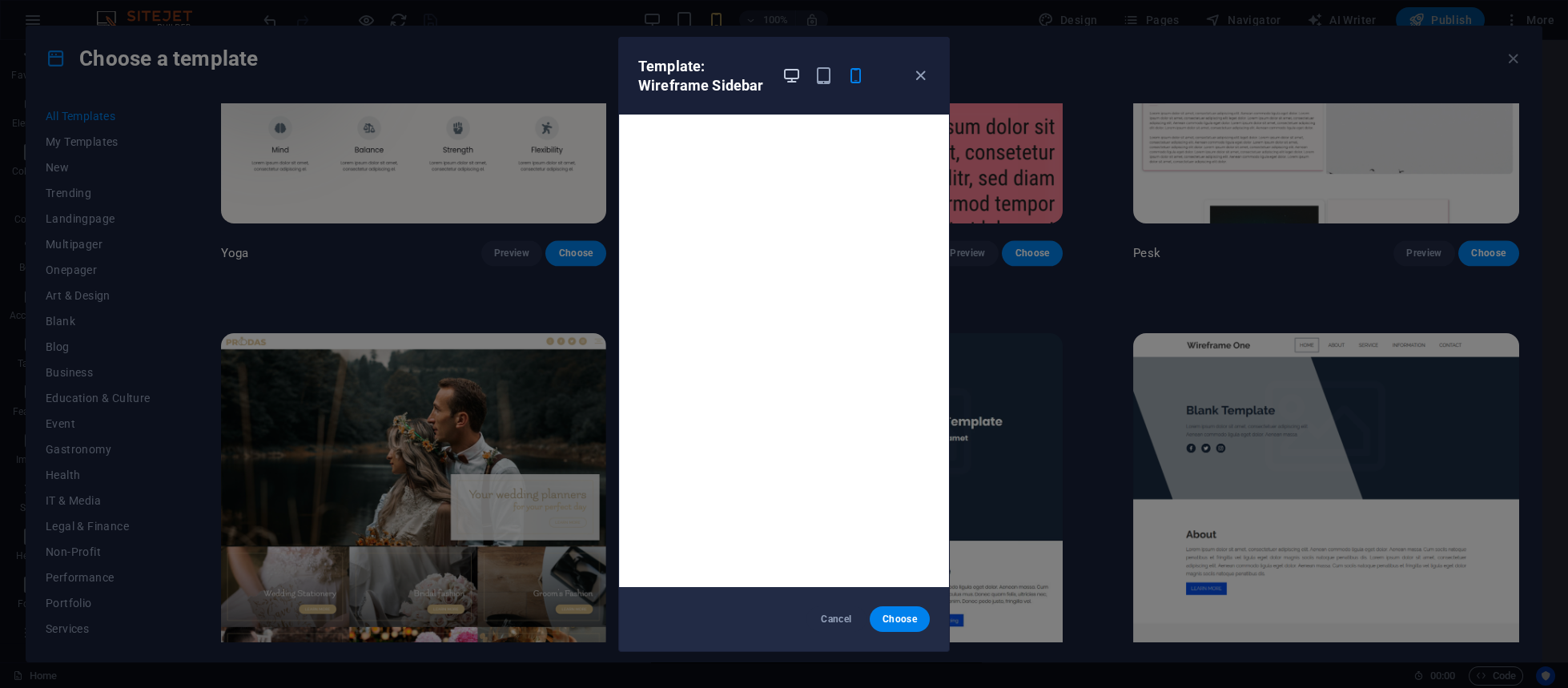
drag, startPoint x: 792, startPoint y: 58, endPoint x: 800, endPoint y: 69, distance: 13.6
click at [792, 56] on div "Template: Wireframe Sidebar" at bounding box center [783, 75] width 330 height 77
click at [798, 74] on icon "button" at bounding box center [791, 75] width 18 height 18
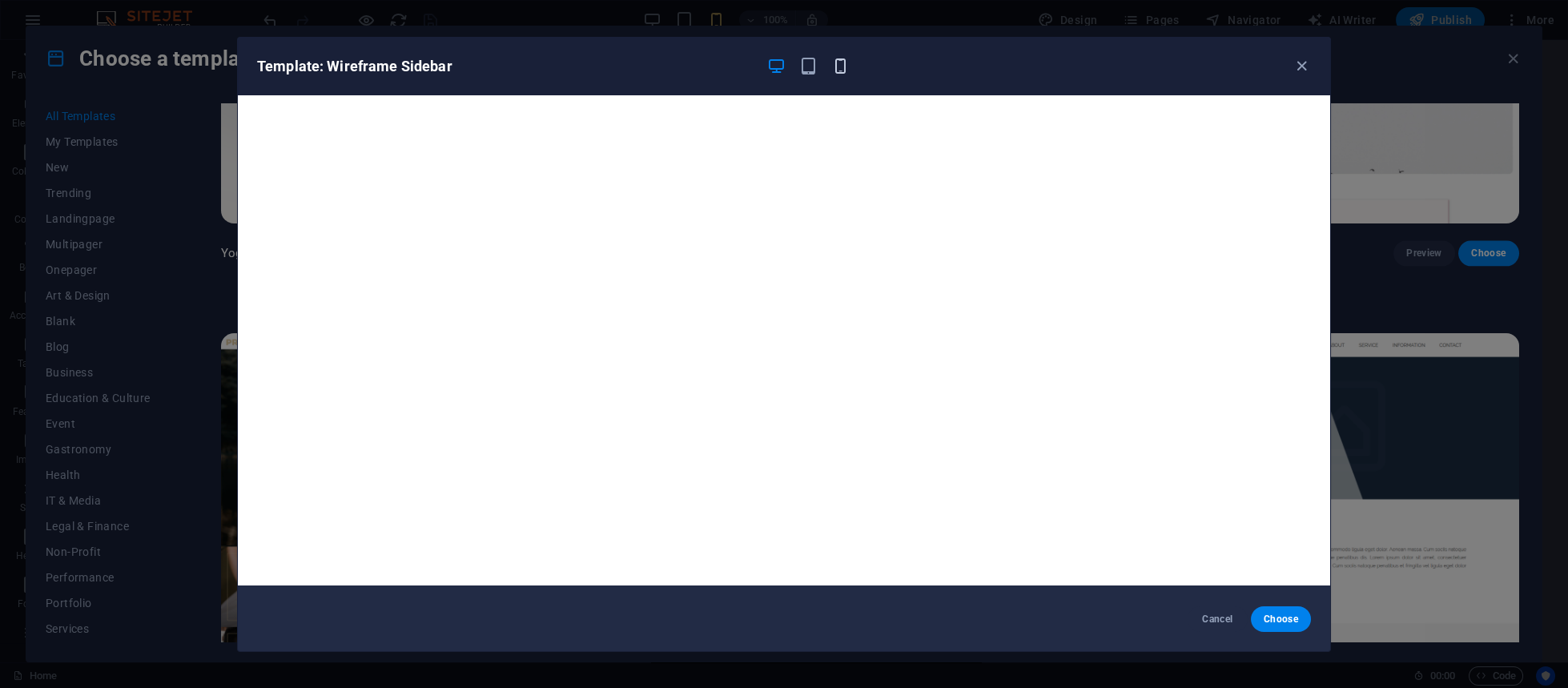
click at [844, 69] on icon "button" at bounding box center [839, 66] width 18 height 18
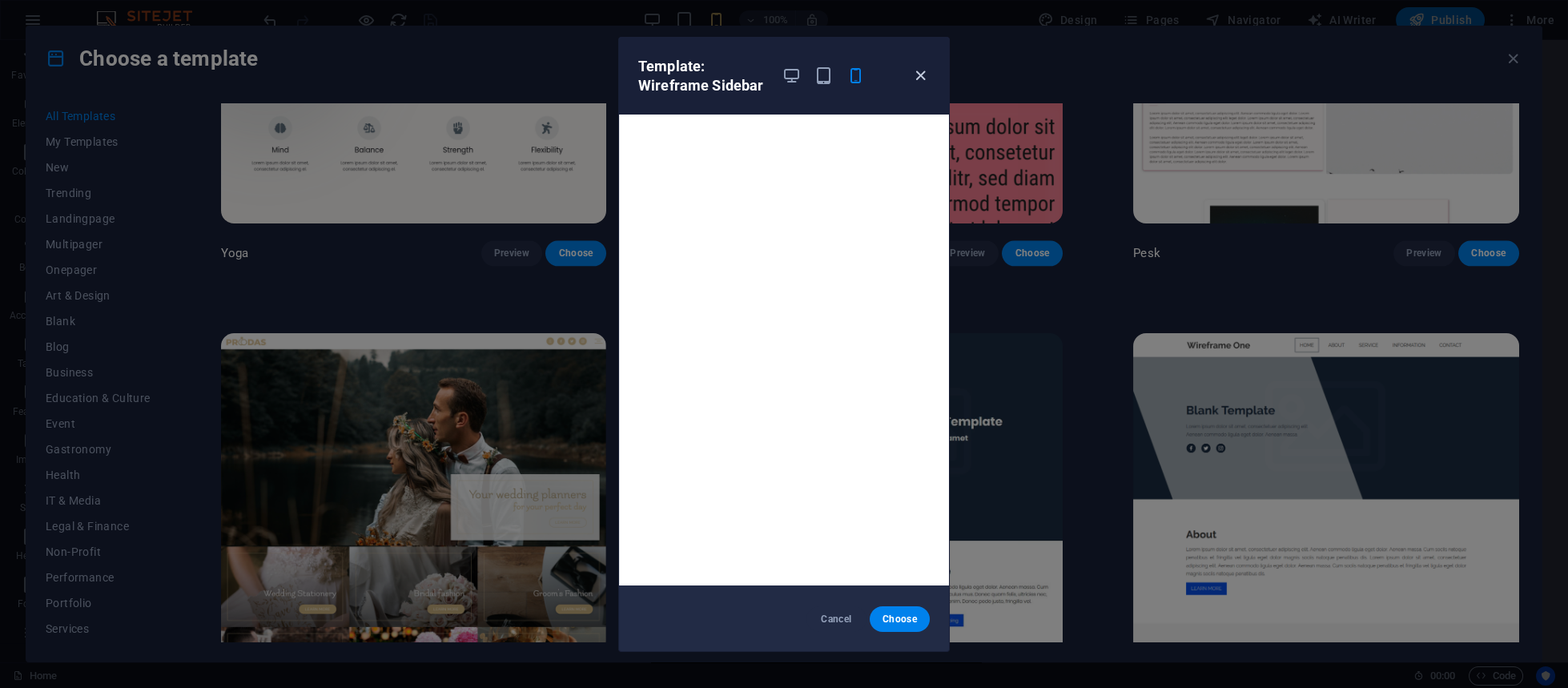
click at [922, 72] on icon "button" at bounding box center [920, 75] width 18 height 18
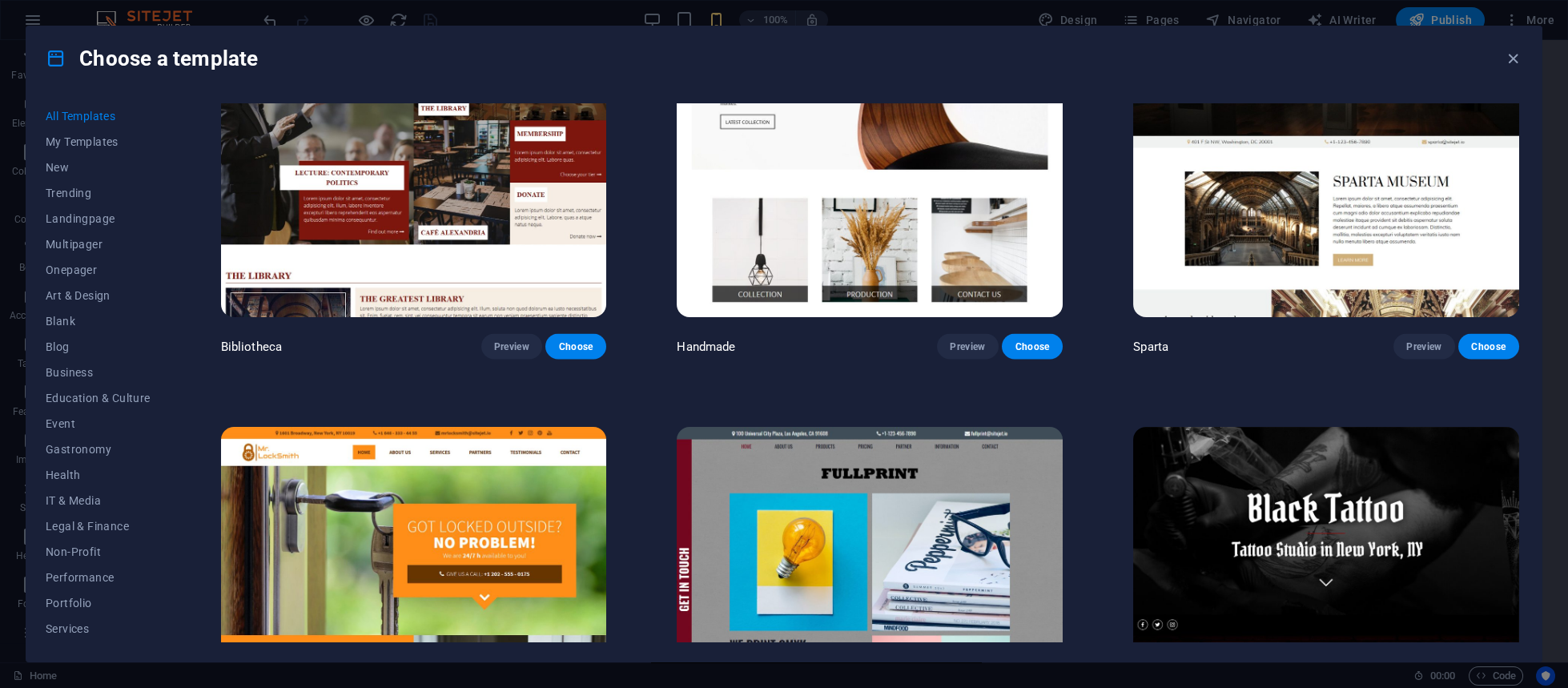
scroll to position [12755, 0]
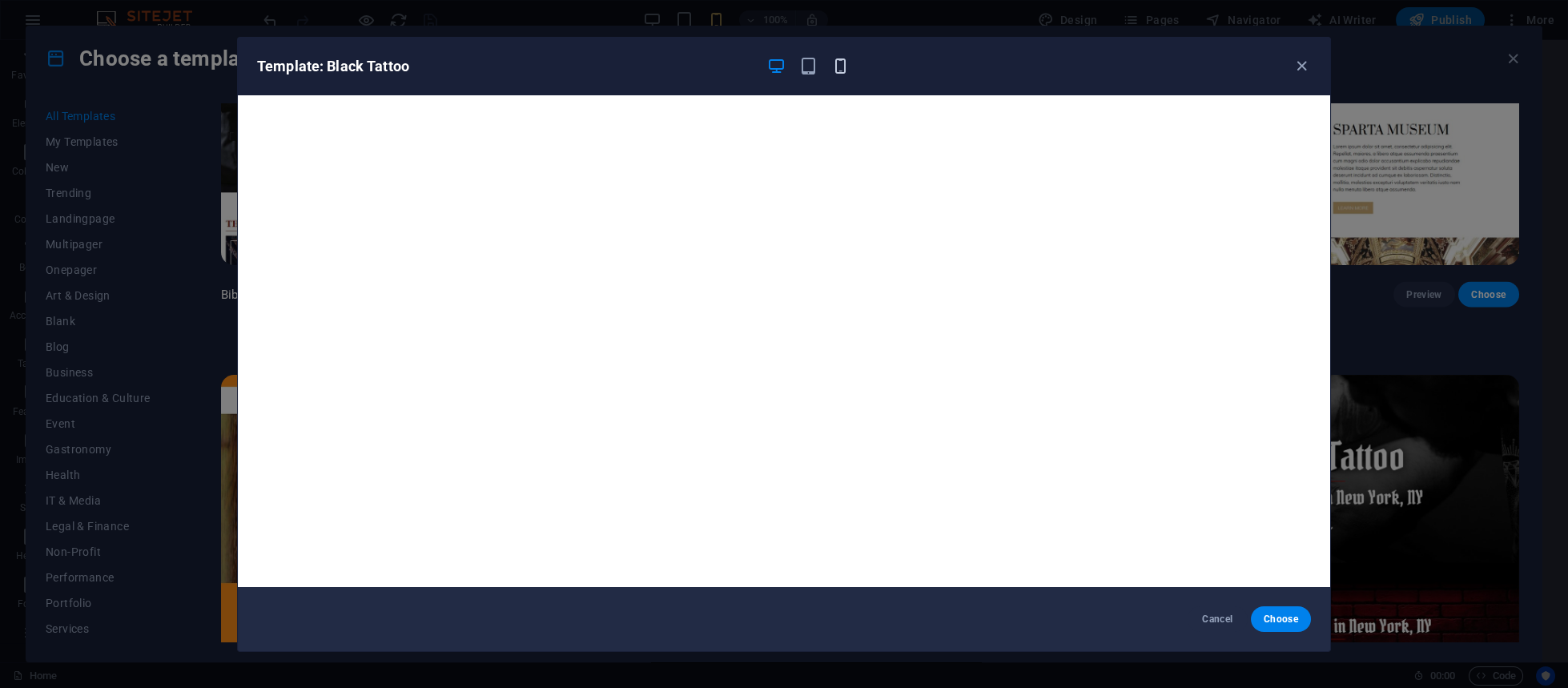
click at [842, 67] on icon "button" at bounding box center [839, 66] width 18 height 18
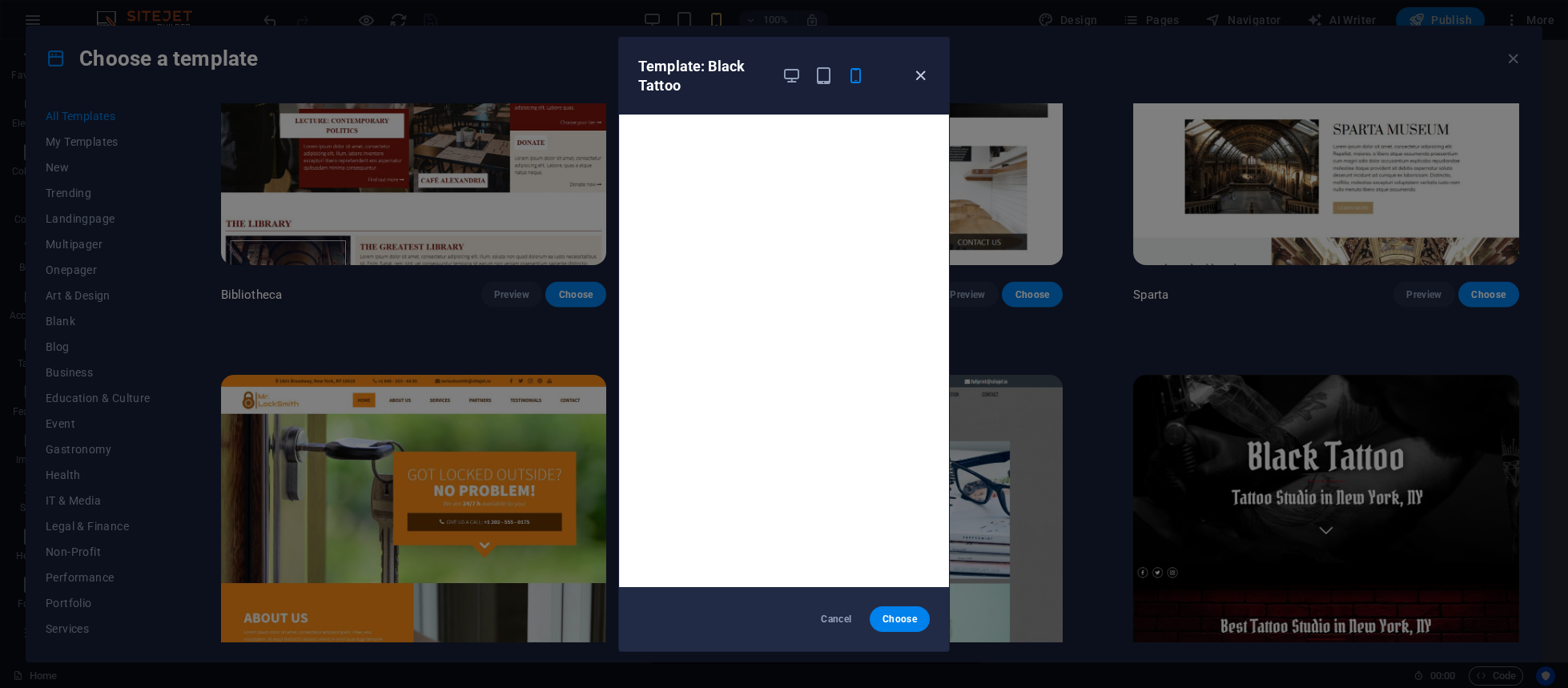
click at [916, 74] on icon "button" at bounding box center [920, 75] width 18 height 18
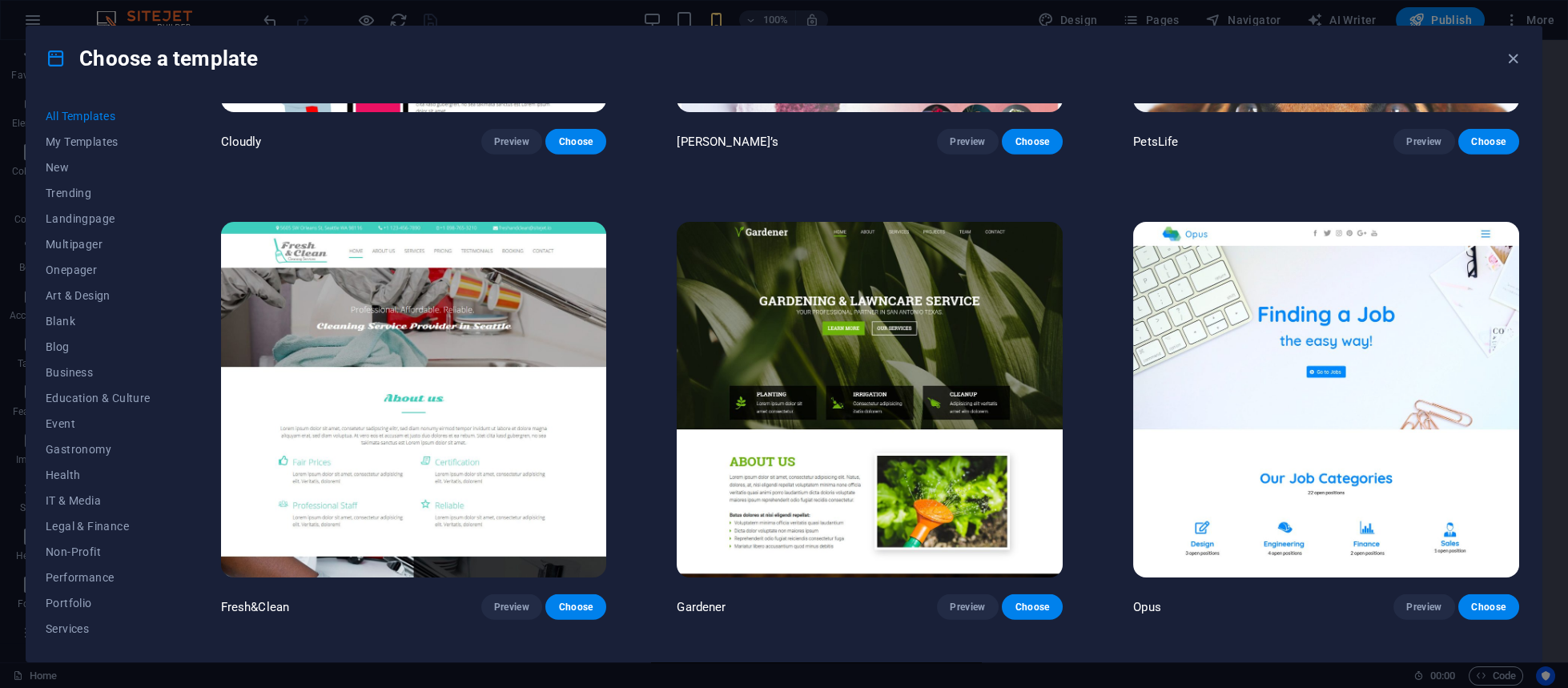
scroll to position [16391, 0]
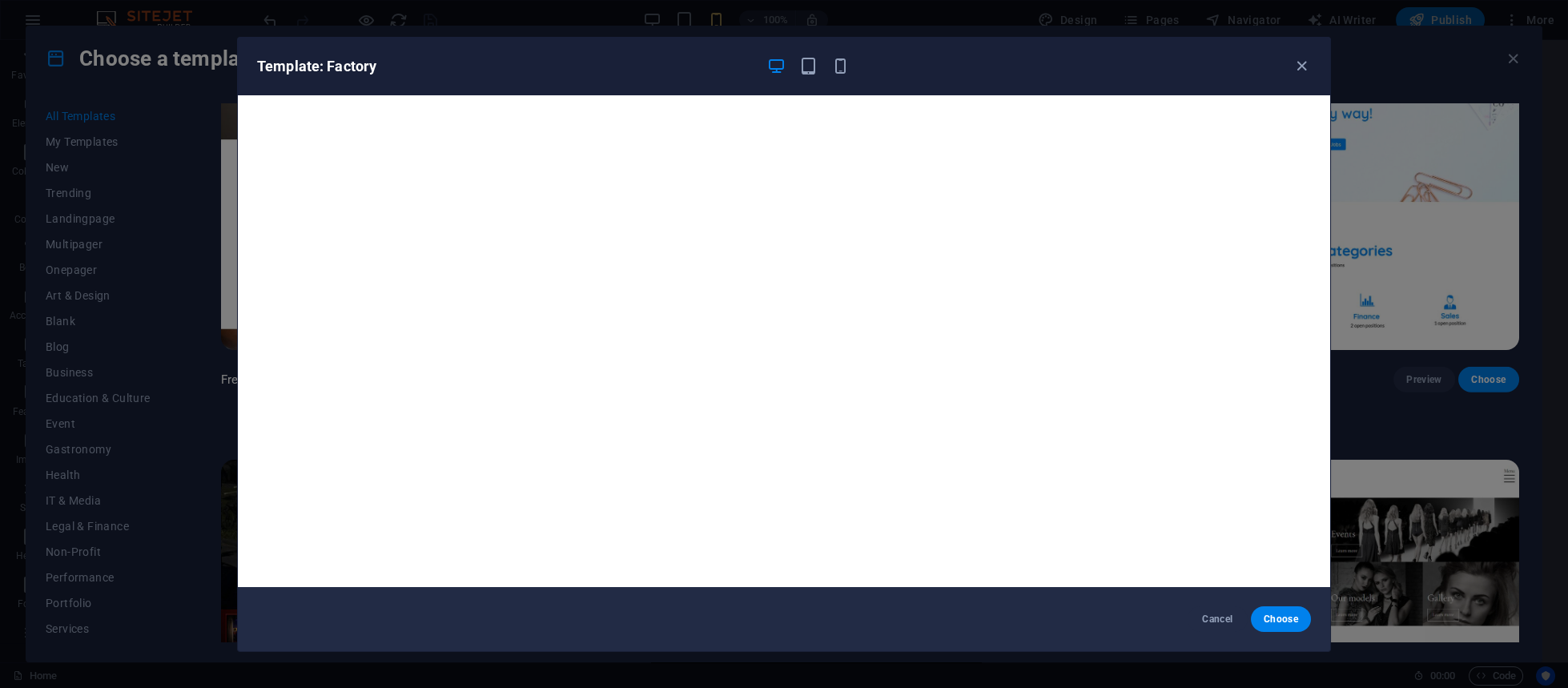
click at [1208, 599] on button "Cancel" at bounding box center [1217, 619] width 60 height 26
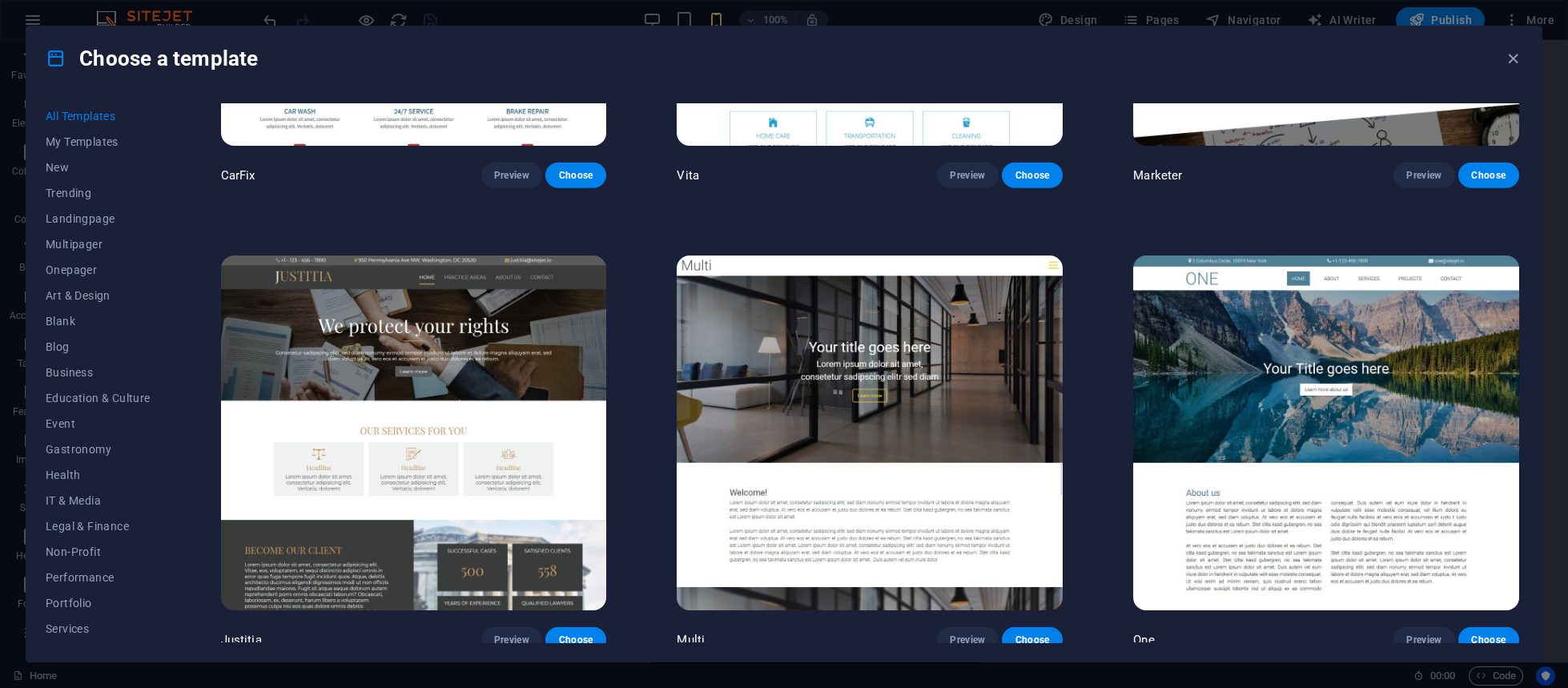
scroll to position [18890, 0]
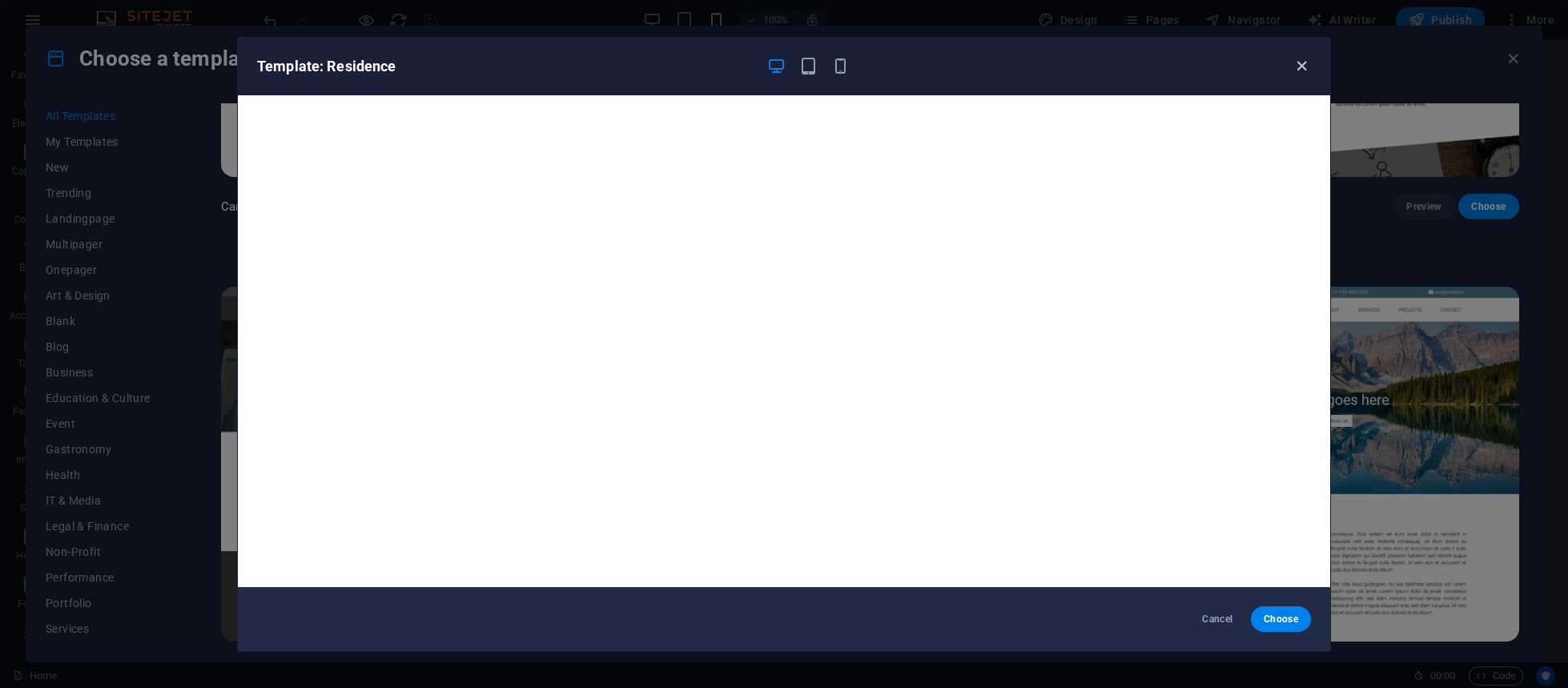
click at [1298, 64] on icon "button" at bounding box center [1301, 66] width 18 height 18
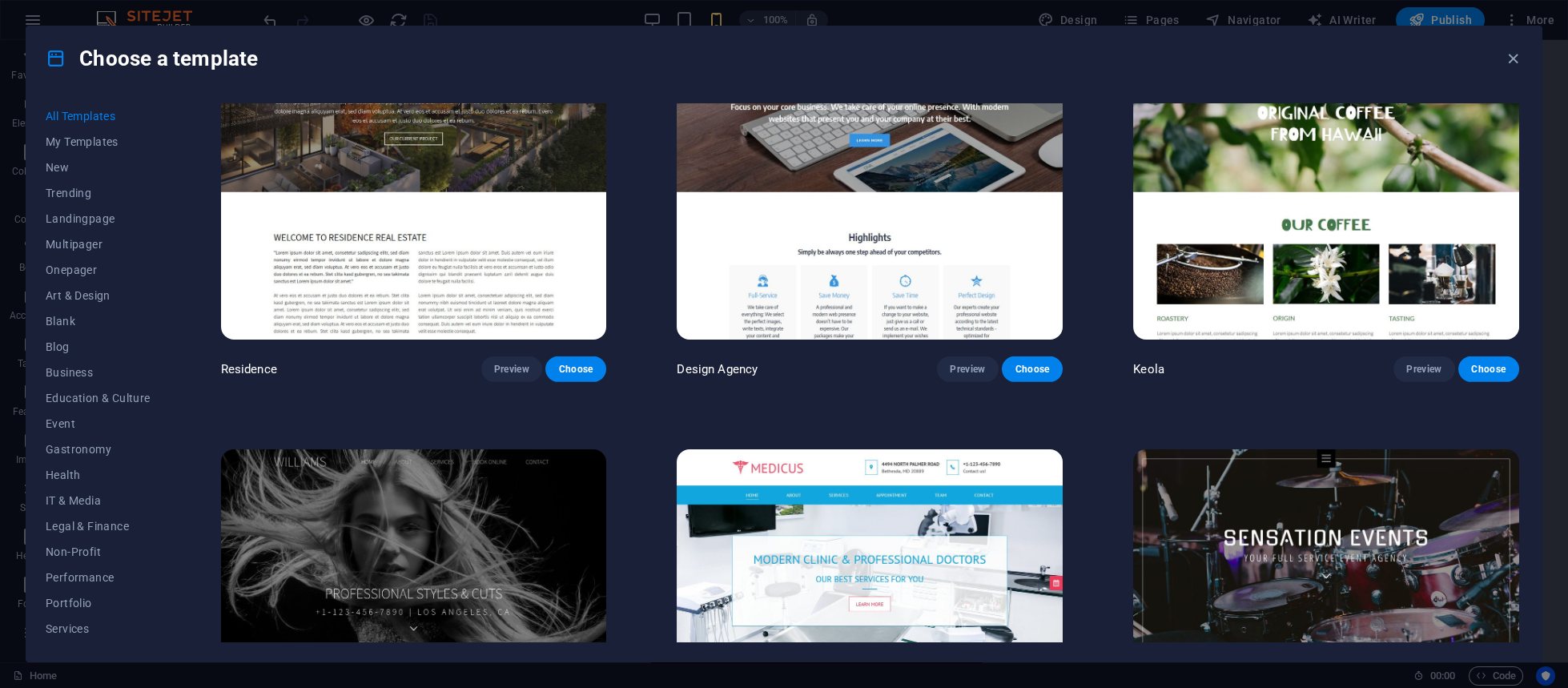
scroll to position [19496, 0]
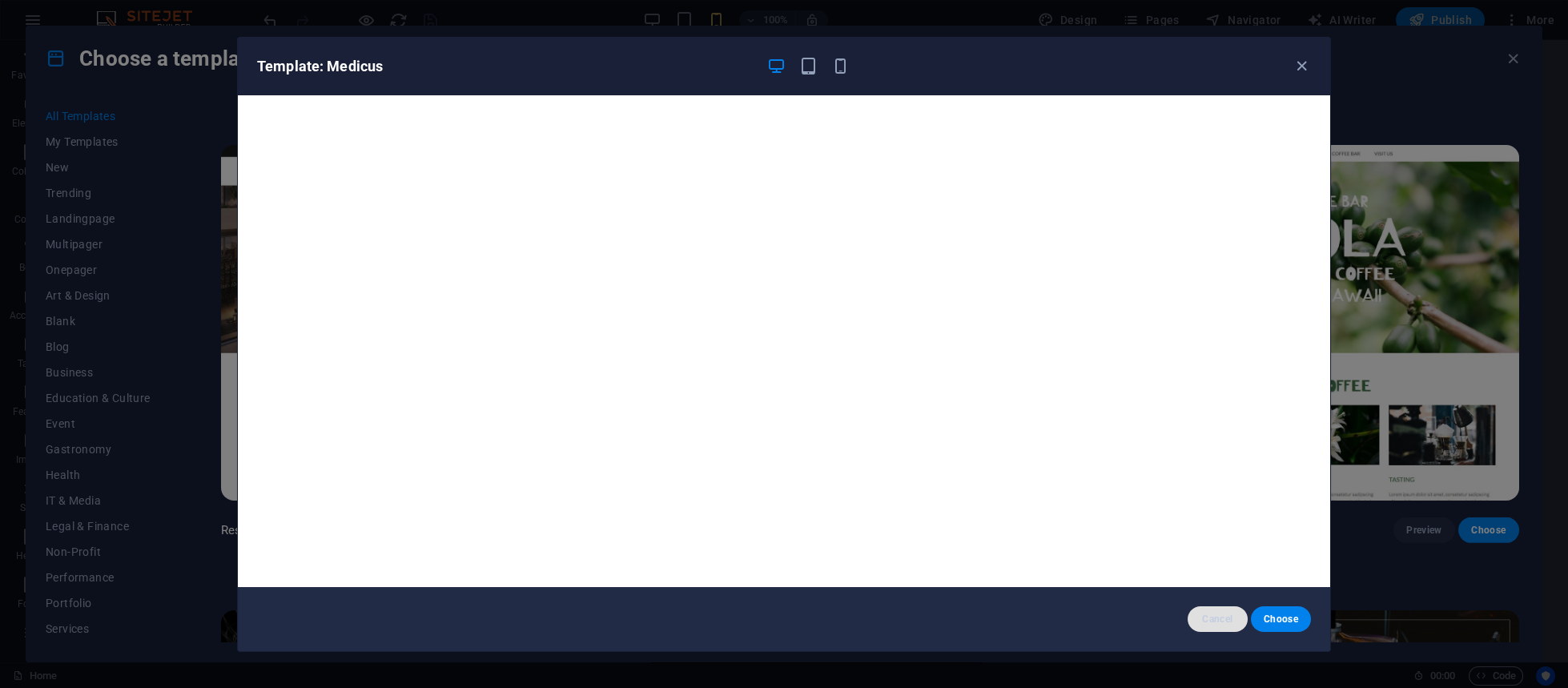
click at [1197, 599] on button "Cancel" at bounding box center [1217, 619] width 60 height 26
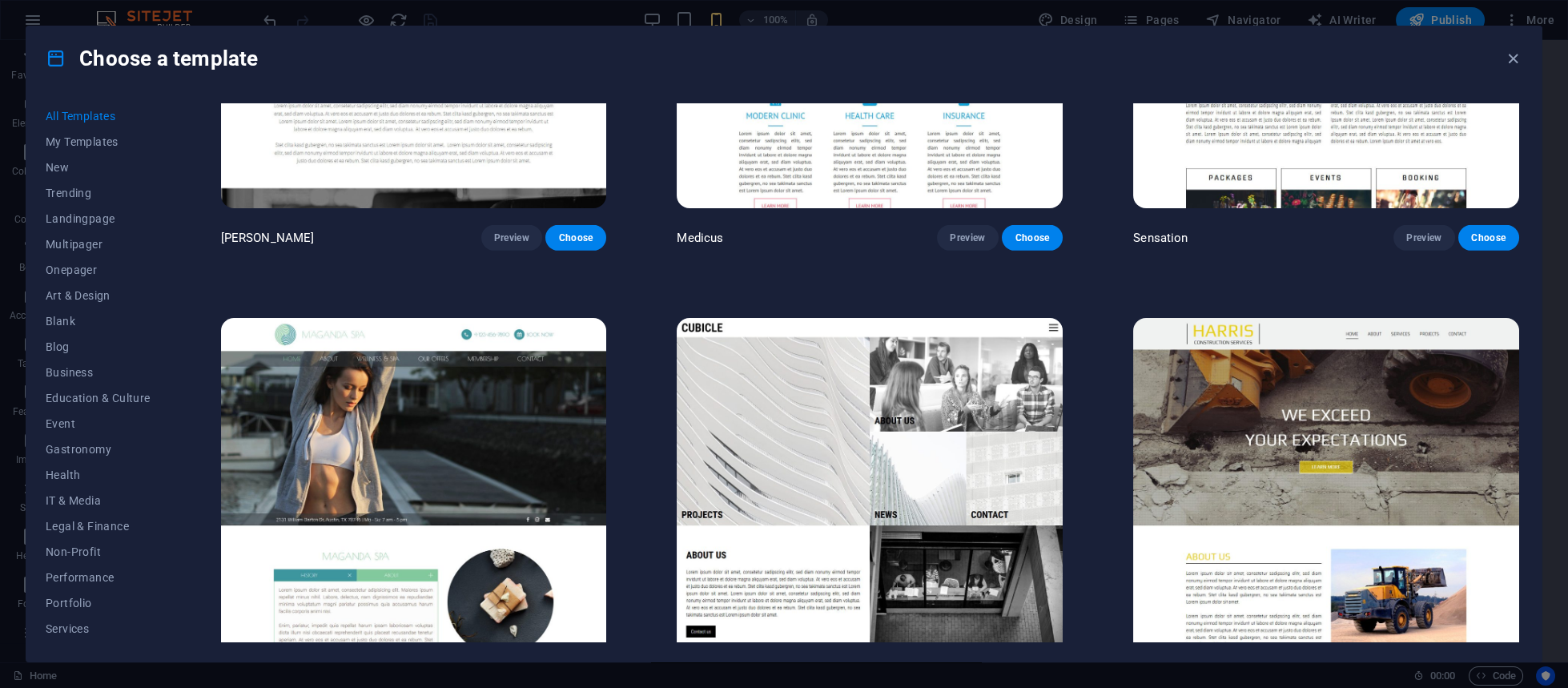
scroll to position [20481, 0]
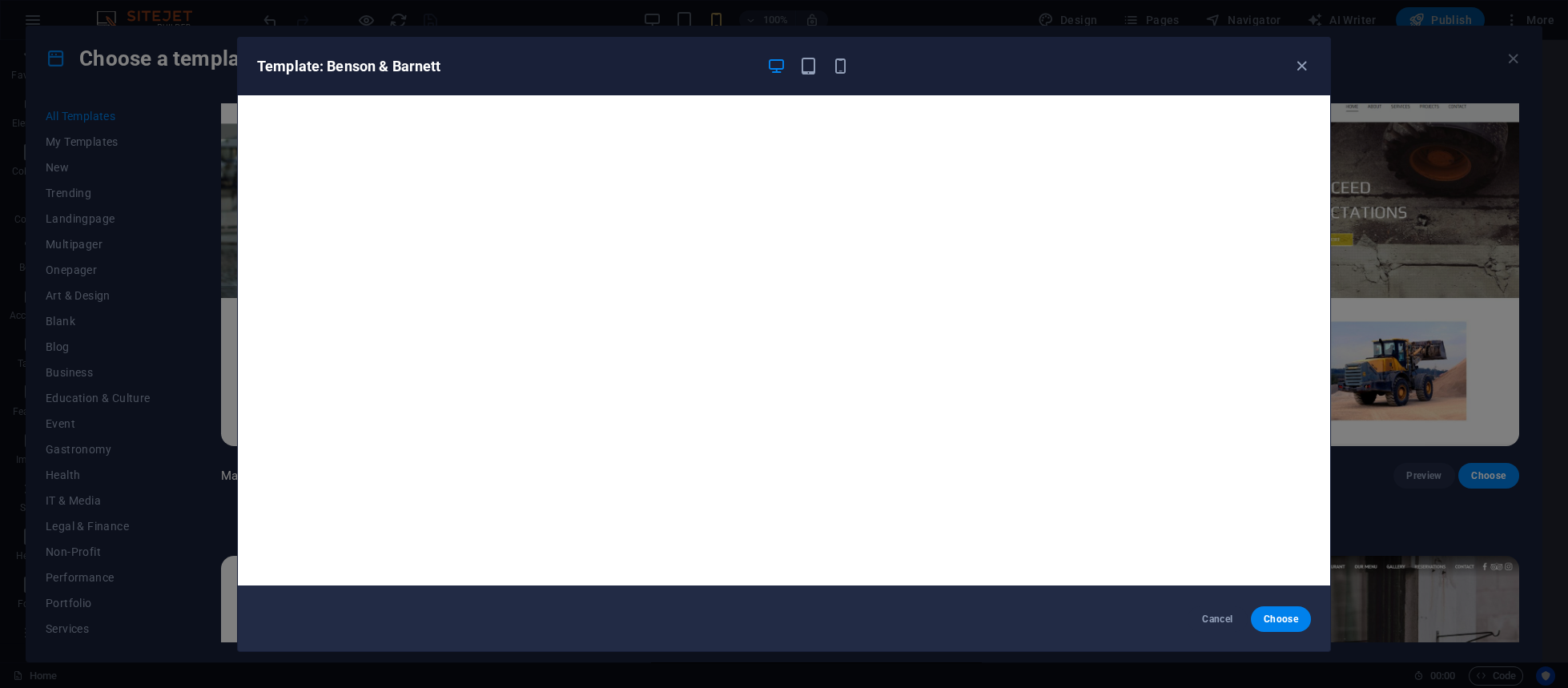
scroll to position [0, 0]
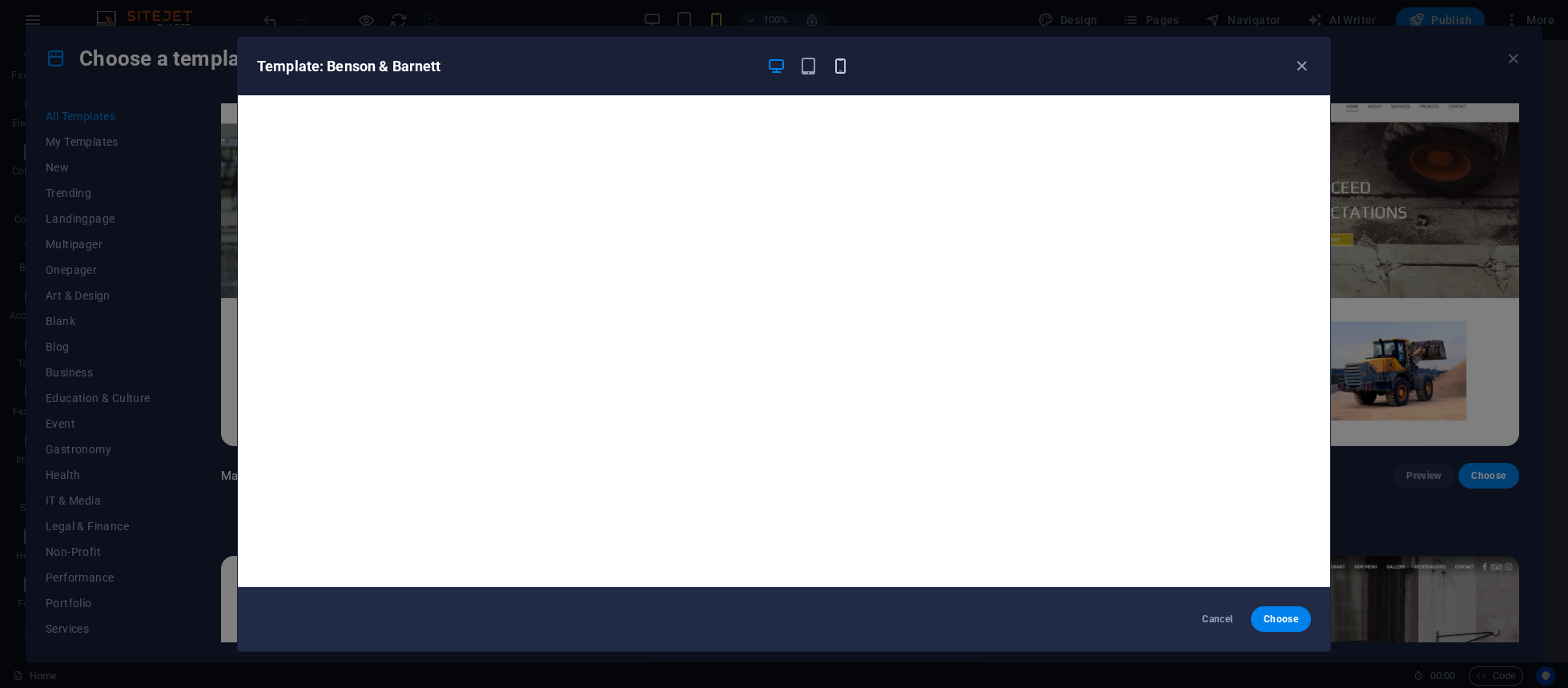
click at [835, 64] on icon "button" at bounding box center [839, 66] width 18 height 18
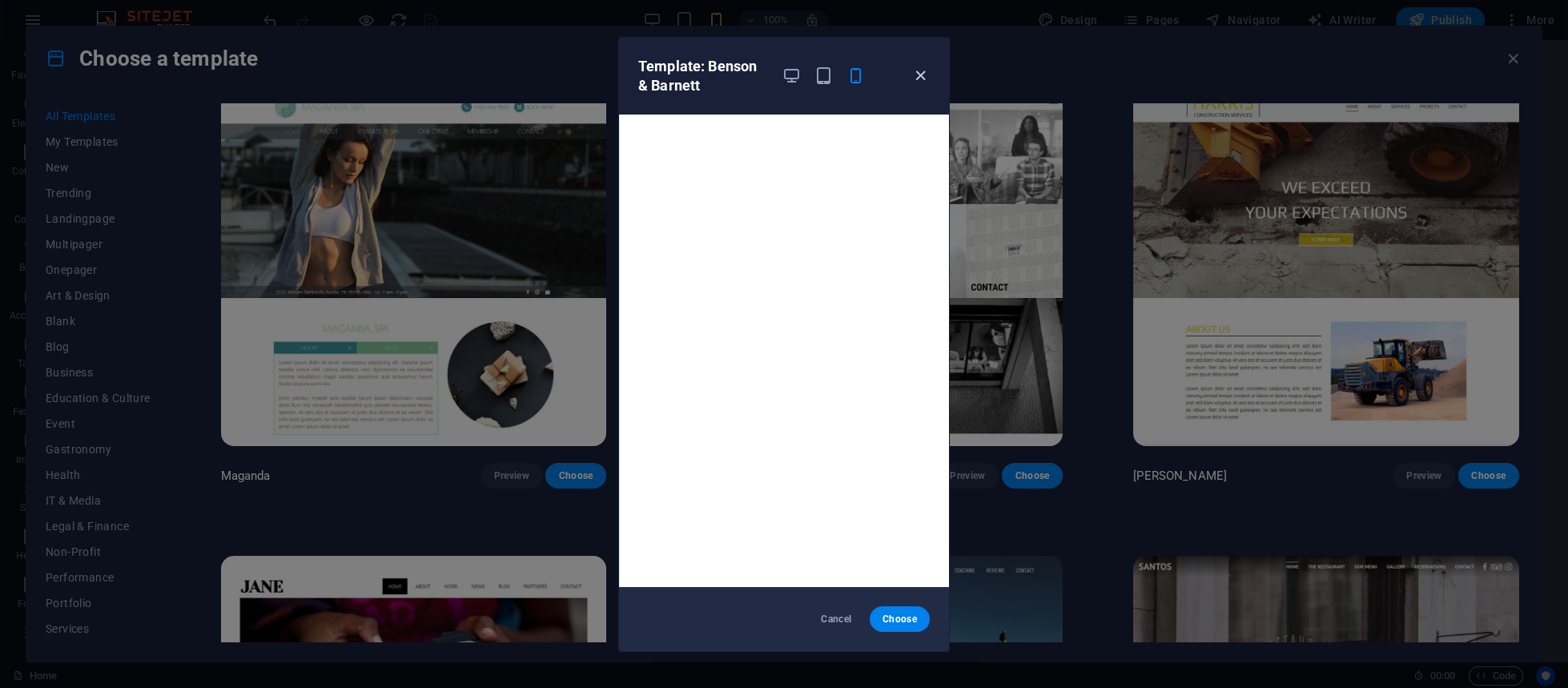
click at [911, 74] on icon "button" at bounding box center [920, 75] width 18 height 18
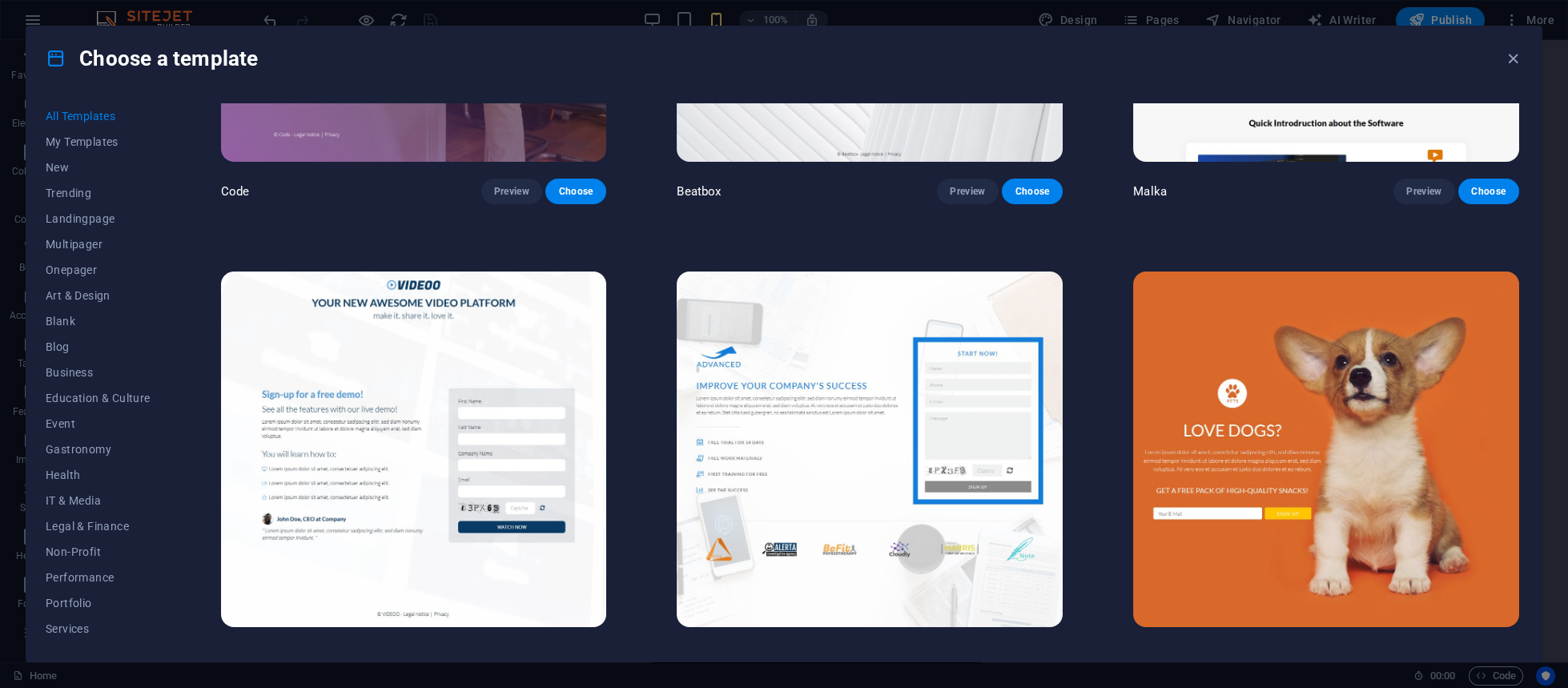
scroll to position [22224, 0]
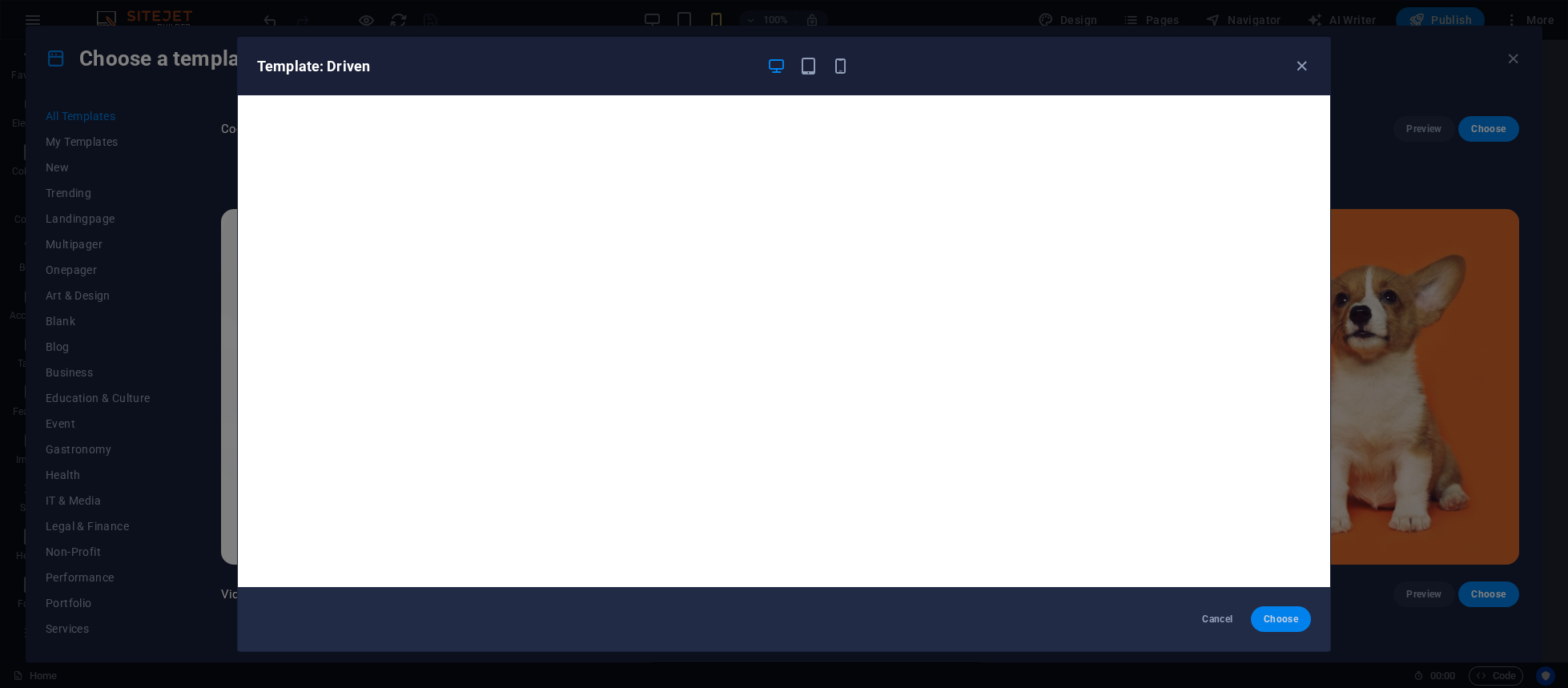
click at [1270, 599] on span "Choose" at bounding box center [1281, 619] width 35 height 13
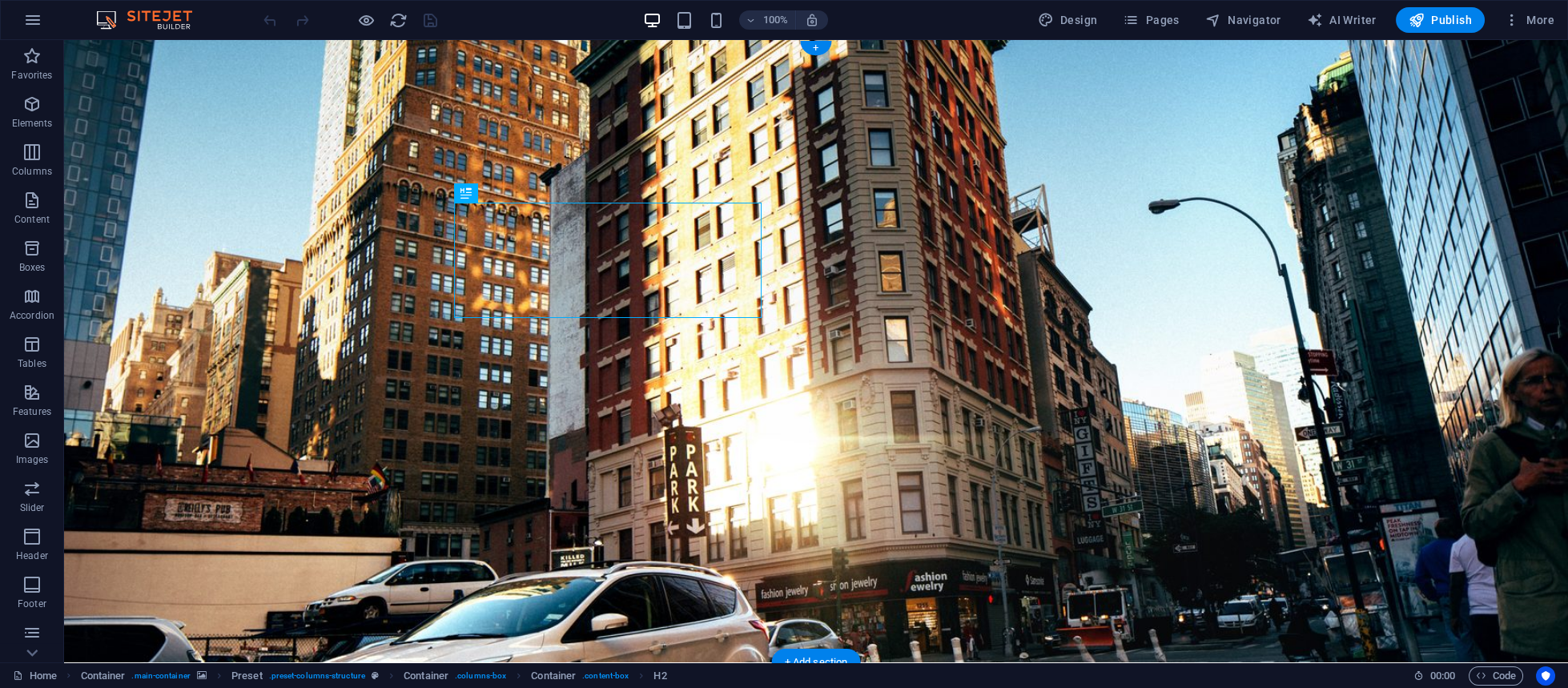
click at [1221, 102] on figure at bounding box center [816, 350] width 1504 height 622
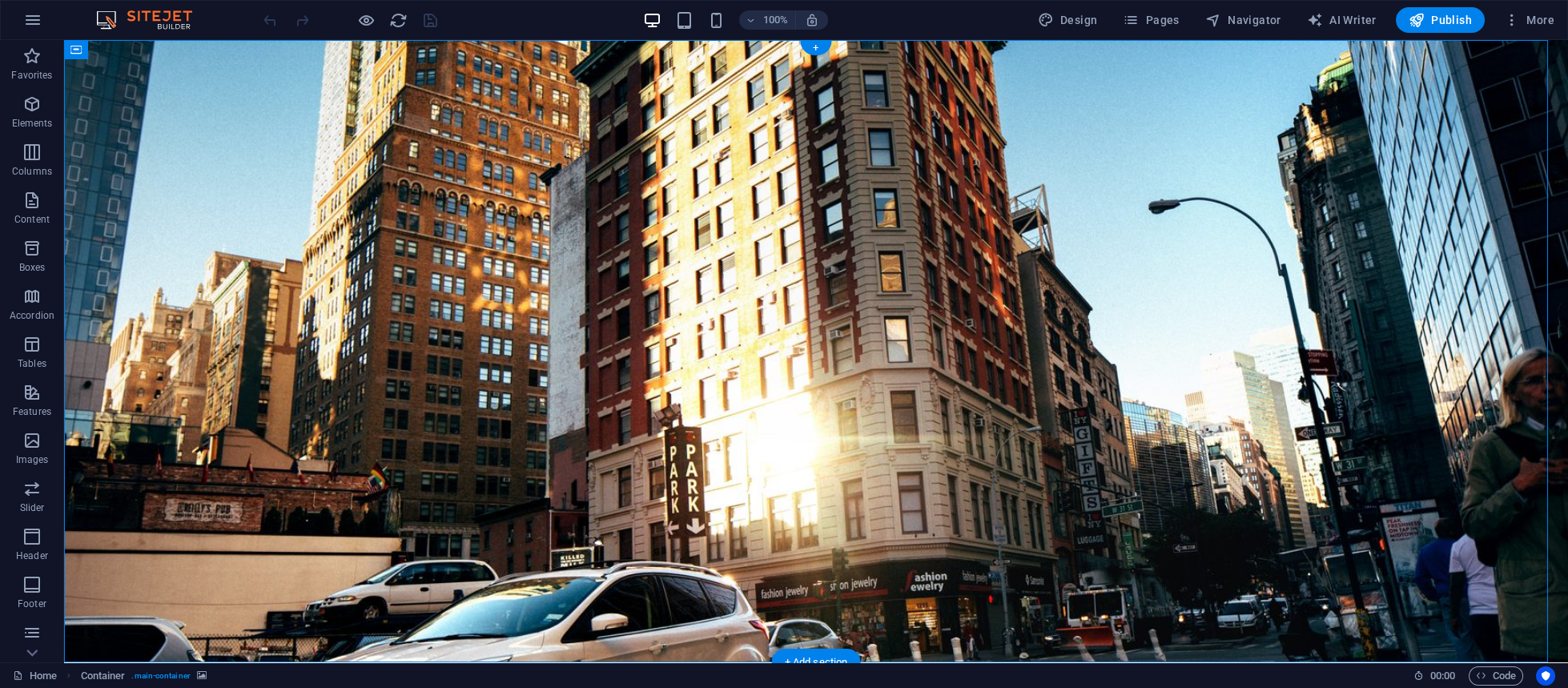
click at [1221, 102] on figure at bounding box center [816, 350] width 1504 height 622
select select "%"
select select "vh"
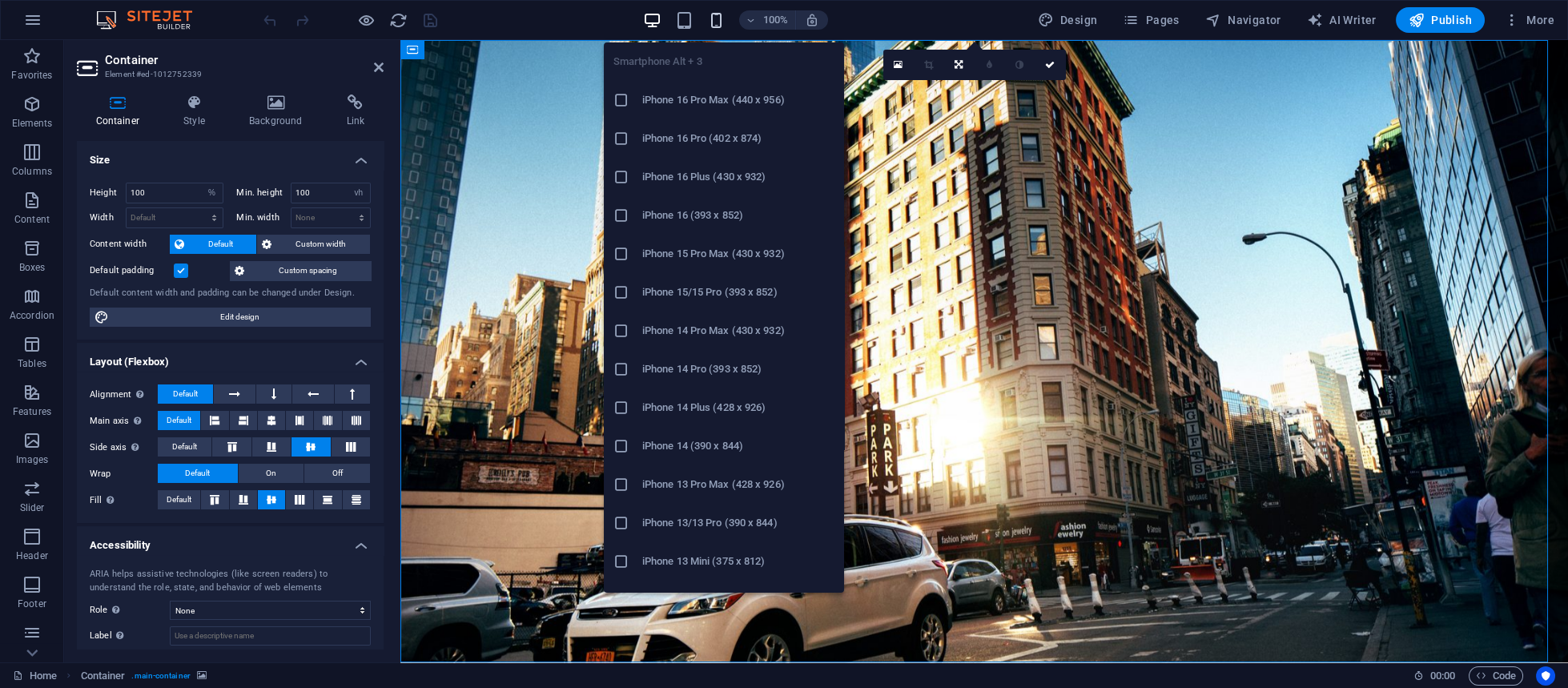
click at [712, 23] on icon "button" at bounding box center [716, 20] width 18 height 18
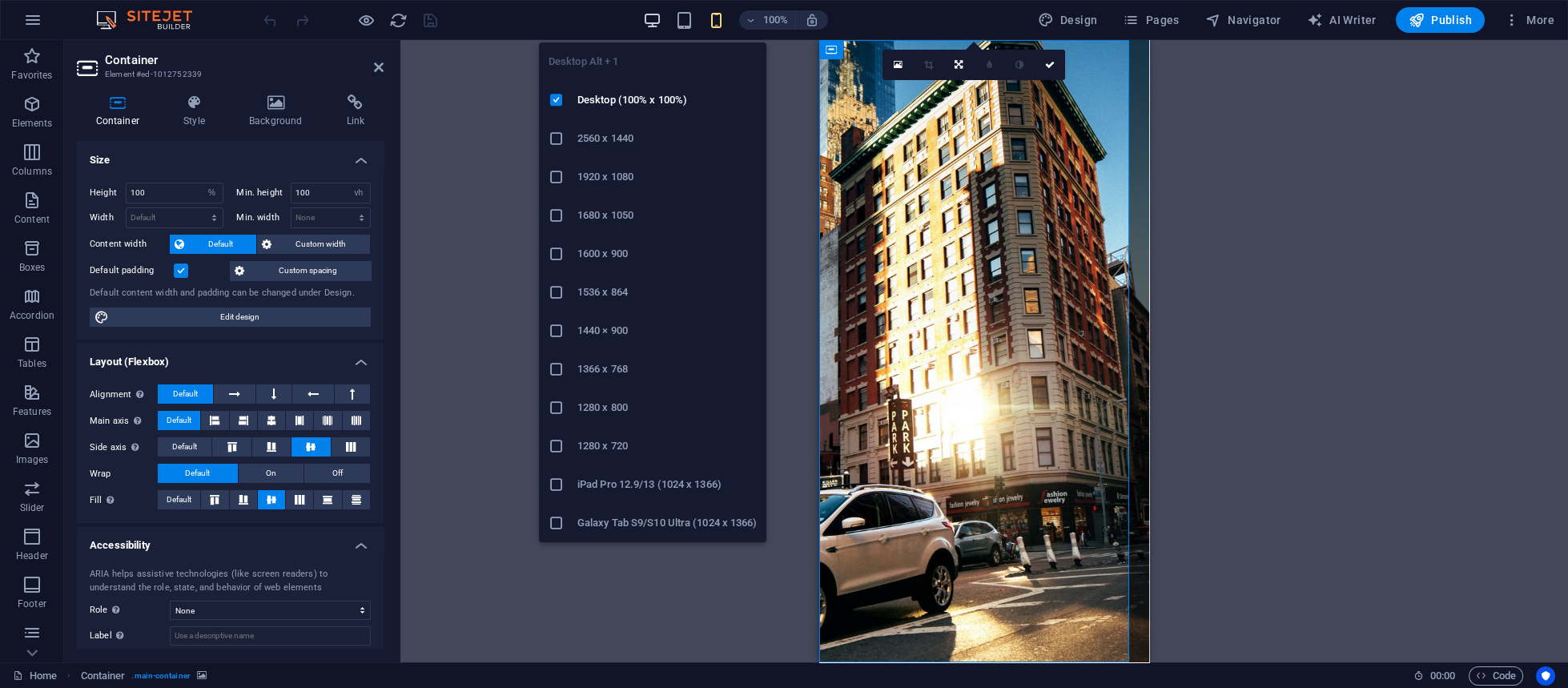
click at [649, 29] on icon "button" at bounding box center [652, 20] width 18 height 18
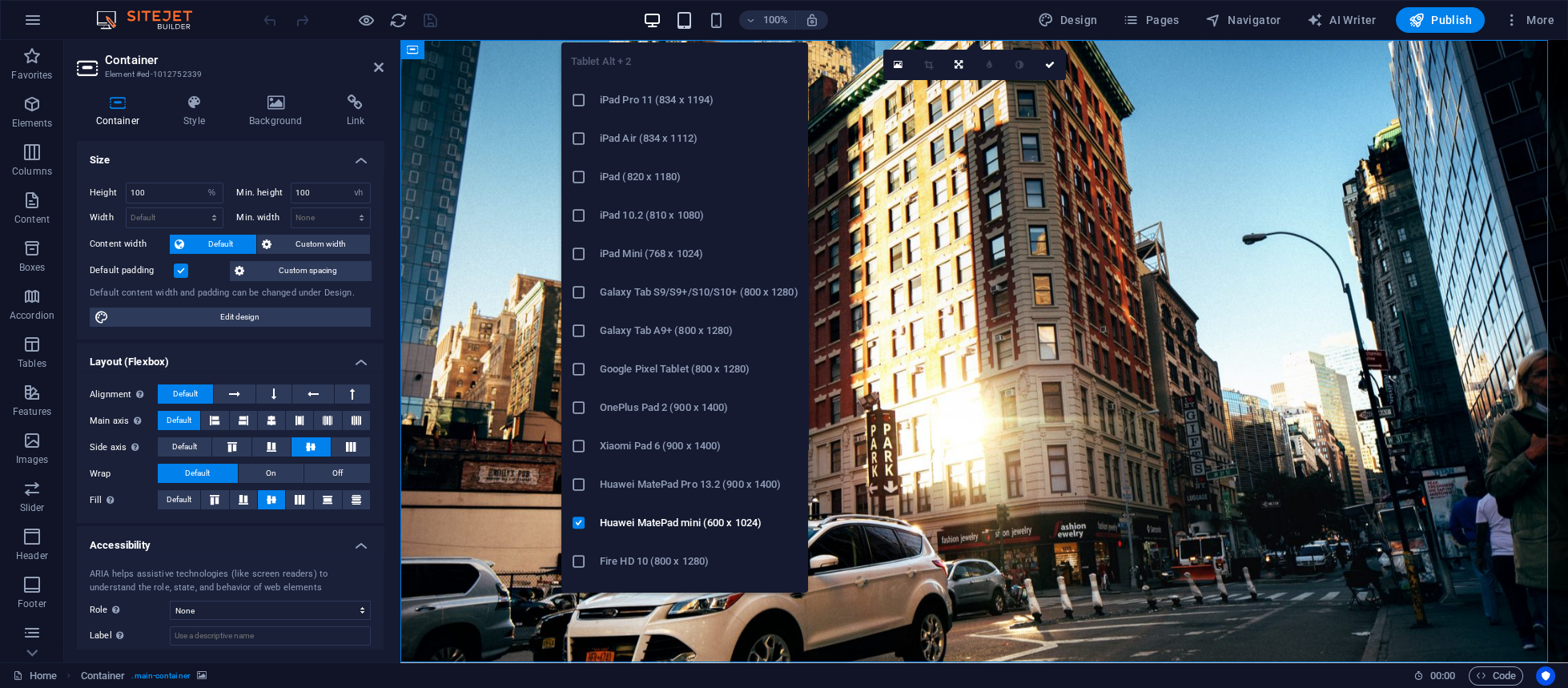
click at [684, 17] on icon "button" at bounding box center [684, 20] width 18 height 18
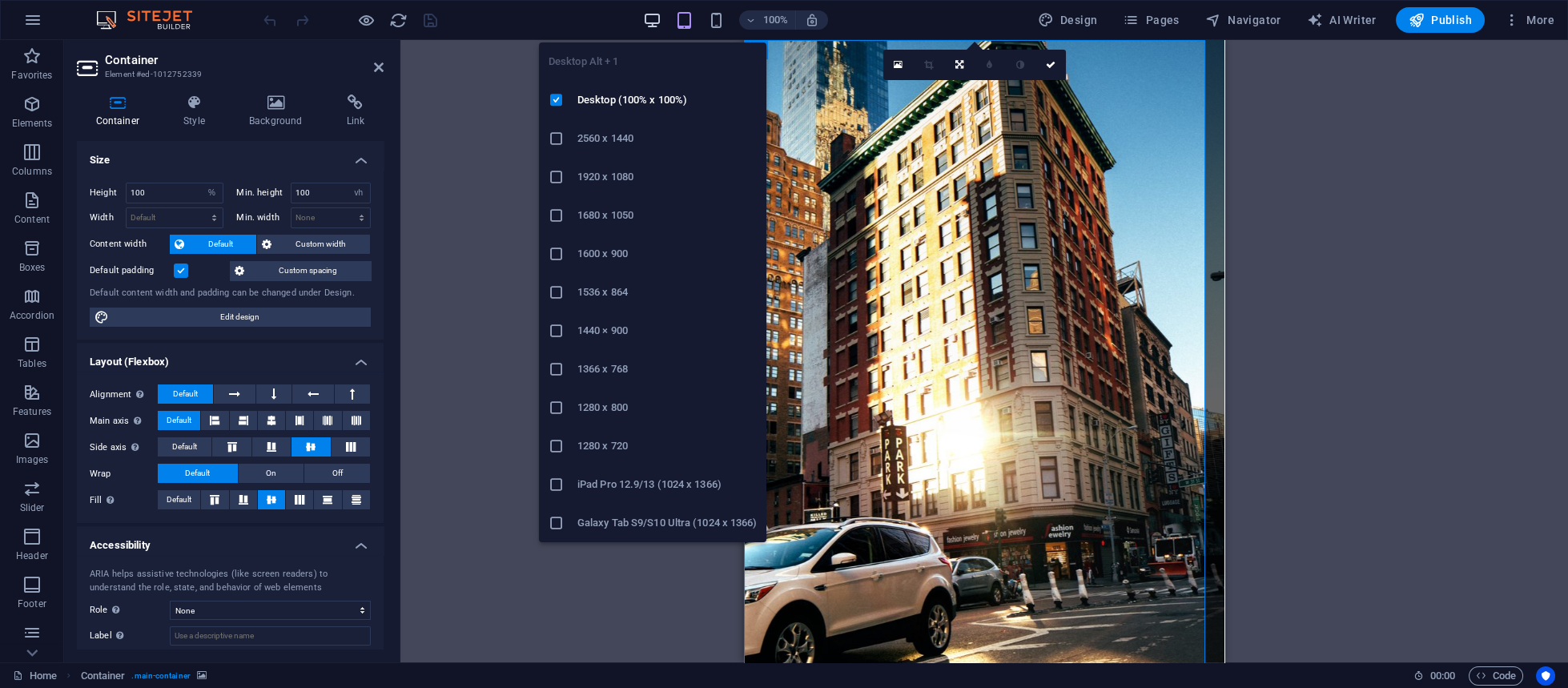
drag, startPoint x: 647, startPoint y: 18, endPoint x: 527, endPoint y: 291, distance: 298.2
click at [647, 18] on icon "button" at bounding box center [652, 20] width 18 height 18
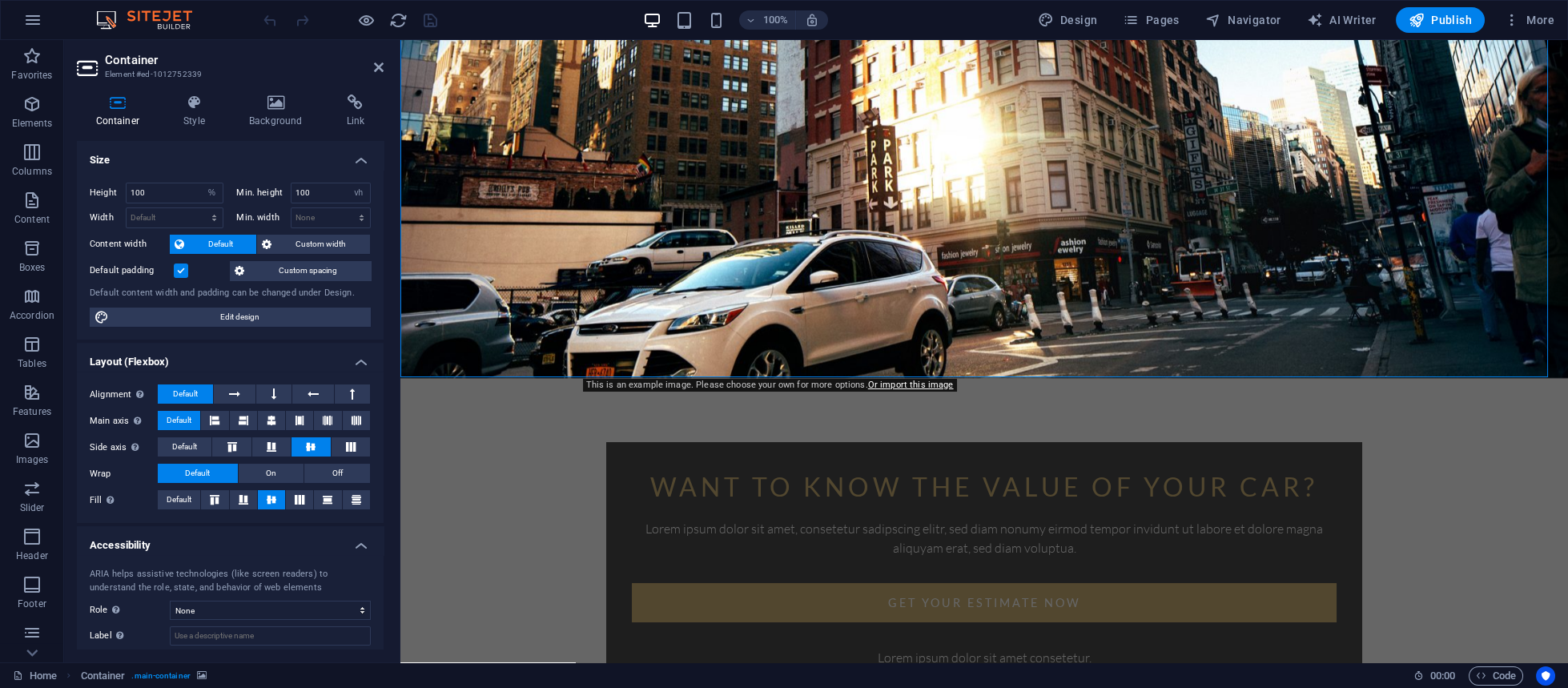
scroll to position [532, 0]
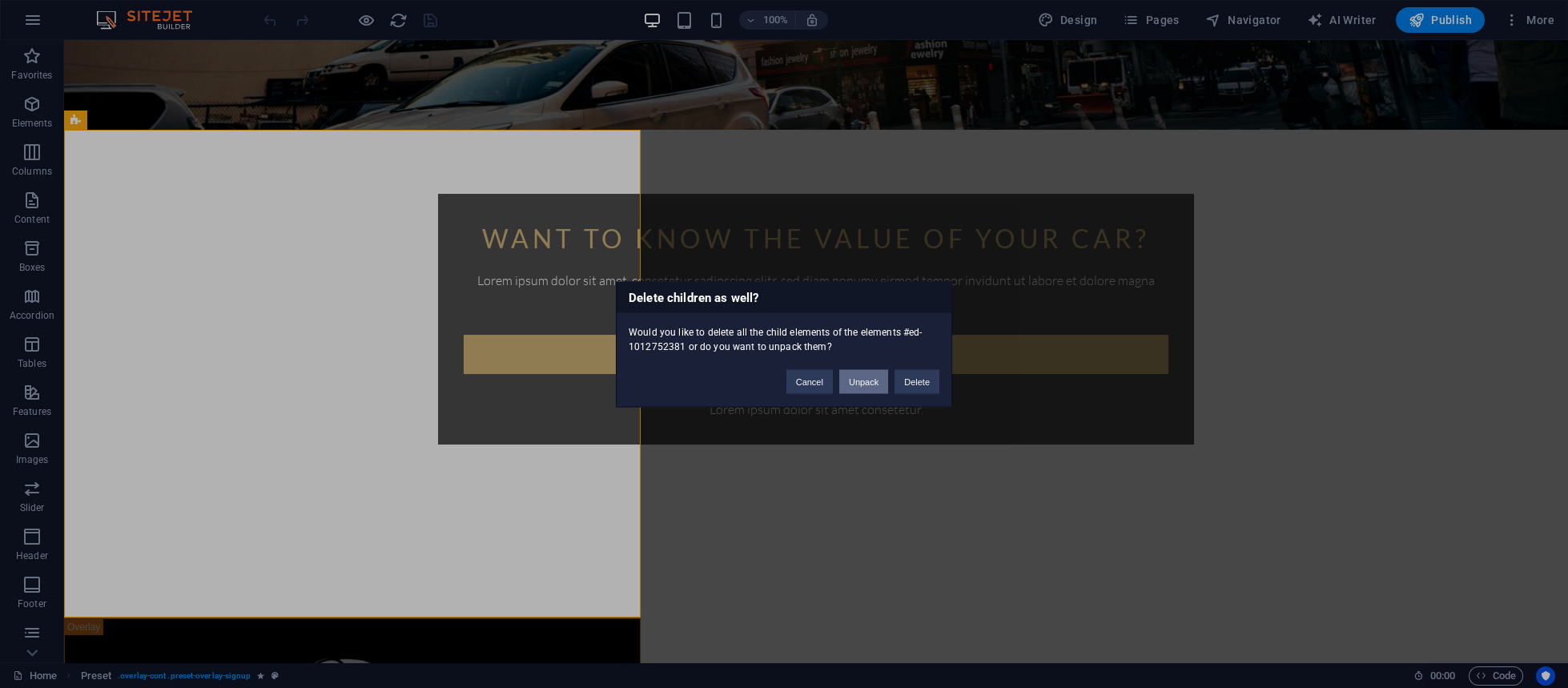
click at [864, 384] on button "Unpack" at bounding box center [864, 382] width 48 height 24
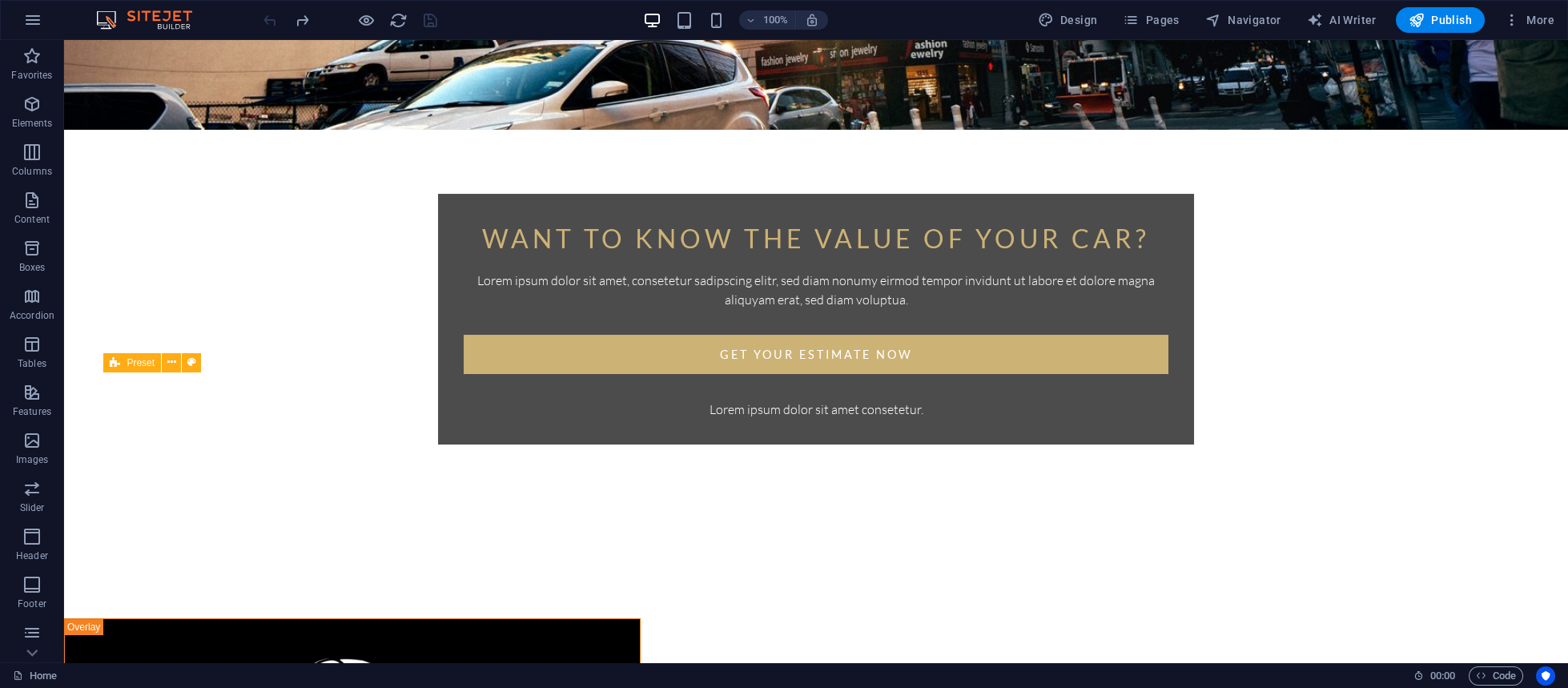
click at [1001, 434] on div "Want to know the value of your car? Lorem ipsum dolor sit amet, consetetur sadi…" at bounding box center [816, 328] width 1504 height 1642
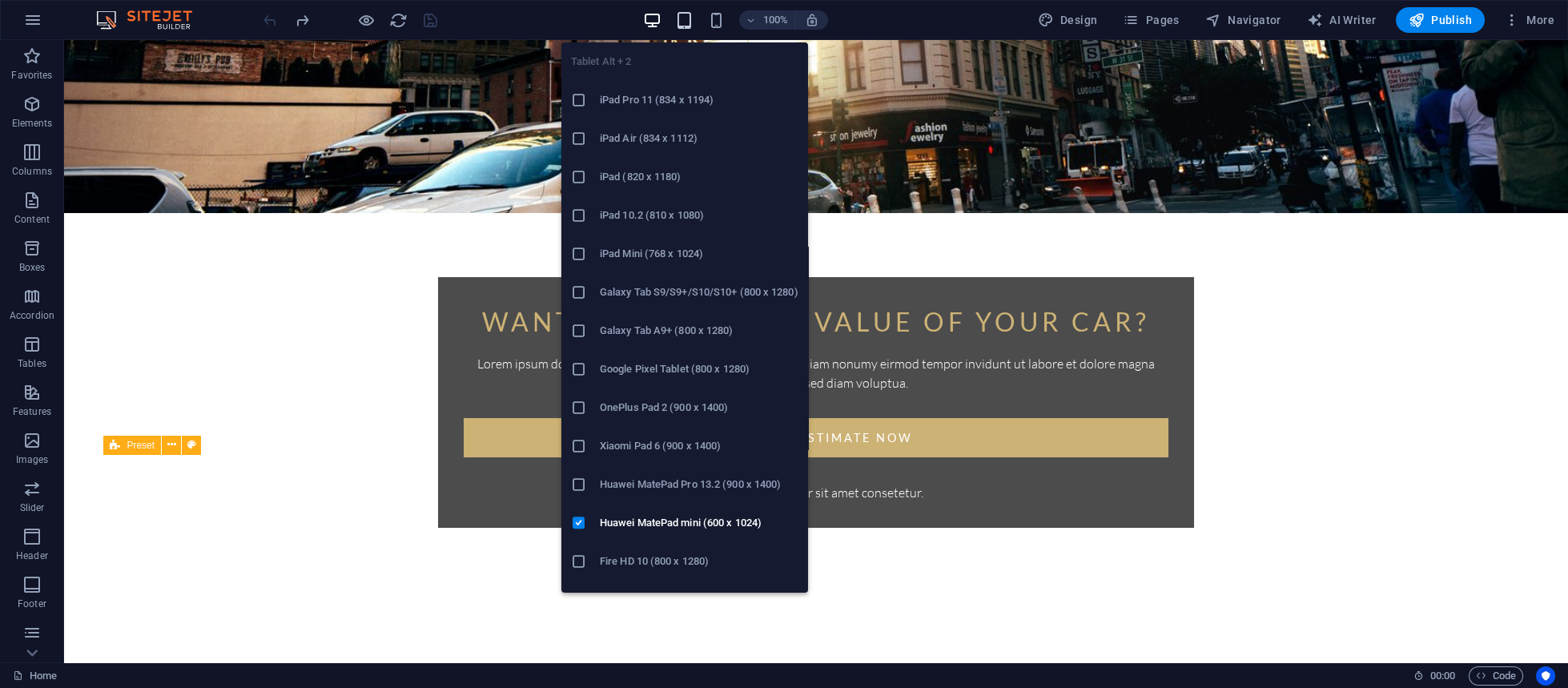
click at [683, 19] on icon "button" at bounding box center [684, 20] width 18 height 18
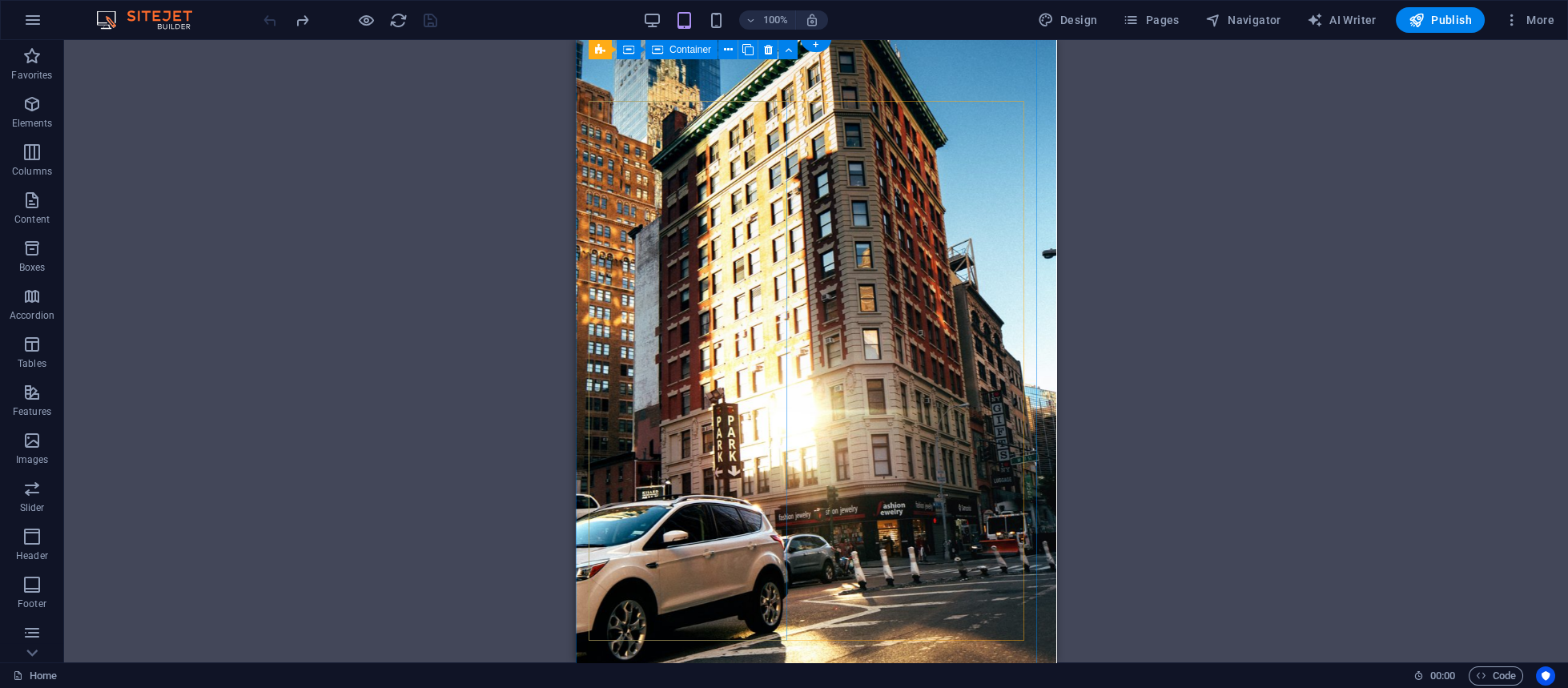
scroll to position [0, 0]
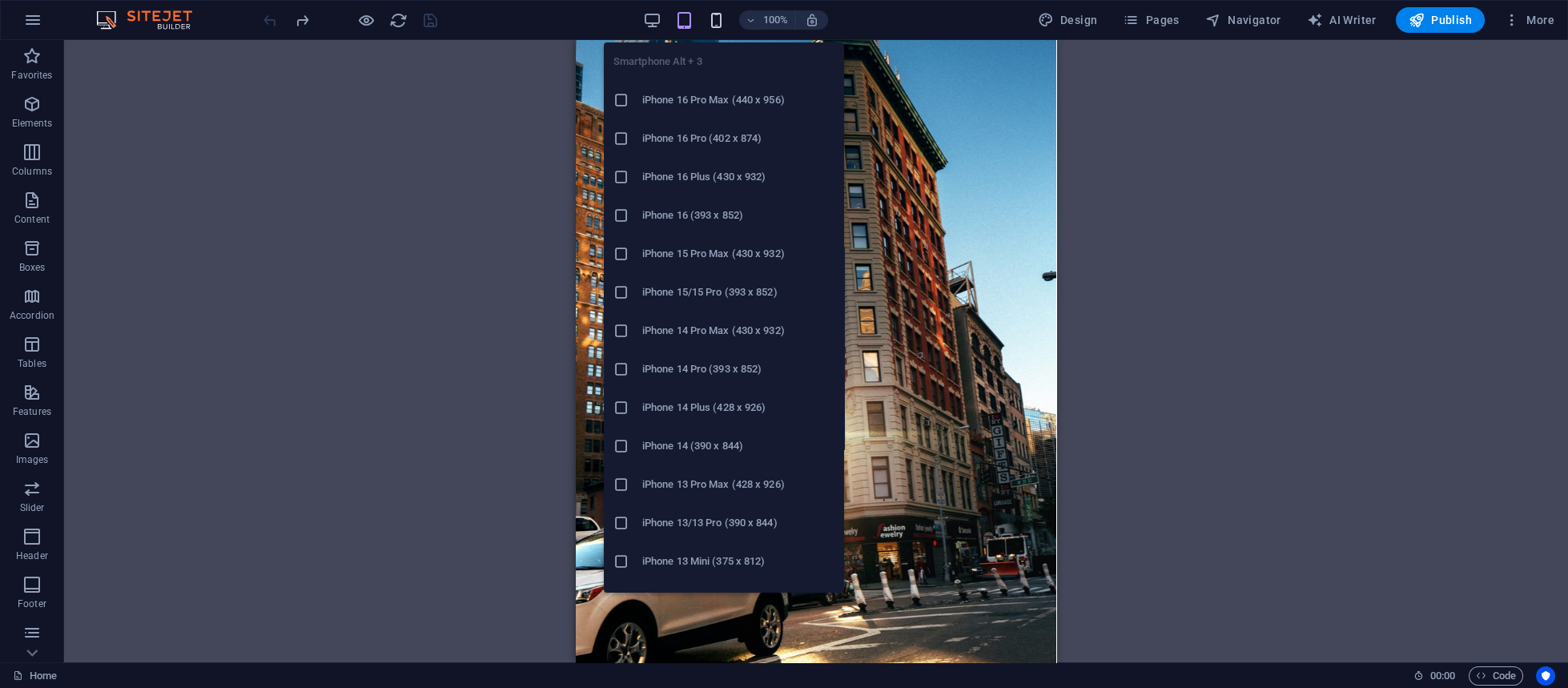
click at [716, 21] on icon "button" at bounding box center [716, 20] width 18 height 18
